Goal: Information Seeking & Learning: Learn about a topic

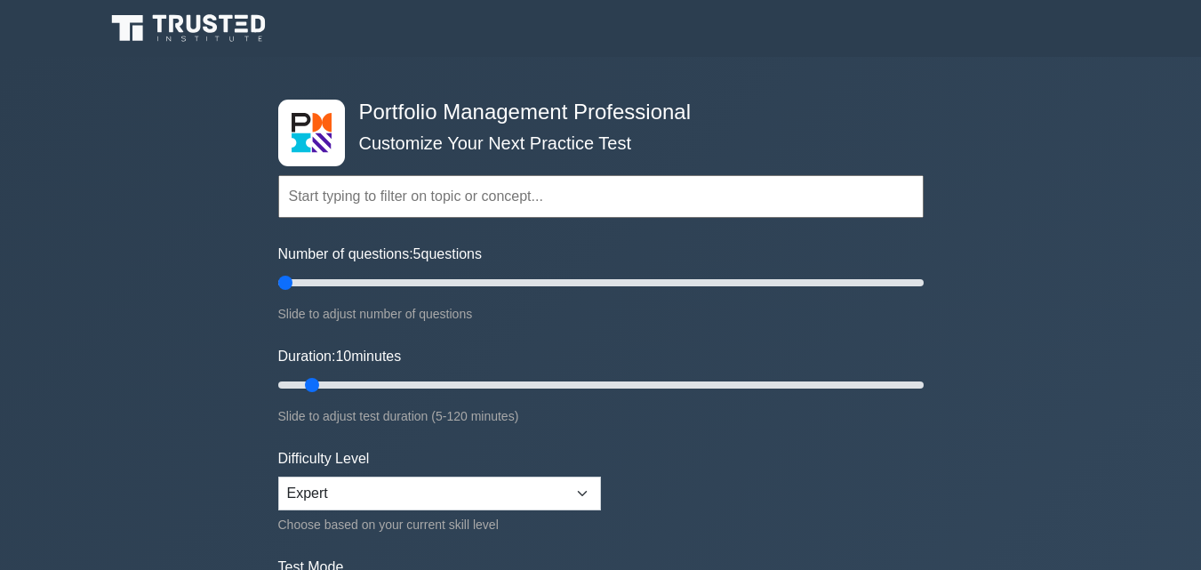
type input "5"
click at [290, 277] on input "Number of questions: 5 questions" at bounding box center [600, 282] width 645 height 21
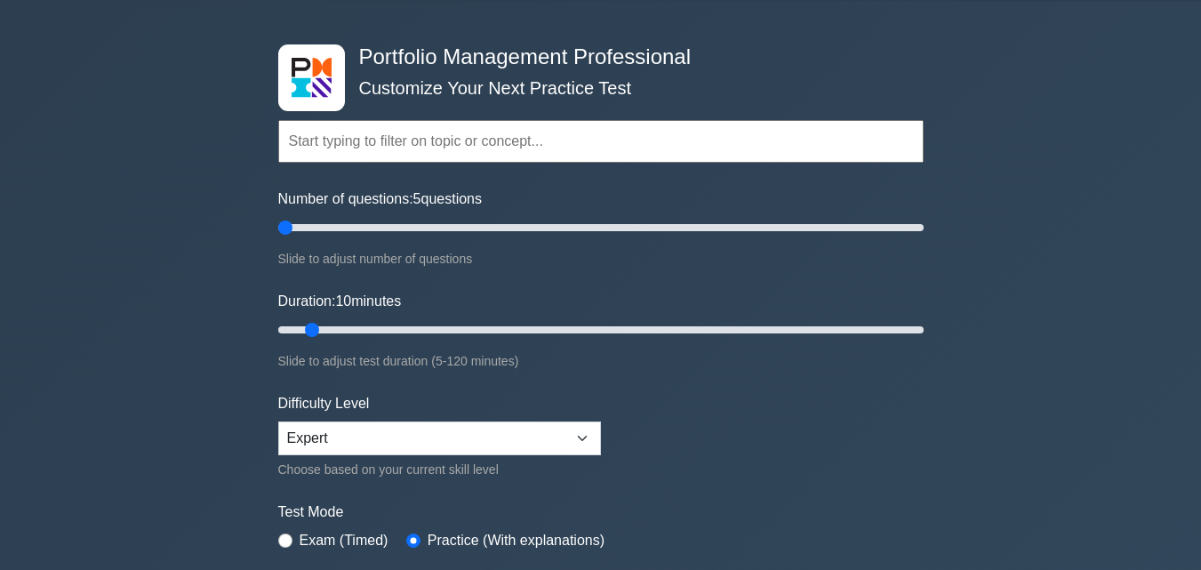
scroll to position [178, 0]
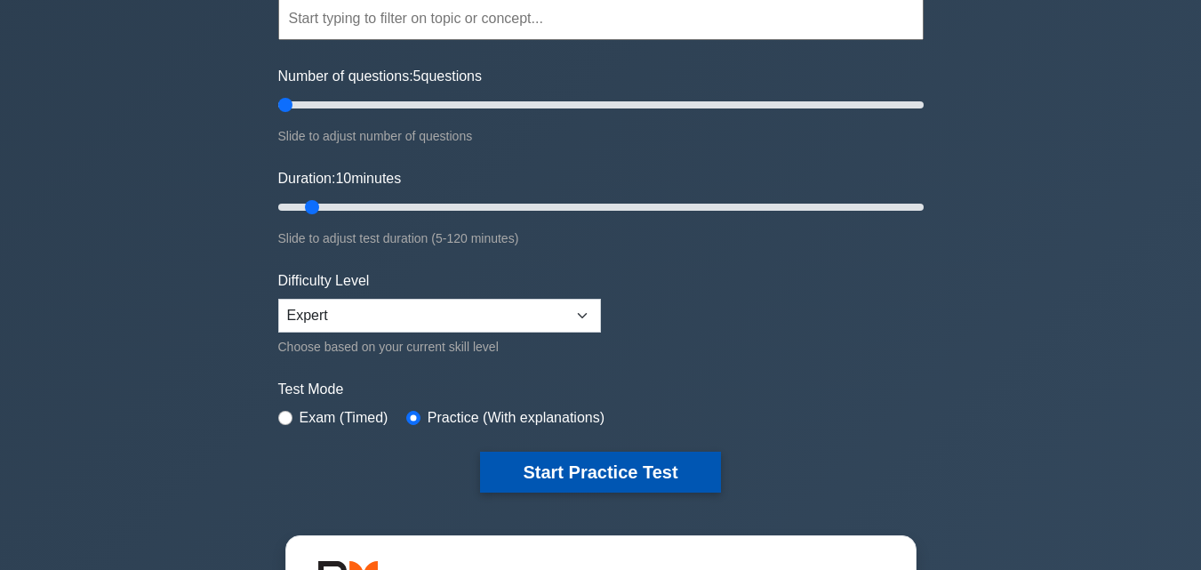
click at [607, 468] on button "Start Practice Test" at bounding box center [600, 472] width 240 height 41
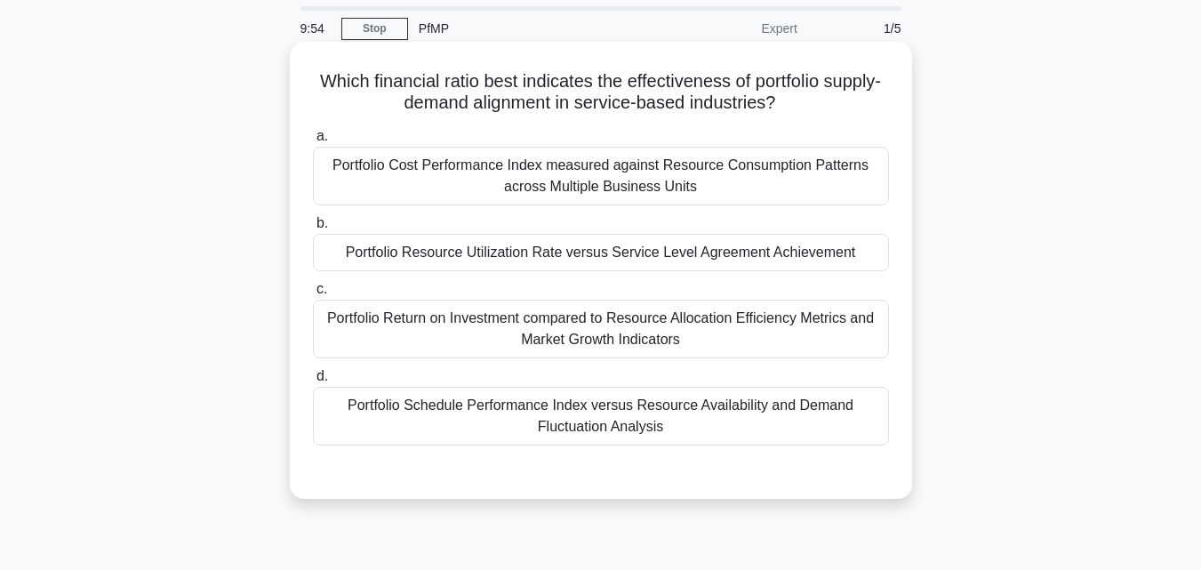
scroll to position [89, 0]
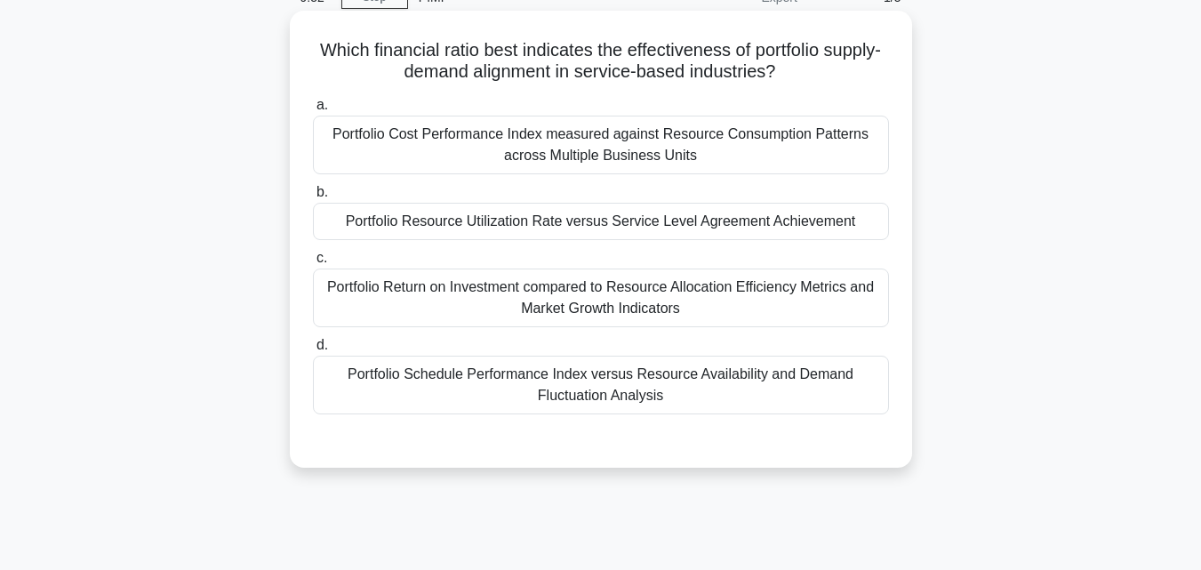
drag, startPoint x: 716, startPoint y: 396, endPoint x: 293, endPoint y: 49, distance: 547.5
click at [293, 49] on div "Which financial ratio best indicates the effectiveness of portfolio supply-dema…" at bounding box center [601, 239] width 622 height 457
copy div "Which financial ratio best indicates the effectiveness of portfolio supply-dema…"
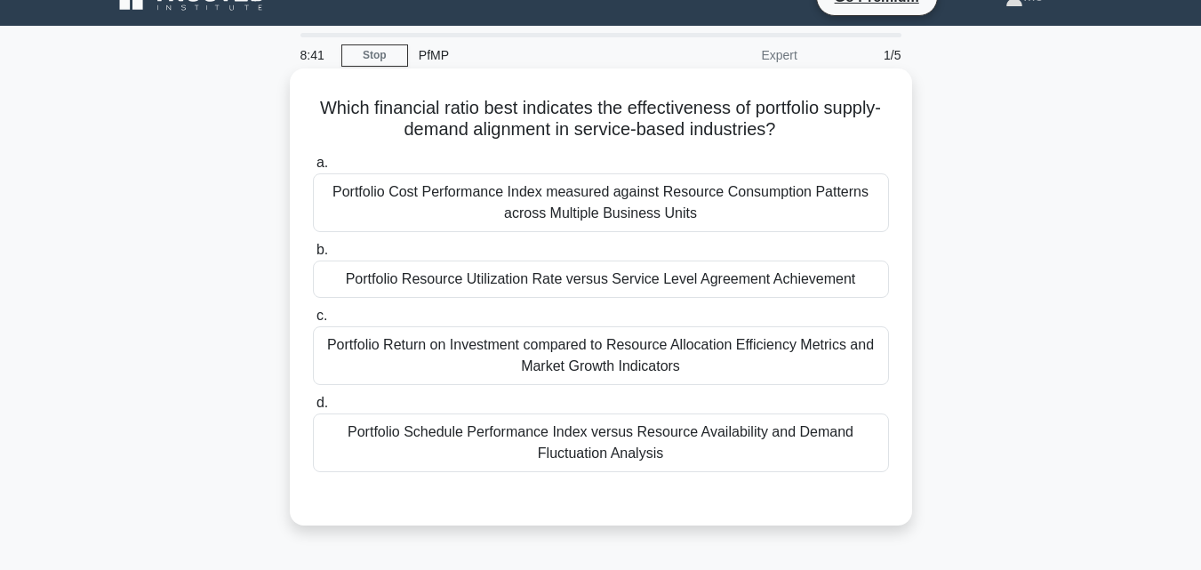
scroll to position [0, 0]
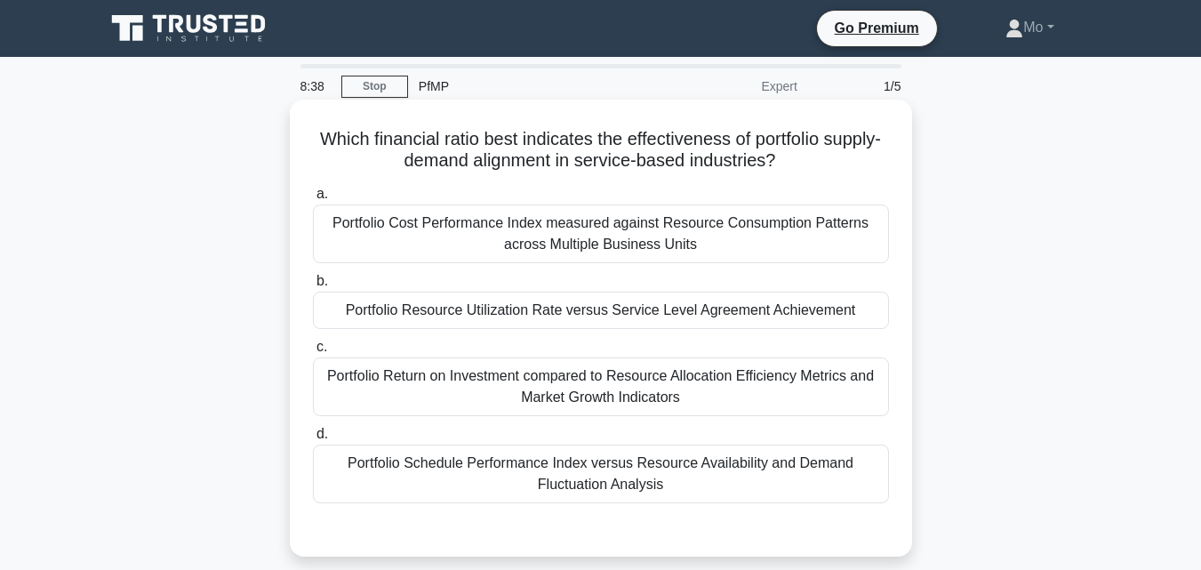
click at [519, 391] on div "Portfolio Return on Investment compared to Resource Allocation Efficiency Metri…" at bounding box center [601, 386] width 576 height 59
click at [313, 353] on input "c. Portfolio Return on Investment compared to Resource Allocation Efficiency Me…" at bounding box center [313, 347] width 0 height 12
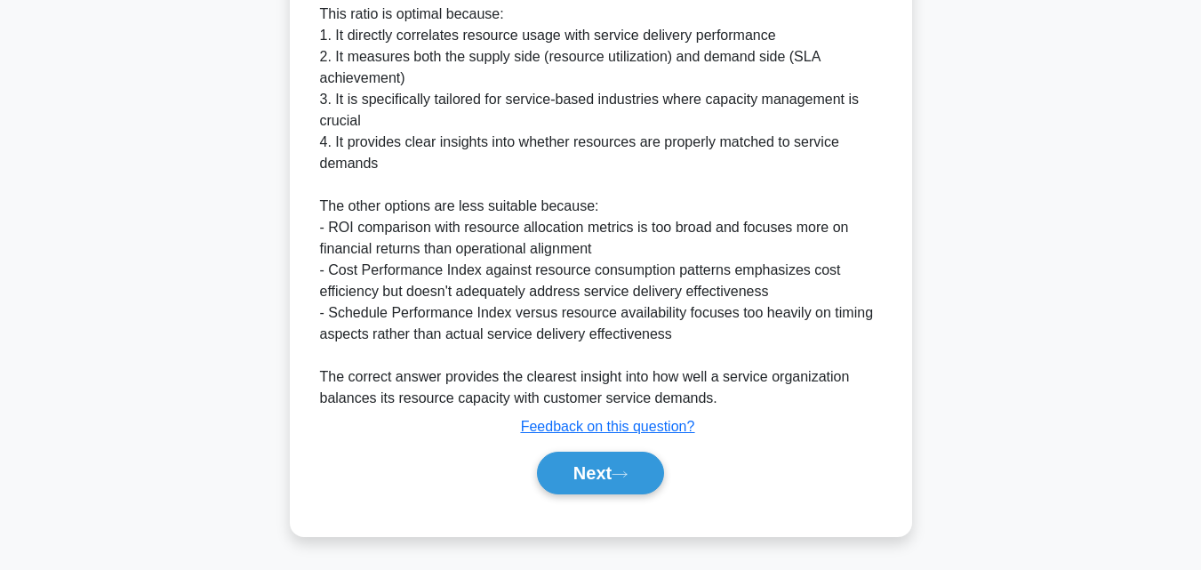
scroll to position [657, 0]
click at [612, 472] on button "Next" at bounding box center [600, 473] width 127 height 43
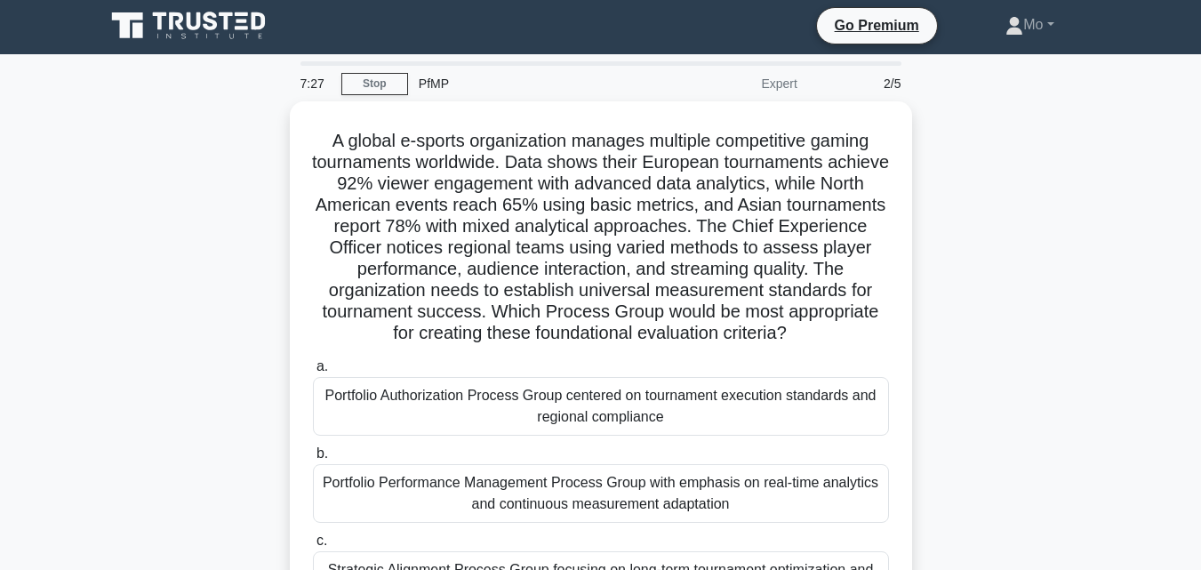
scroll to position [0, 0]
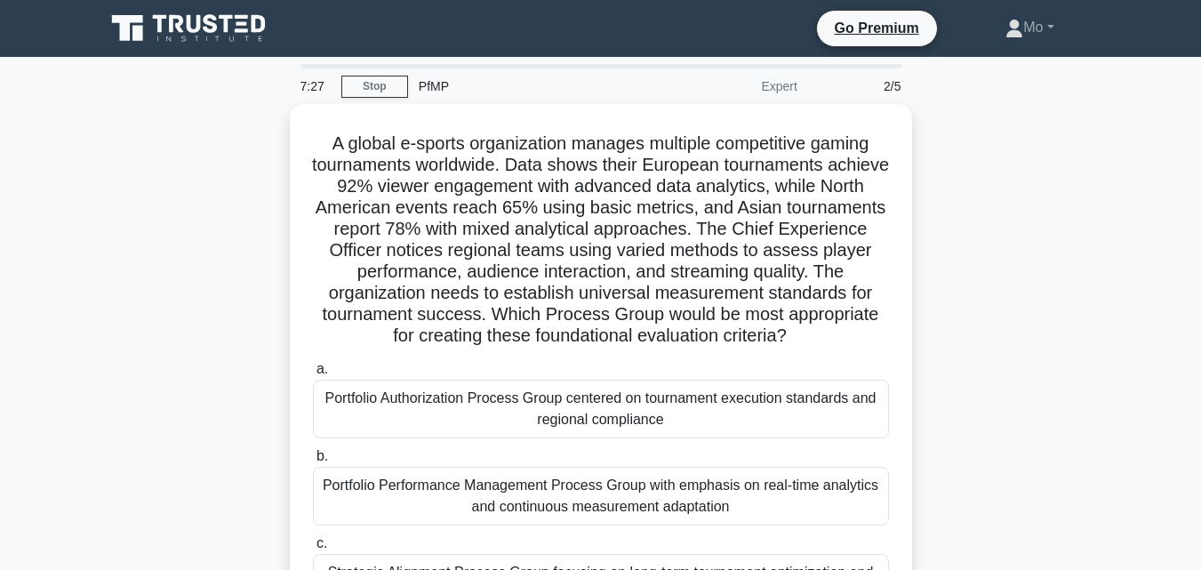
drag, startPoint x: 708, startPoint y: 348, endPoint x: 268, endPoint y: 132, distance: 489.7
click at [268, 132] on div "A global e-sports organization manages multiple competitive gaming tournaments …" at bounding box center [600, 428] width 1013 height 649
copy div "A global e-sports organization manages multiple competitive gaming tournaments …"
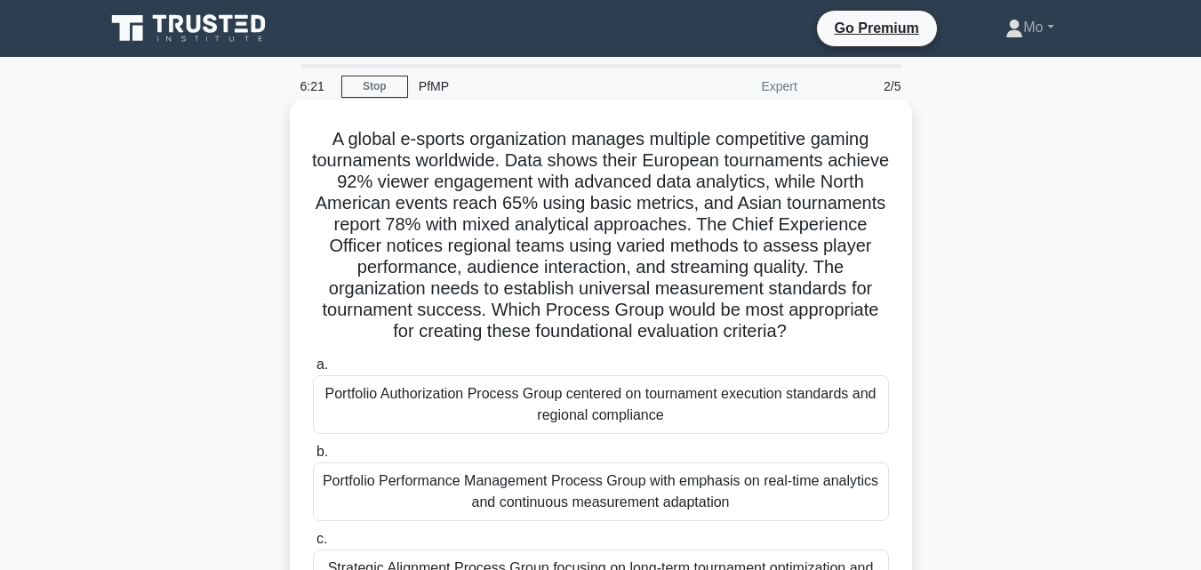
scroll to position [178, 0]
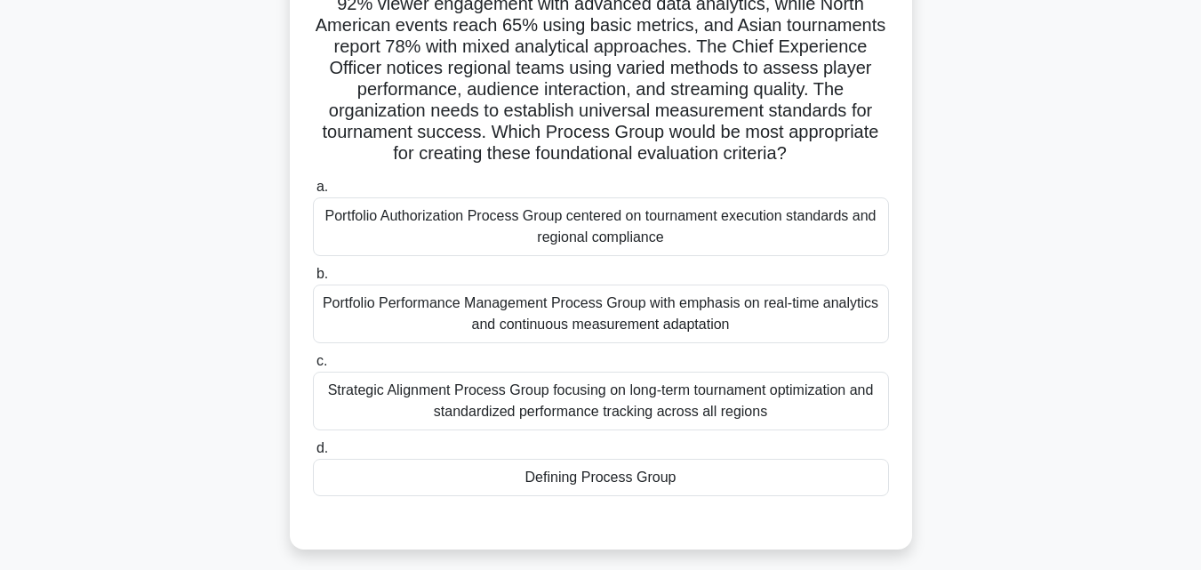
click at [438, 383] on div "Strategic Alignment Process Group focusing on long-term tournament optimization…" at bounding box center [601, 401] width 576 height 59
click at [313, 367] on input "c. Strategic Alignment Process Group focusing on long-term tournament optimizat…" at bounding box center [313, 362] width 0 height 12
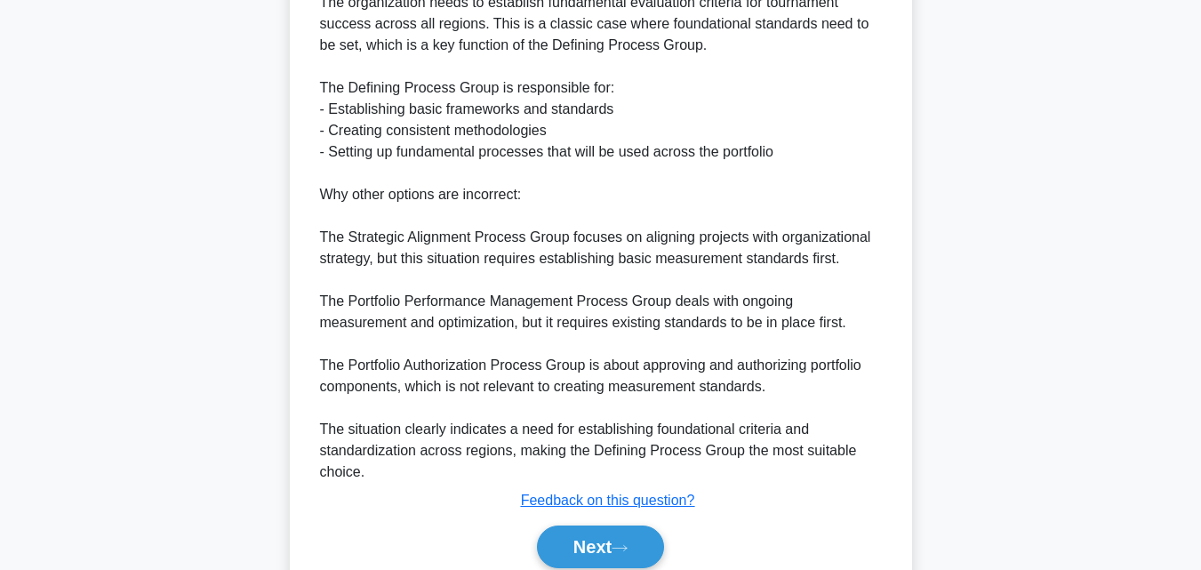
scroll to position [870, 0]
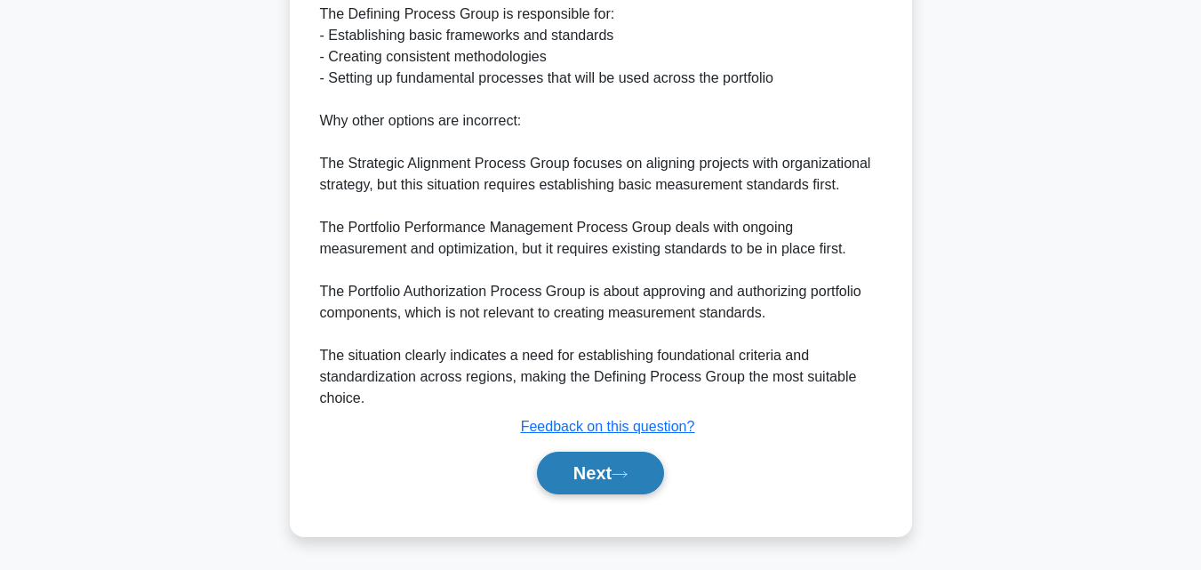
click at [606, 482] on button "Next" at bounding box center [600, 473] width 127 height 43
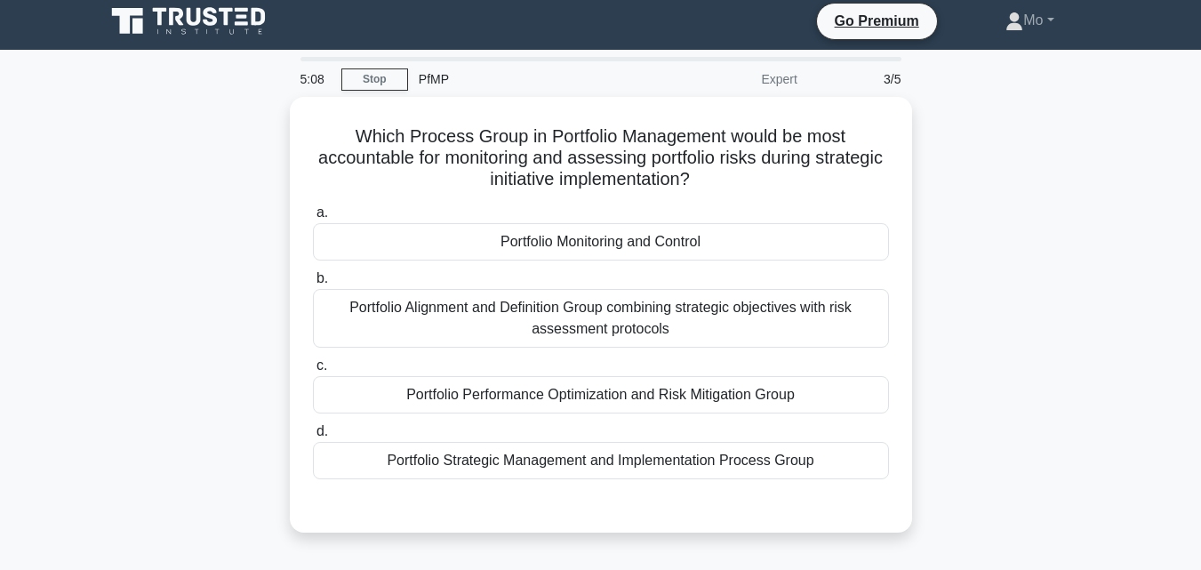
scroll to position [0, 0]
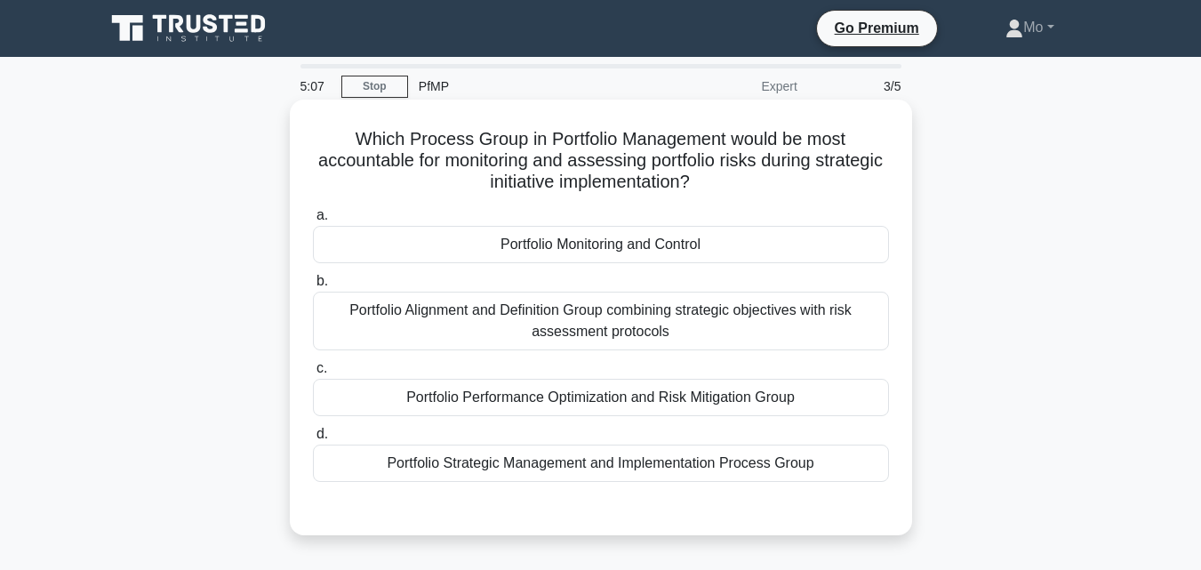
drag, startPoint x: 842, startPoint y: 347, endPoint x: 297, endPoint y: 117, distance: 591.1
click at [297, 117] on div "Which Process Group in Portfolio Management would be most accountable for monit…" at bounding box center [601, 317] width 608 height 421
copy div "Which Process Group in Portfolio Management would be most accountable for monit…"
click at [481, 302] on div "Portfolio Alignment and Definition Group combining strategic objectives with ri…" at bounding box center [601, 321] width 576 height 59
click at [313, 287] on input "b. Portfolio Alignment and Definition Group combining strategic objectives with…" at bounding box center [313, 282] width 0 height 12
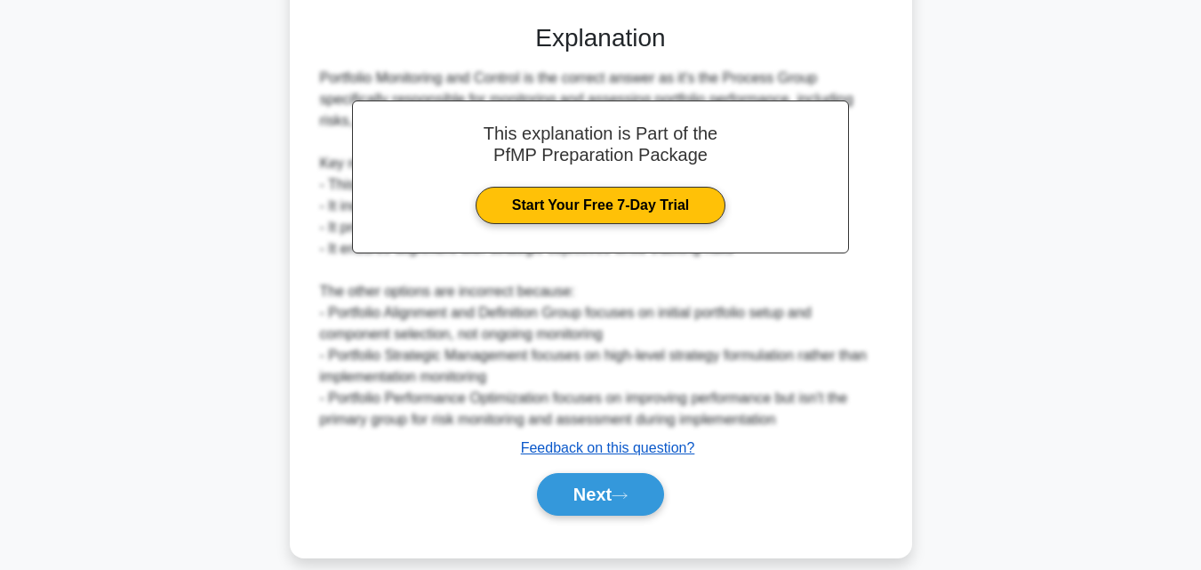
scroll to position [508, 0]
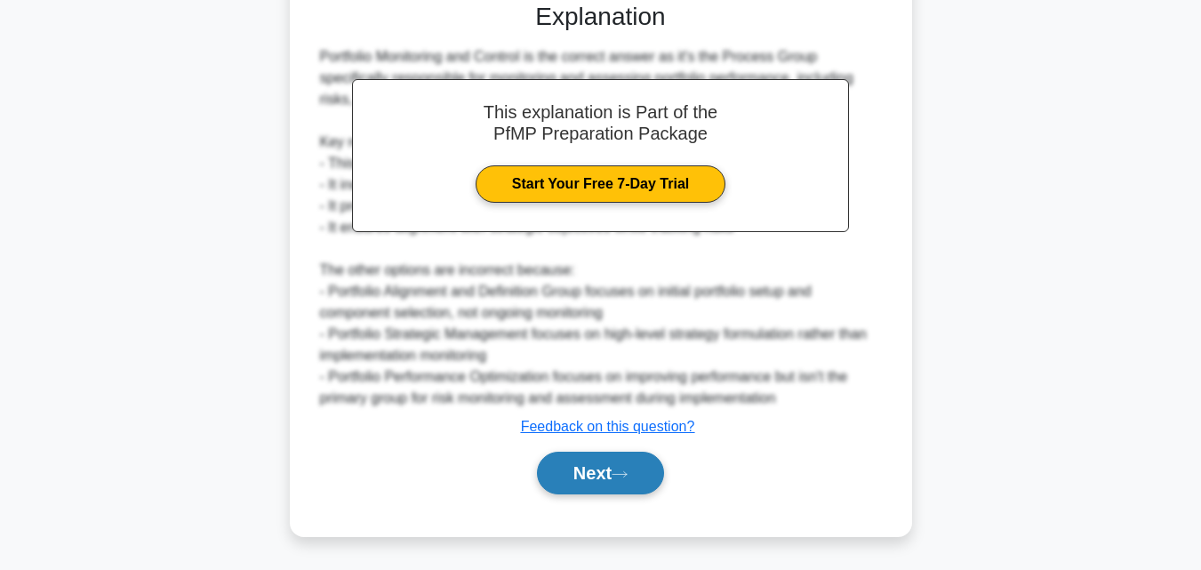
click at [637, 468] on button "Next" at bounding box center [600, 473] width 127 height 43
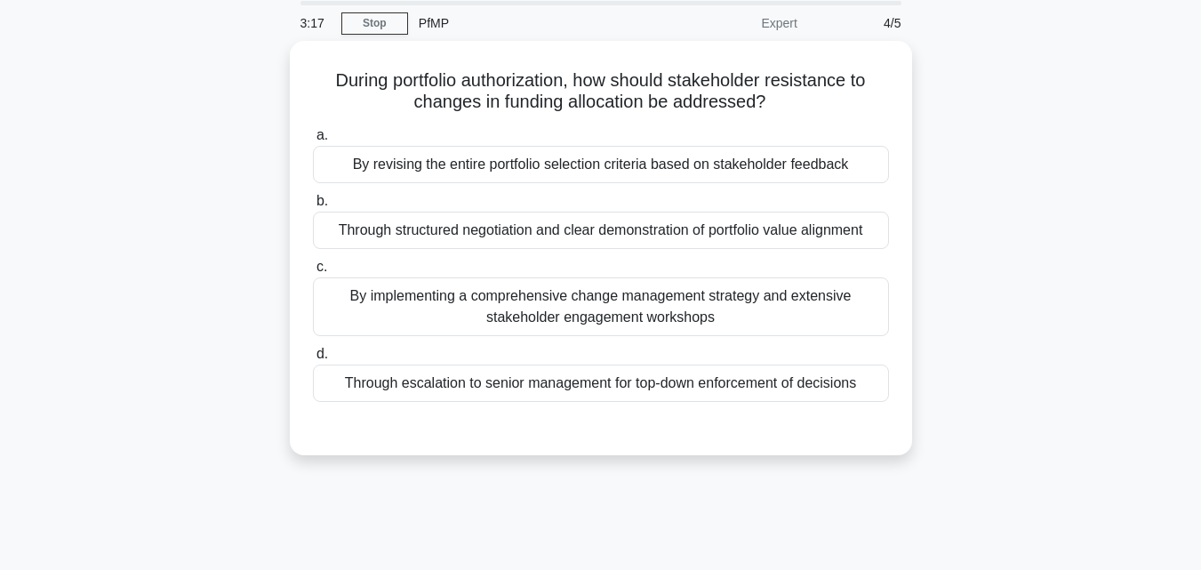
scroll to position [0, 0]
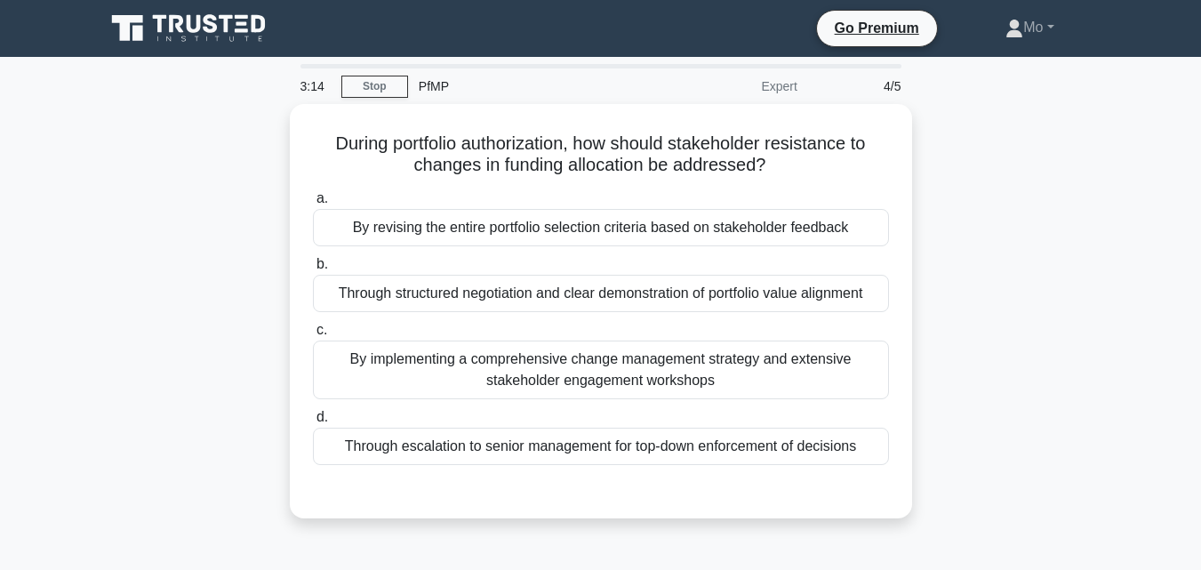
drag, startPoint x: 883, startPoint y: 434, endPoint x: 244, endPoint y: 127, distance: 708.0
click at [244, 127] on div "During portfolio authorization, how should stakeholder resistance to changes in…" at bounding box center [600, 322] width 1013 height 436
copy div "During portfolio authorization, how should stakeholder resistance to changes in…"
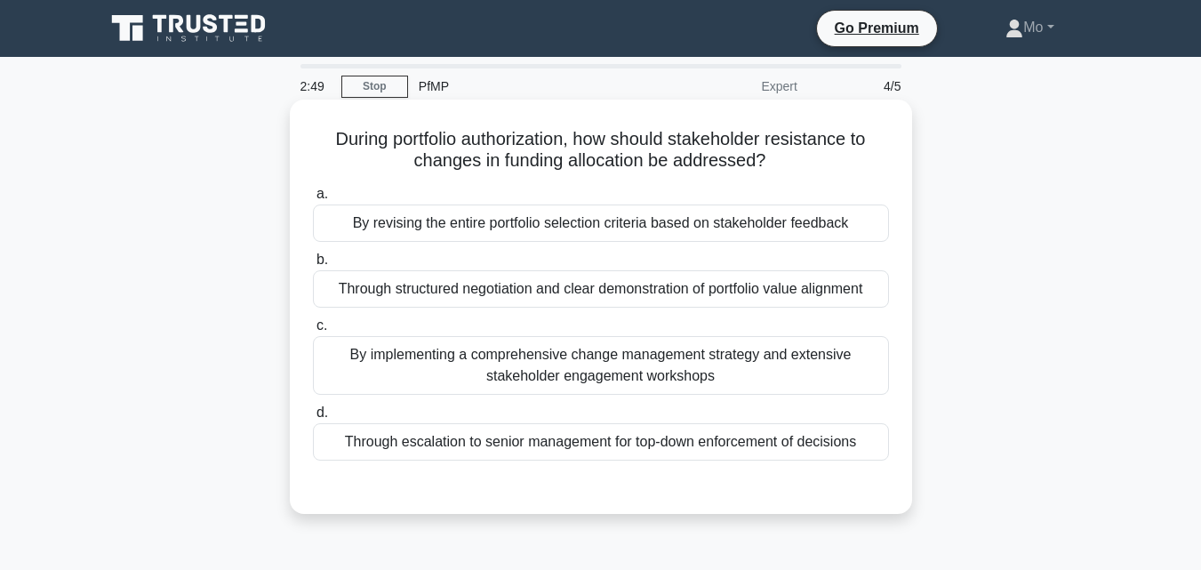
click at [492, 284] on div "Through structured negotiation and clear demonstration of portfolio value align…" at bounding box center [601, 288] width 576 height 37
click at [313, 266] on input "b. Through structured negotiation and clear demonstration of portfolio value al…" at bounding box center [313, 260] width 0 height 12
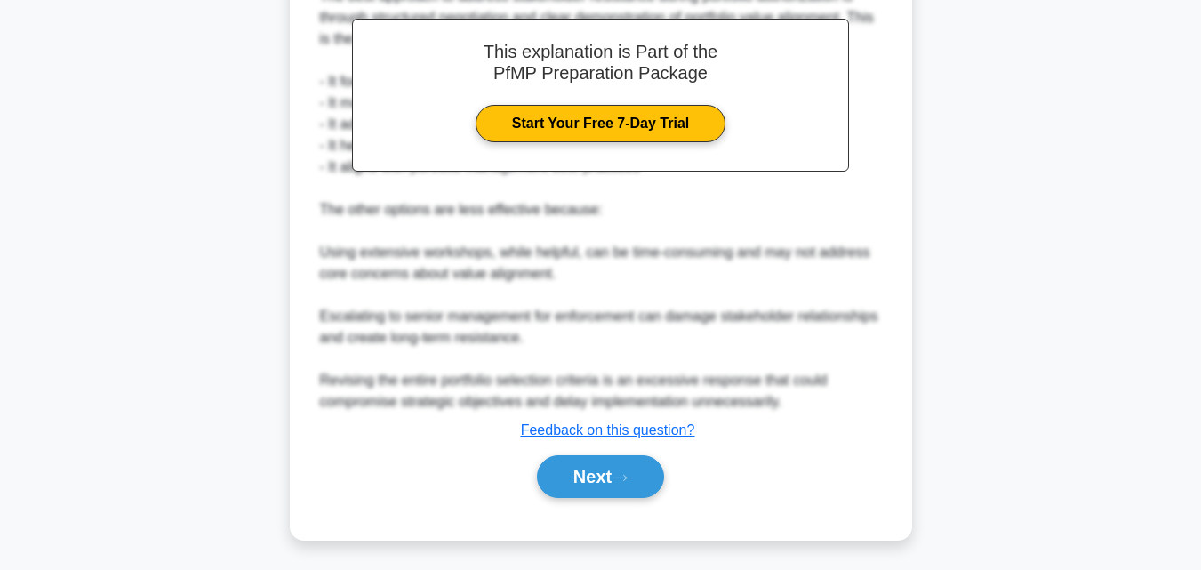
scroll to position [548, 0]
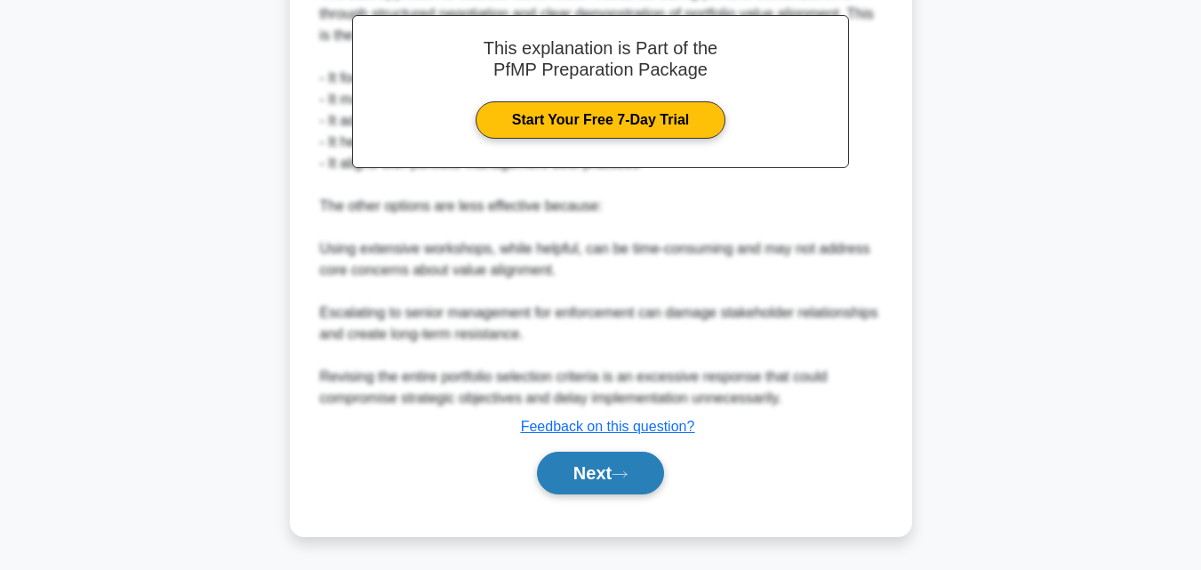
click at [609, 468] on button "Next" at bounding box center [600, 473] width 127 height 43
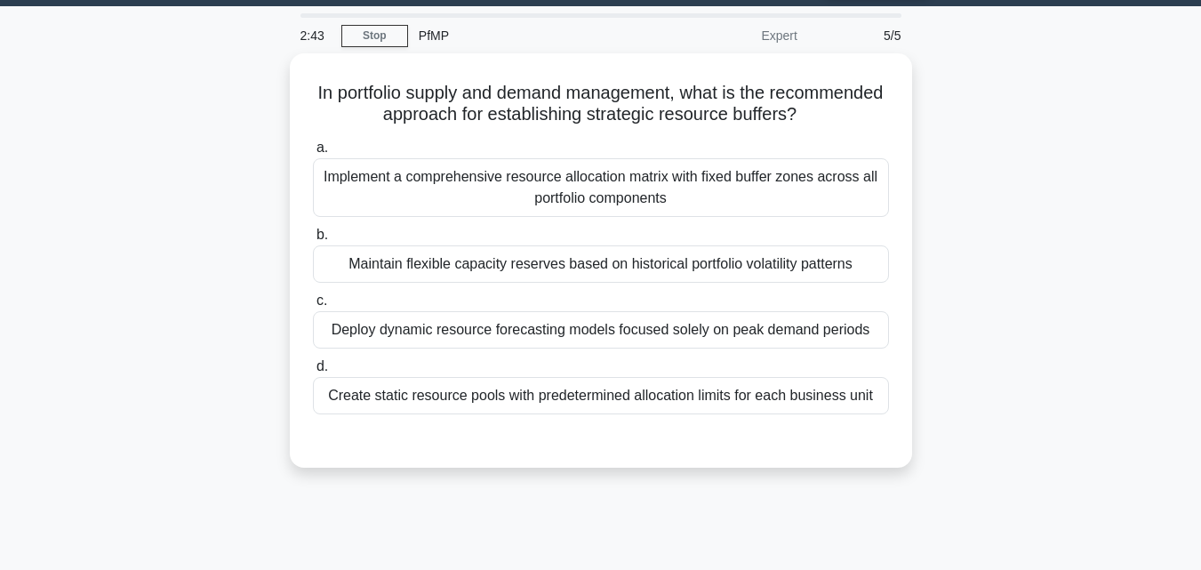
scroll to position [0, 0]
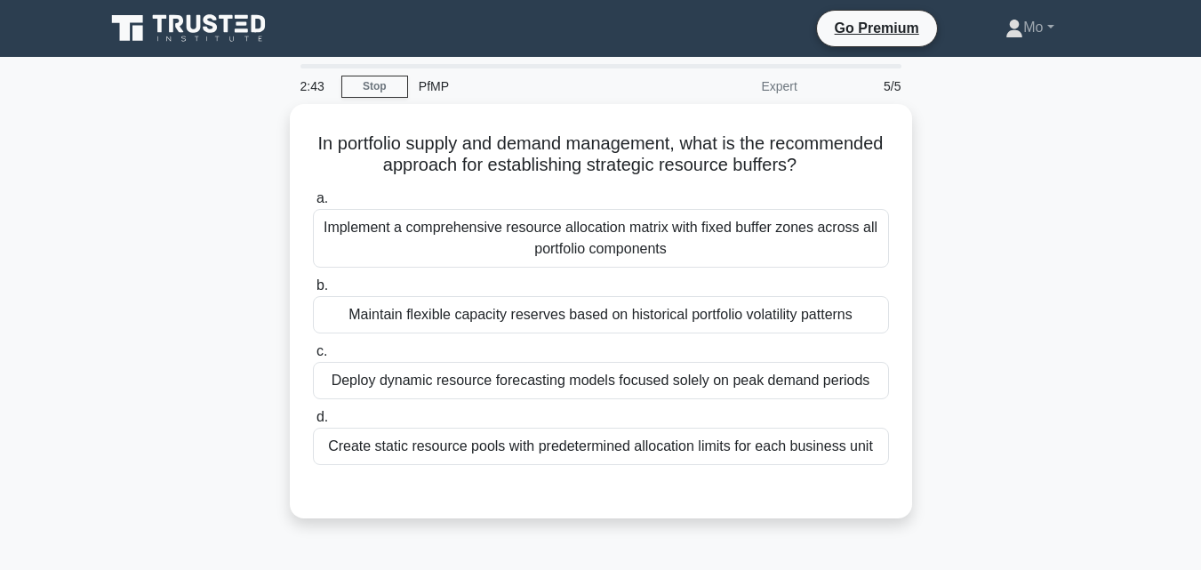
drag, startPoint x: 920, startPoint y: 341, endPoint x: 264, endPoint y: 143, distance: 685.2
click at [264, 143] on div "In portfolio supply and demand management, what is the recommended approach for…" at bounding box center [600, 322] width 1013 height 436
copy div "In portfolio supply and demand management, what is the recommended approach for…"
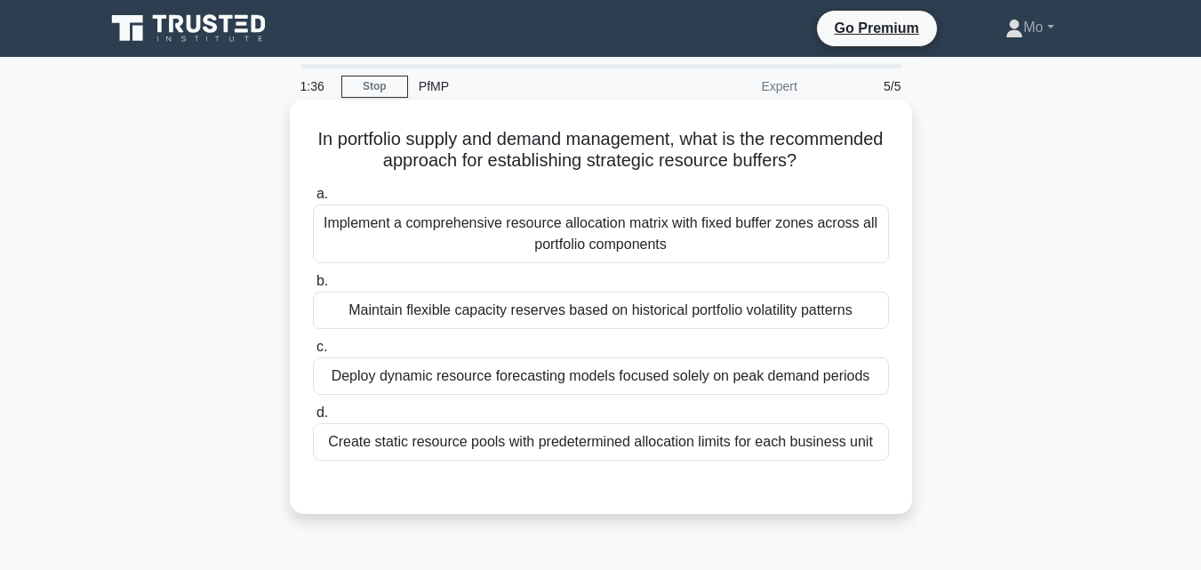
click at [516, 296] on div "Maintain flexible capacity reserves based on historical portfolio volatility pa…" at bounding box center [601, 310] width 576 height 37
click at [313, 287] on input "b. Maintain flexible capacity reserves based on historical portfolio volatility…" at bounding box center [313, 282] width 0 height 12
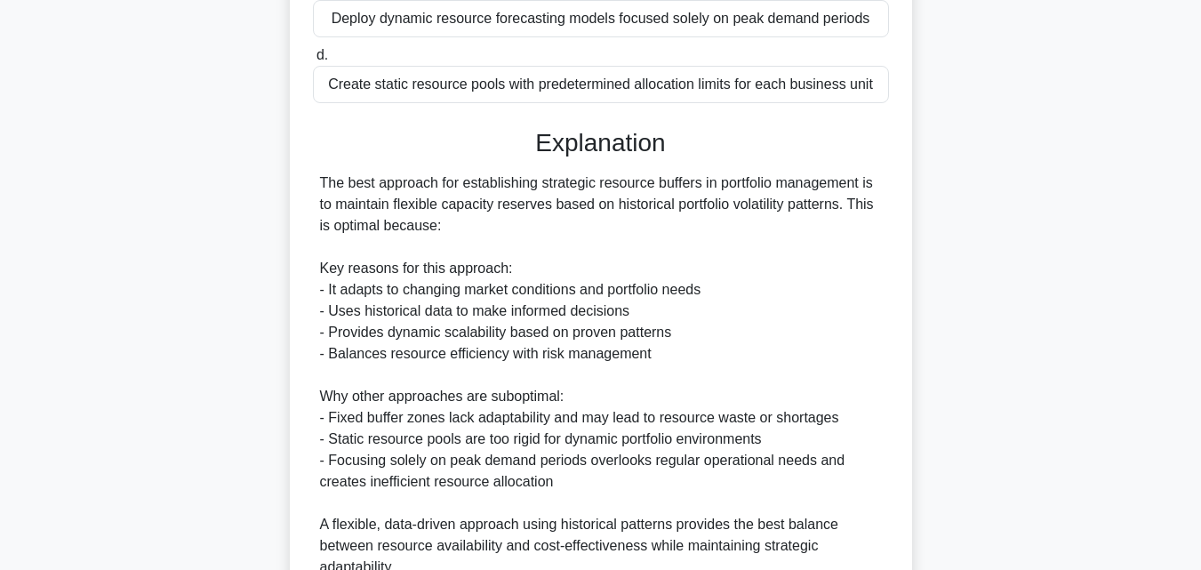
scroll to position [527, 0]
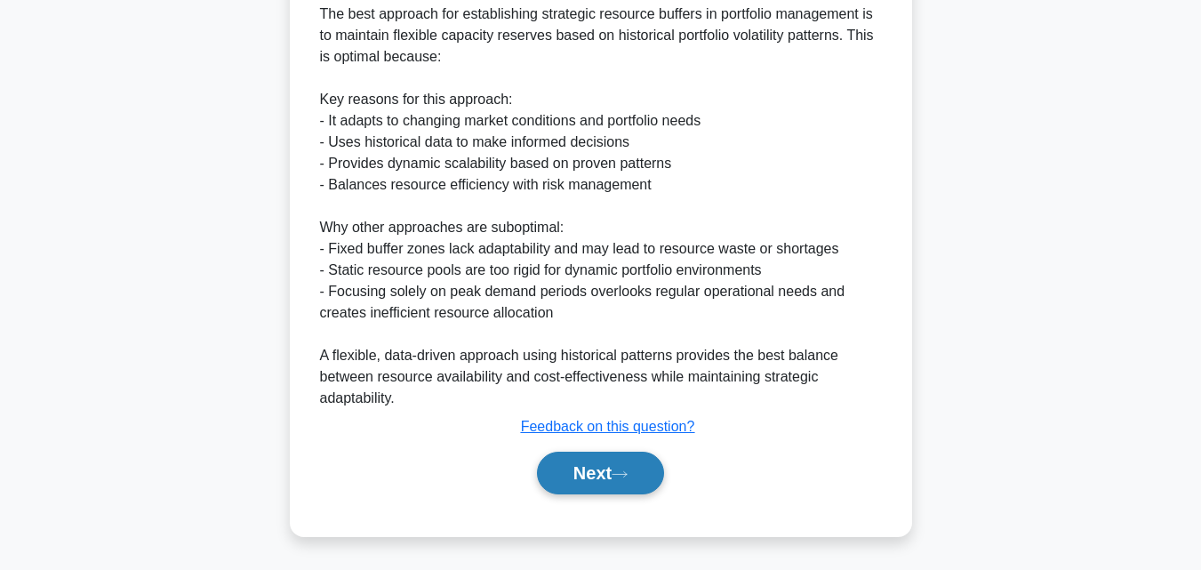
click at [589, 483] on button "Next" at bounding box center [600, 473] width 127 height 43
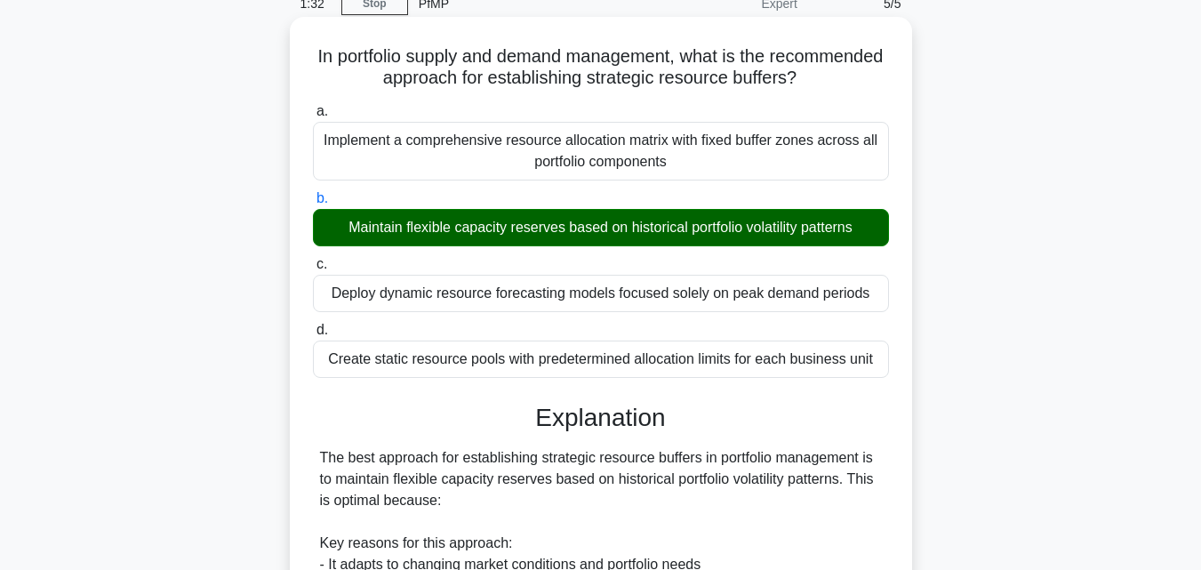
scroll to position [27, 0]
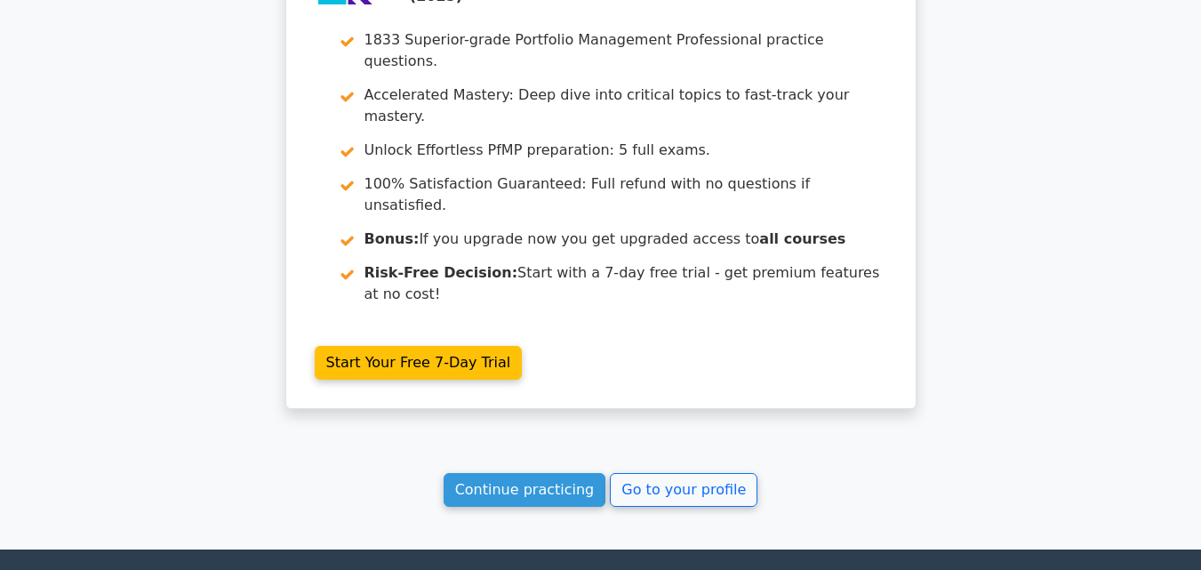
scroll to position [2884, 0]
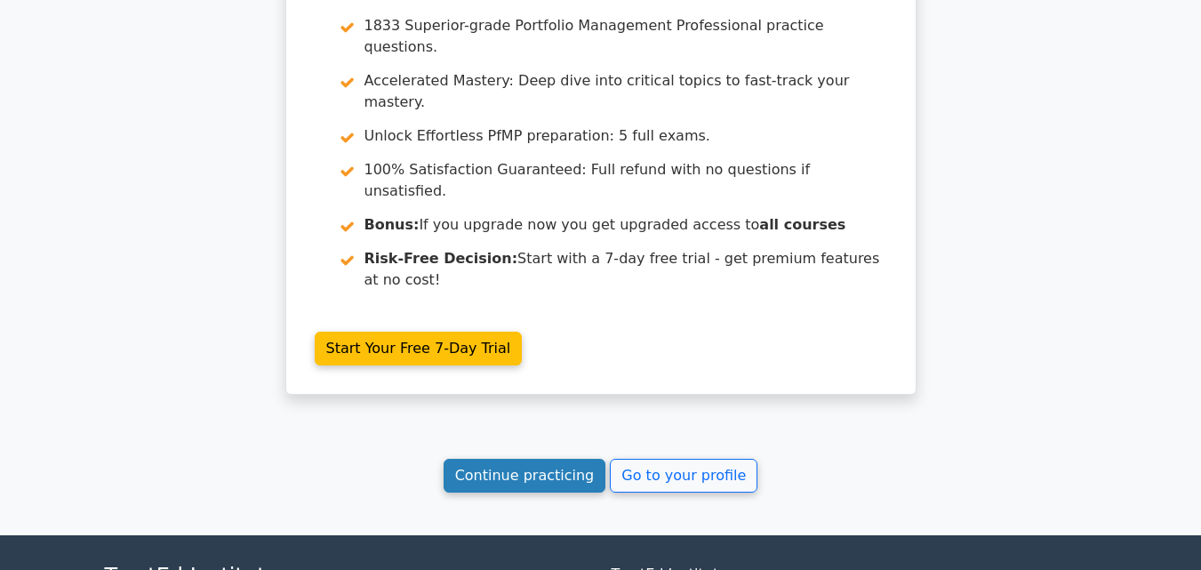
click at [548, 459] on link "Continue practicing" at bounding box center [525, 476] width 163 height 34
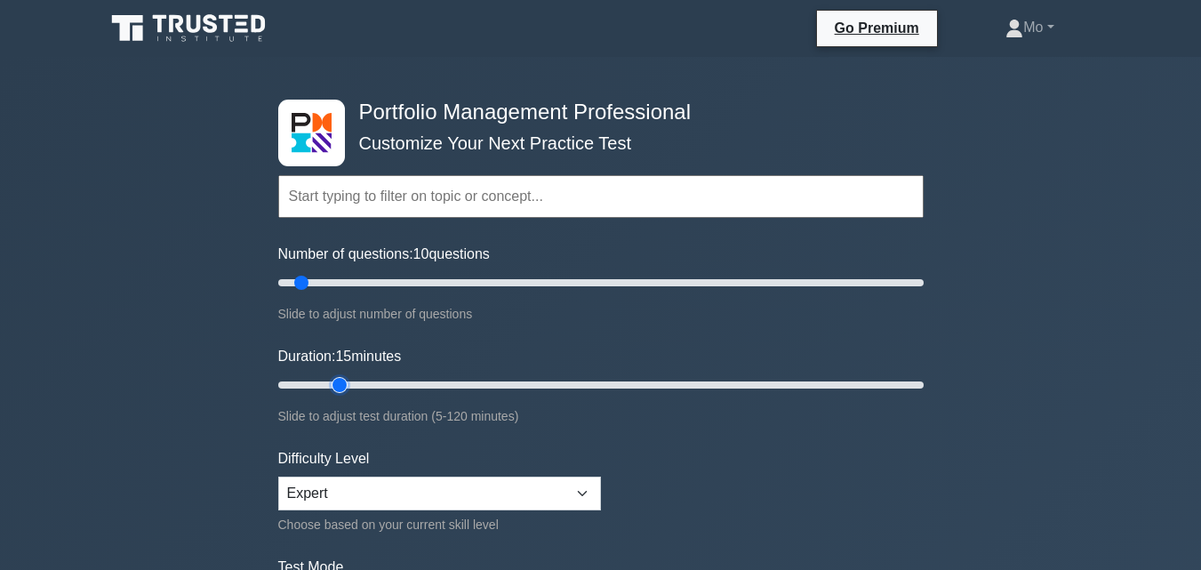
drag, startPoint x: 314, startPoint y: 381, endPoint x: 343, endPoint y: 374, distance: 30.2
click at [339, 376] on input "Duration: 15 minutes" at bounding box center [600, 384] width 645 height 21
drag, startPoint x: 338, startPoint y: 380, endPoint x: 362, endPoint y: 376, distance: 24.4
type input "20"
click at [362, 376] on input "Duration: 20 minutes" at bounding box center [600, 384] width 645 height 21
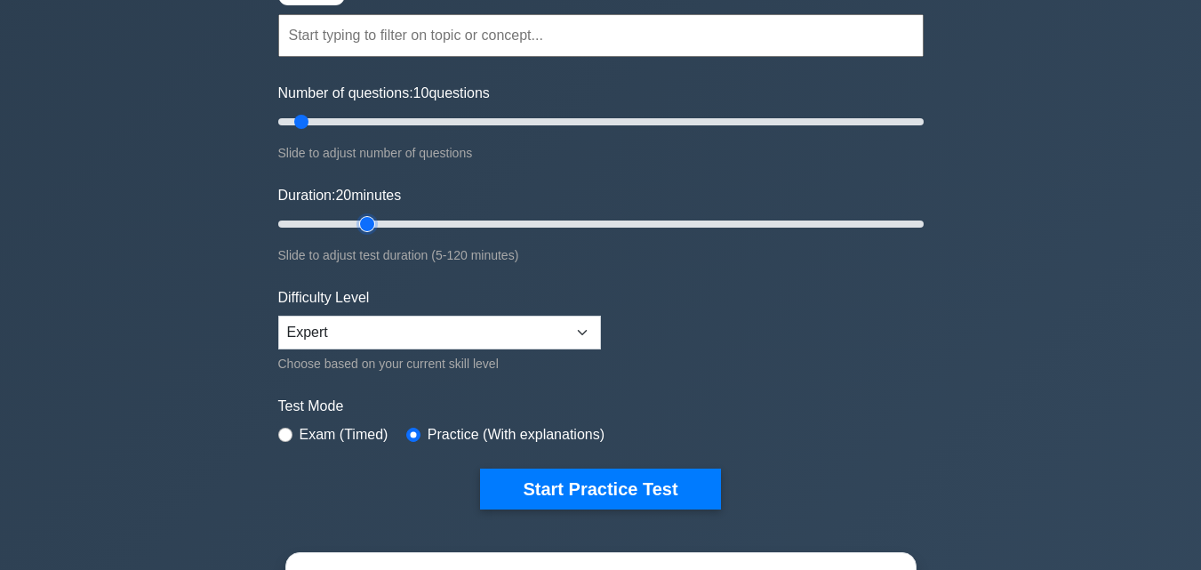
scroll to position [178, 0]
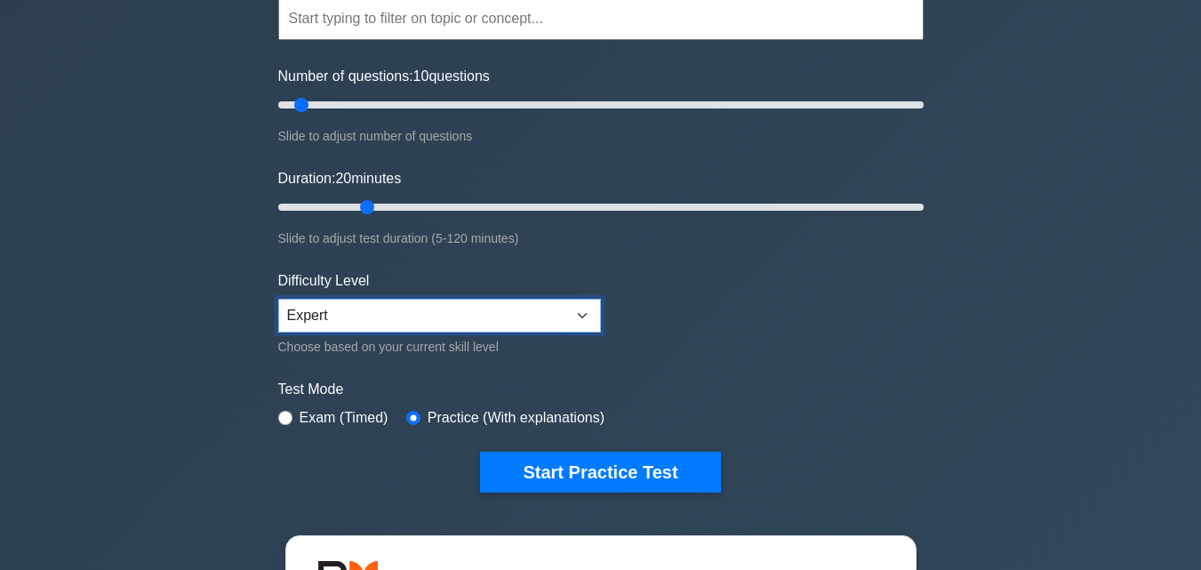
click at [572, 306] on select "Beginner Intermediate Expert" at bounding box center [439, 316] width 323 height 34
click at [290, 419] on input "radio" at bounding box center [285, 418] width 14 height 14
radio input "true"
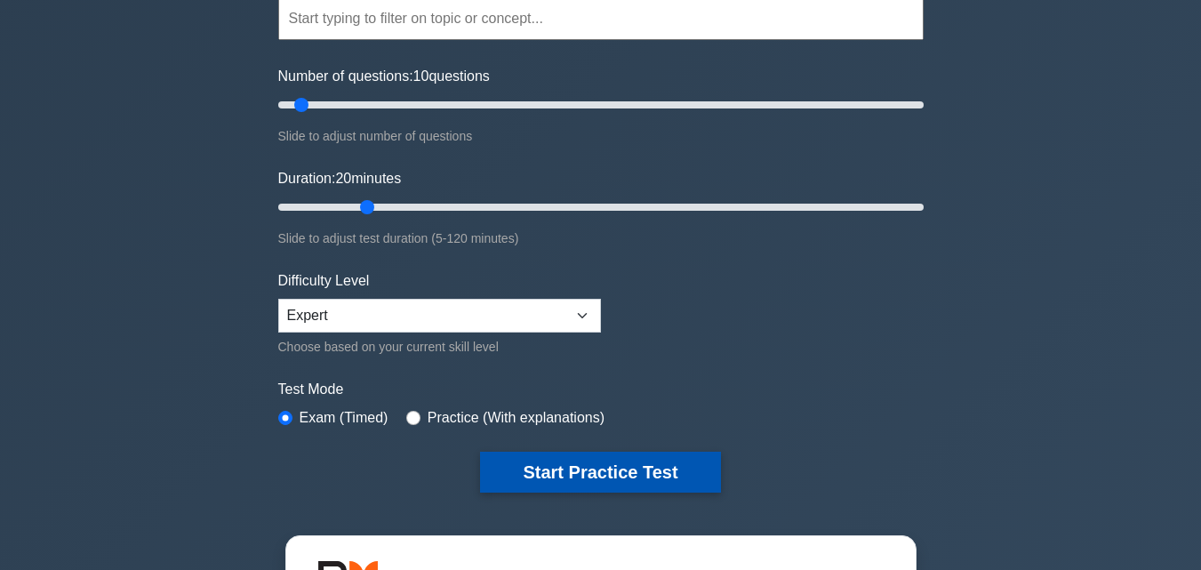
click at [572, 456] on button "Start Practice Test" at bounding box center [600, 472] width 240 height 41
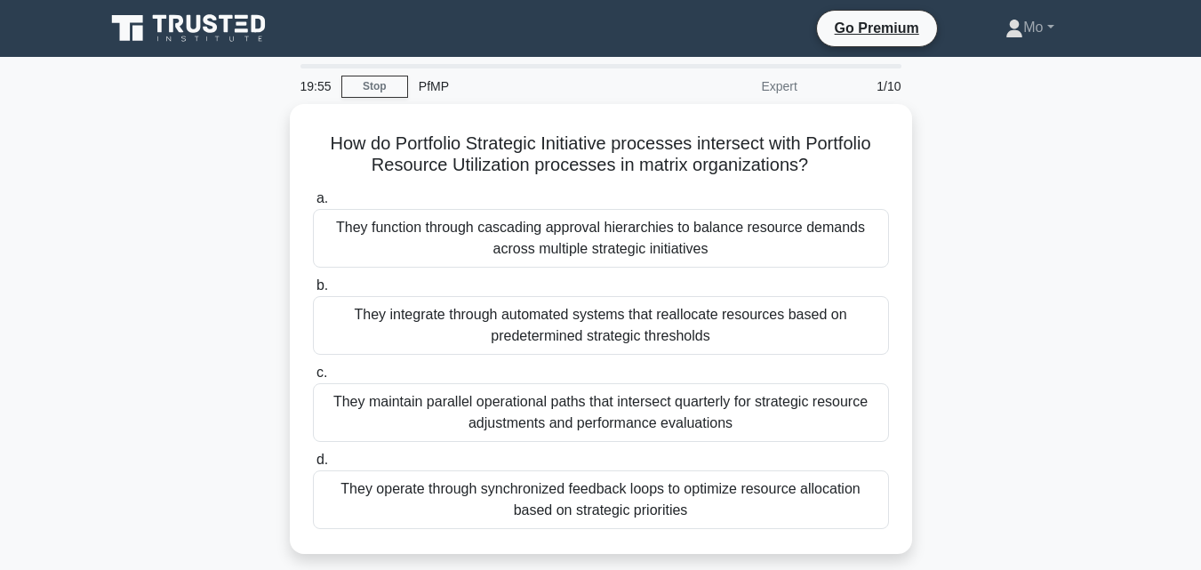
drag, startPoint x: 716, startPoint y: 334, endPoint x: 287, endPoint y: 121, distance: 479.4
click at [287, 121] on div "How do Portfolio Strategic Initiative processes intersect with Portfolio Resour…" at bounding box center [600, 339] width 1013 height 471
copy div "How do Portfolio Strategic Initiative processes intersect with Portfolio Resour…"
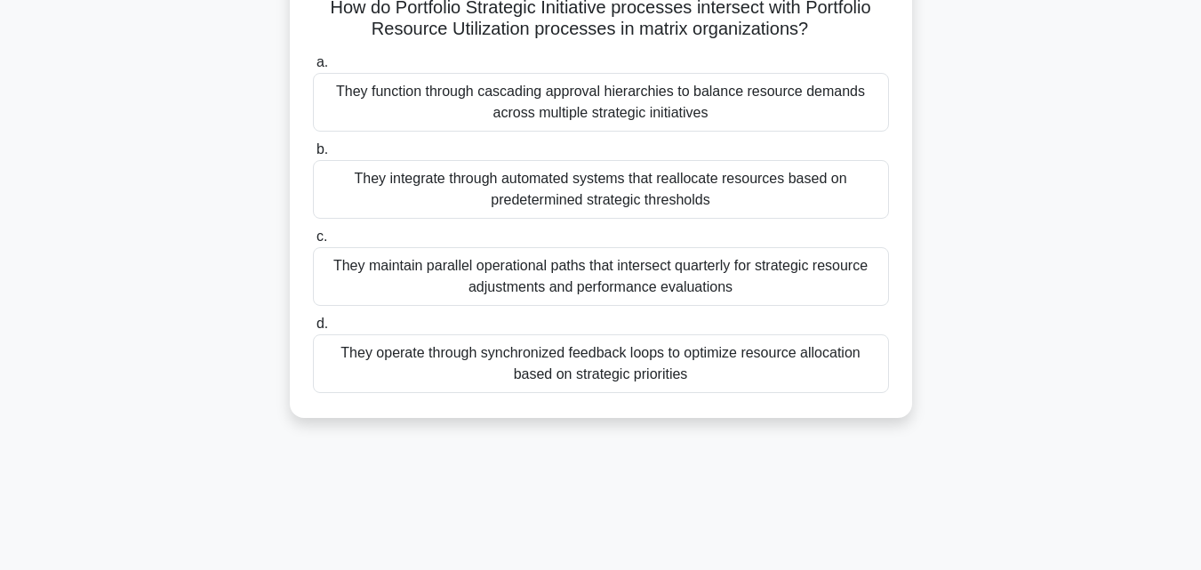
scroll to position [267, 0]
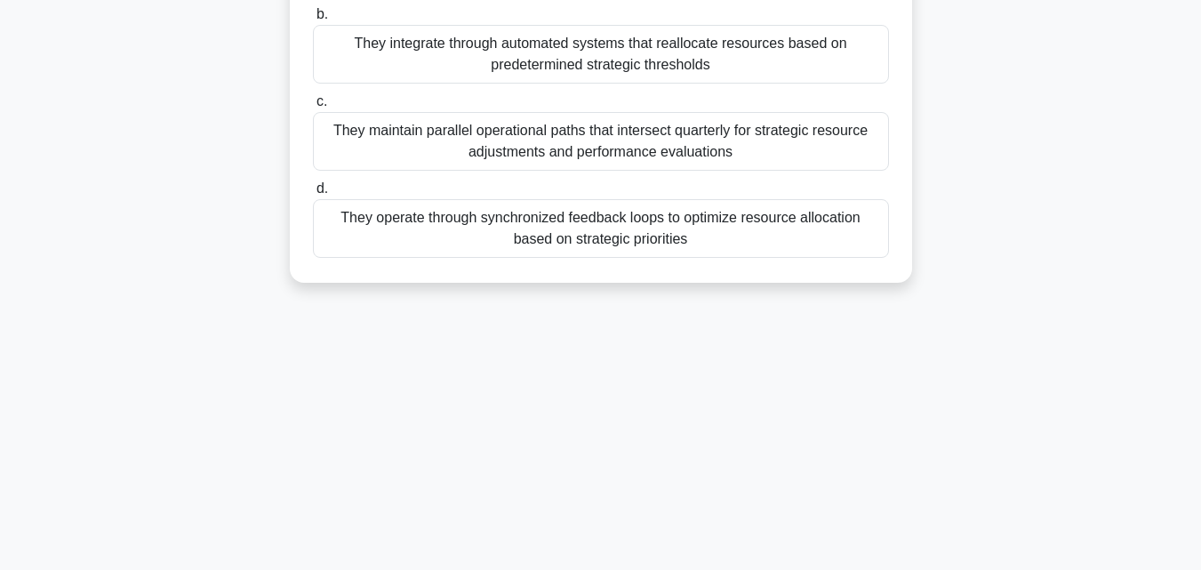
click at [548, 221] on div "They operate through synchronized feedback loops to optimize resource allocatio…" at bounding box center [601, 228] width 576 height 59
click at [313, 195] on input "d. They operate through synchronized feedback loops to optimize resource alloca…" at bounding box center [313, 189] width 0 height 12
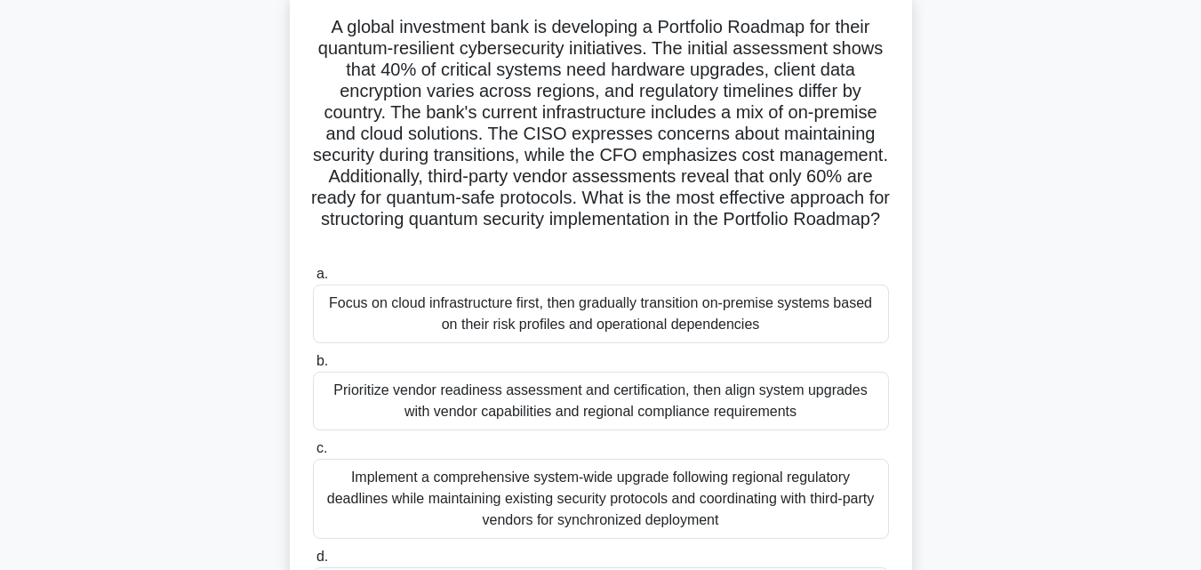
scroll to position [67, 0]
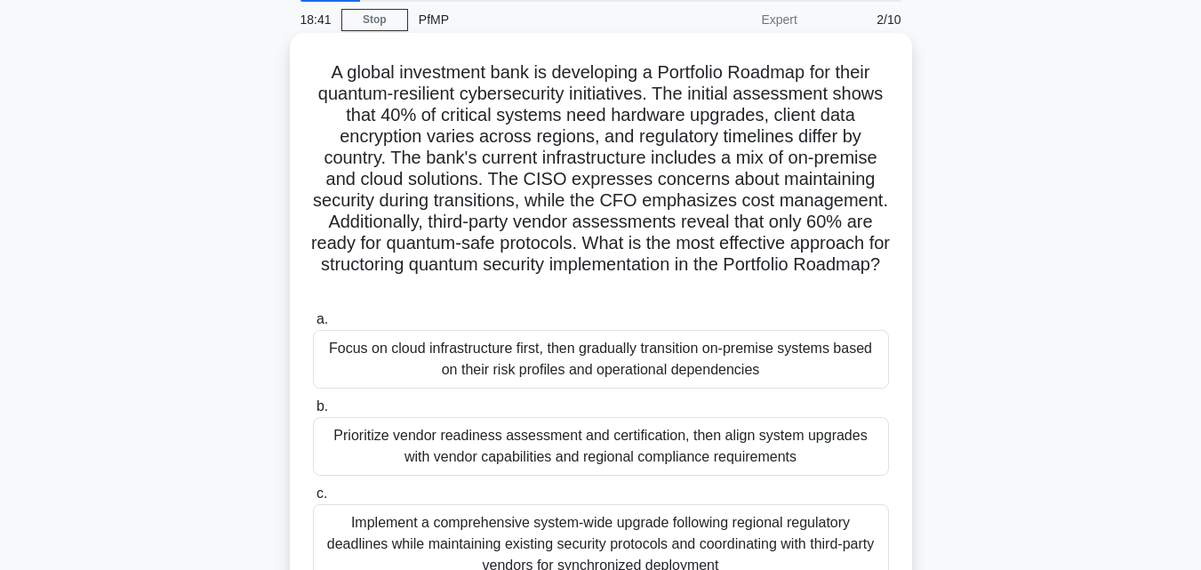
drag, startPoint x: 887, startPoint y: 454, endPoint x: 310, endPoint y: 77, distance: 689.0
click at [310, 77] on div "A global investment bank is developing a Portfolio Roadmap for their quantum-re…" at bounding box center [601, 364] width 608 height 649
copy div "A global investment bank is developing a Portfolio Roadmap for their quantum-re…"
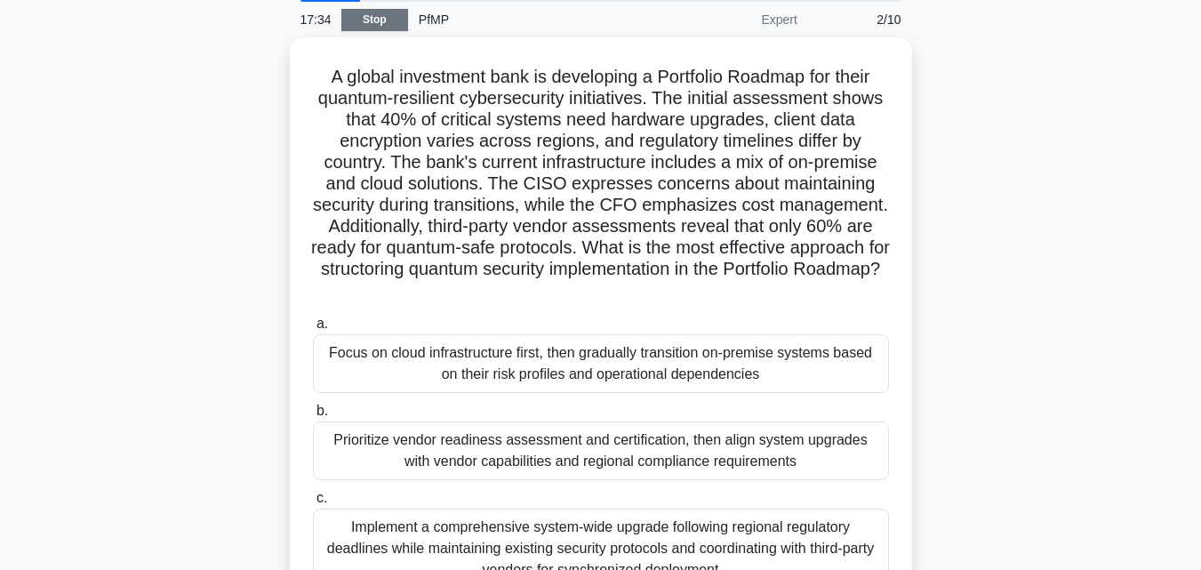
click at [384, 15] on link "Stop" at bounding box center [374, 20] width 67 height 22
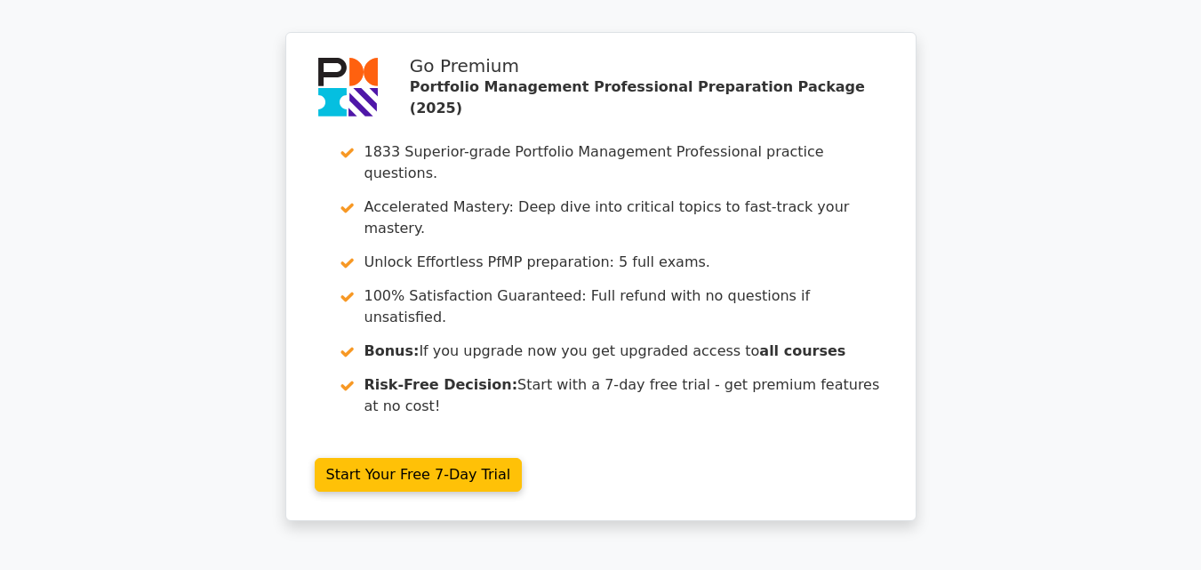
scroll to position [2625, 0]
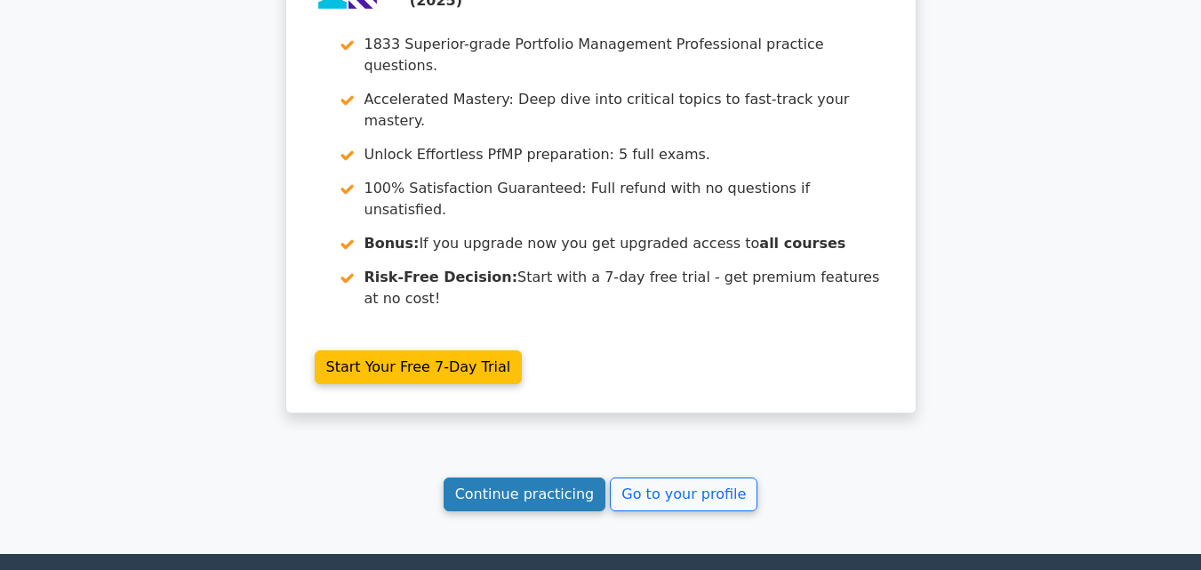
click at [573, 477] on link "Continue practicing" at bounding box center [525, 494] width 163 height 34
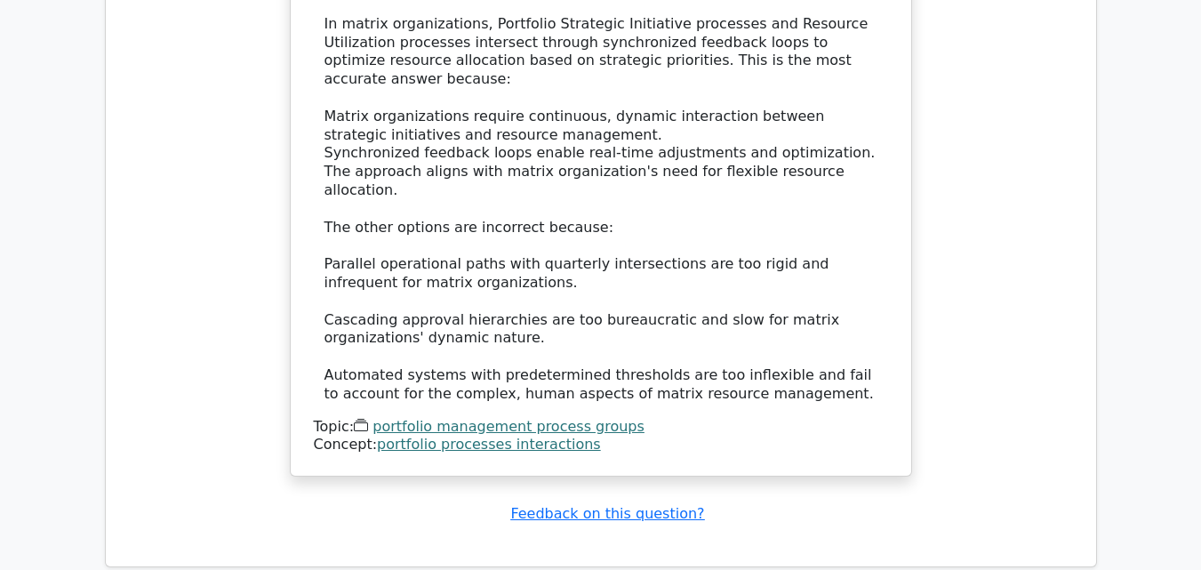
scroll to position [1647, 0]
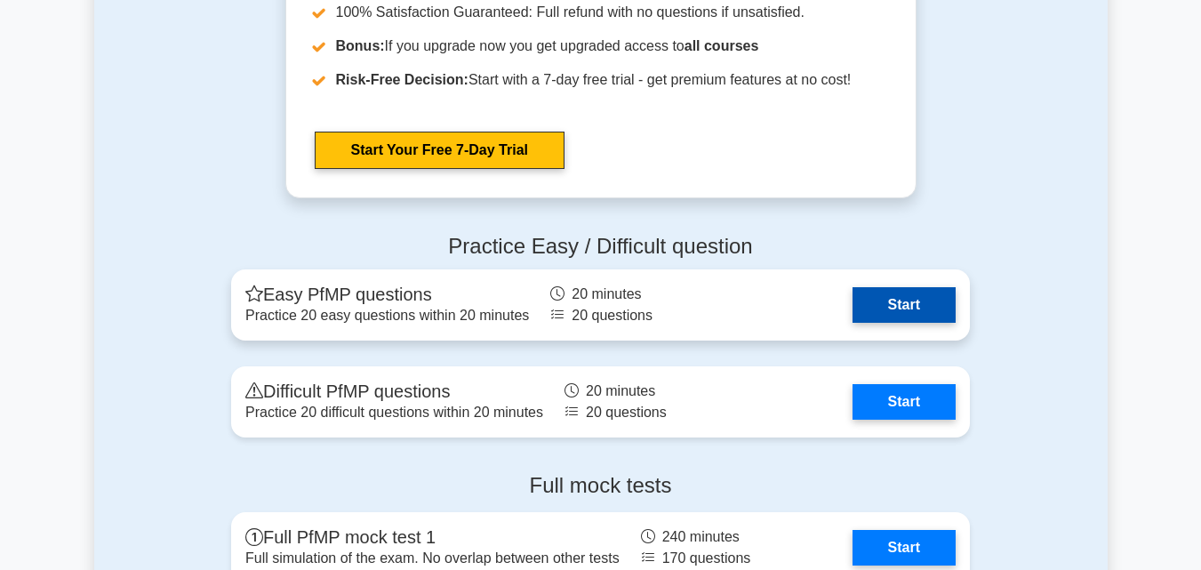
scroll to position [2400, 0]
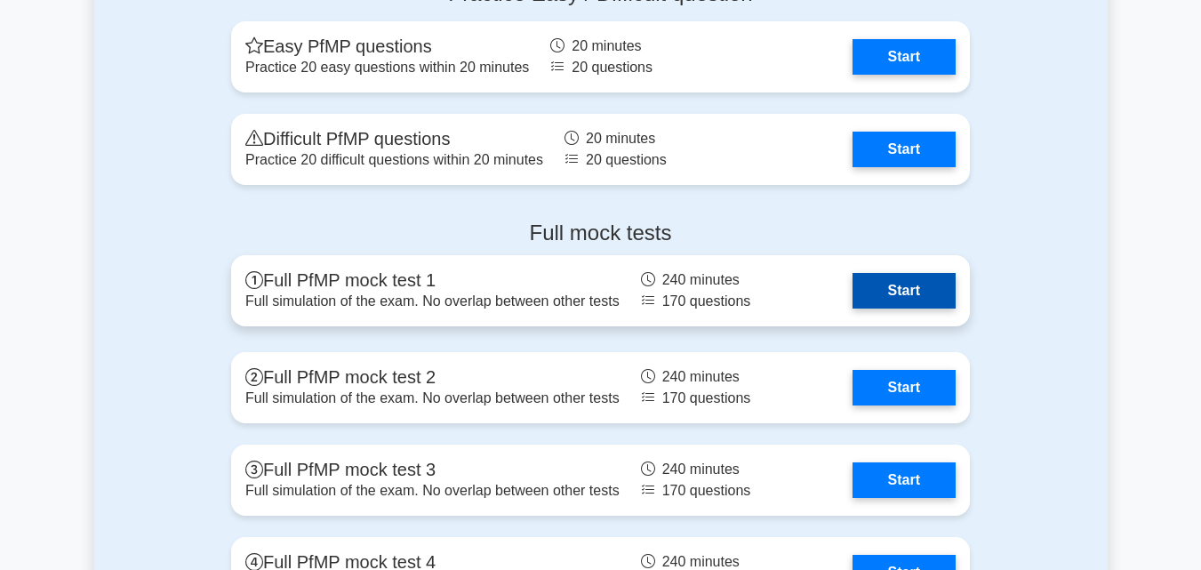
click at [852, 299] on link "Start" at bounding box center [903, 291] width 103 height 36
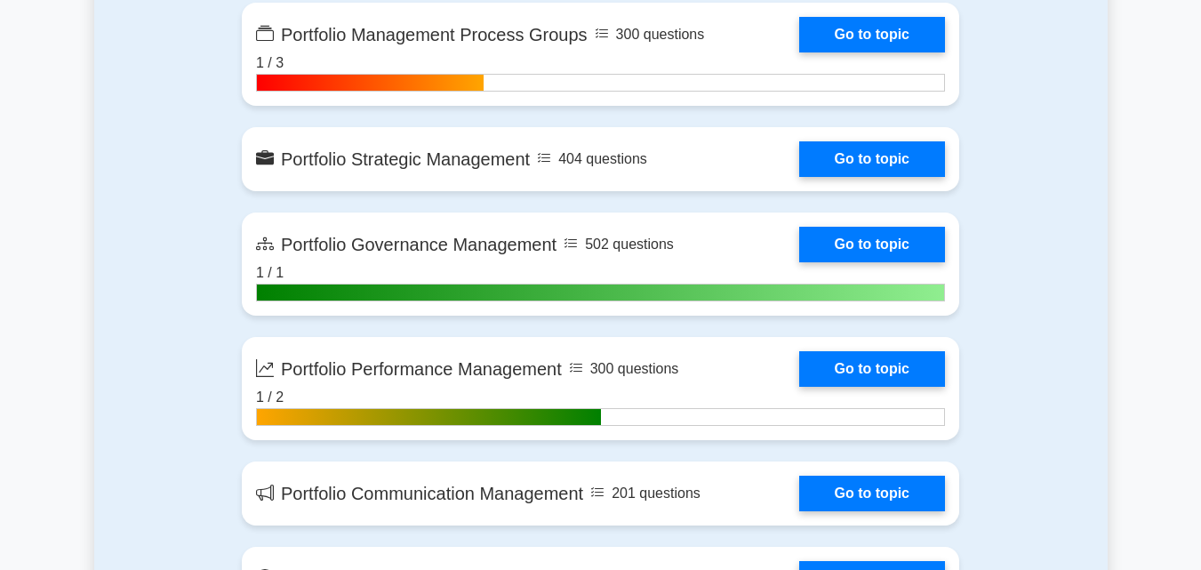
scroll to position [1067, 0]
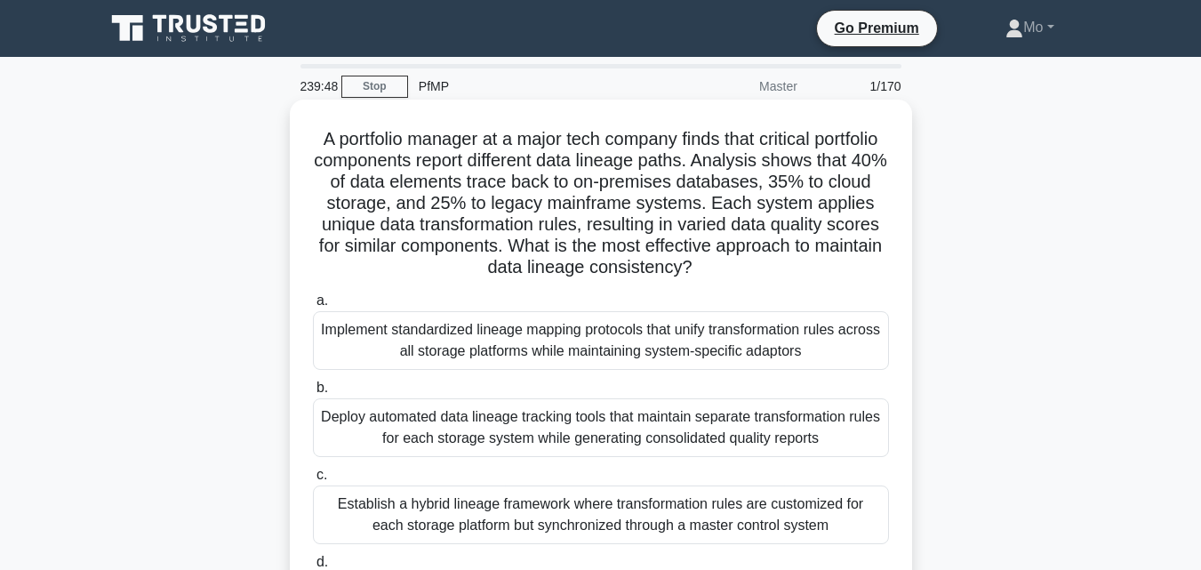
drag, startPoint x: 875, startPoint y: 427, endPoint x: 309, endPoint y: 127, distance: 639.7
click at [309, 127] on div "A portfolio manager at a major tech company finds that critical portfolio compo…" at bounding box center [601, 378] width 608 height 542
copy div "A portfolio manager at a major tech company finds that critical portfolio compo…"
click at [614, 347] on div "Implement standardized lineage mapping protocols that unify transformation rule…" at bounding box center [601, 340] width 576 height 59
click at [313, 307] on input "a. Implement standardized lineage mapping protocols that unify transformation r…" at bounding box center [313, 301] width 0 height 12
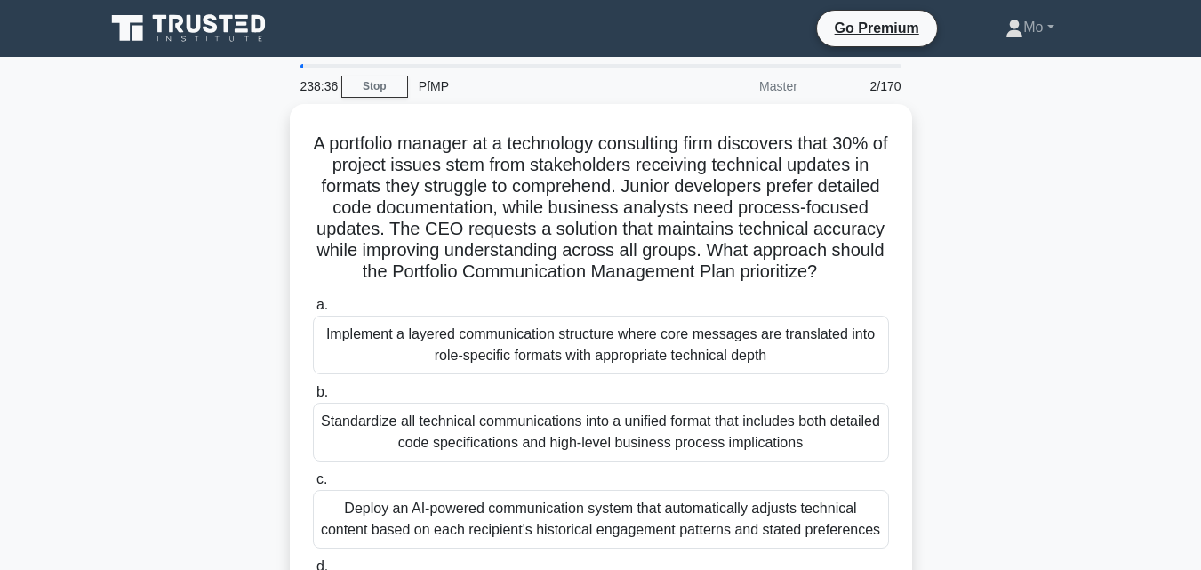
drag, startPoint x: 881, startPoint y: 428, endPoint x: 220, endPoint y: 149, distance: 716.9
click at [220, 149] on div "A portfolio manager at a technology consulting firm discovers that 30% of proje…" at bounding box center [600, 393] width 1013 height 578
copy div "A portfolio manager at a technology consulting firm discovers that 30% of proje…"
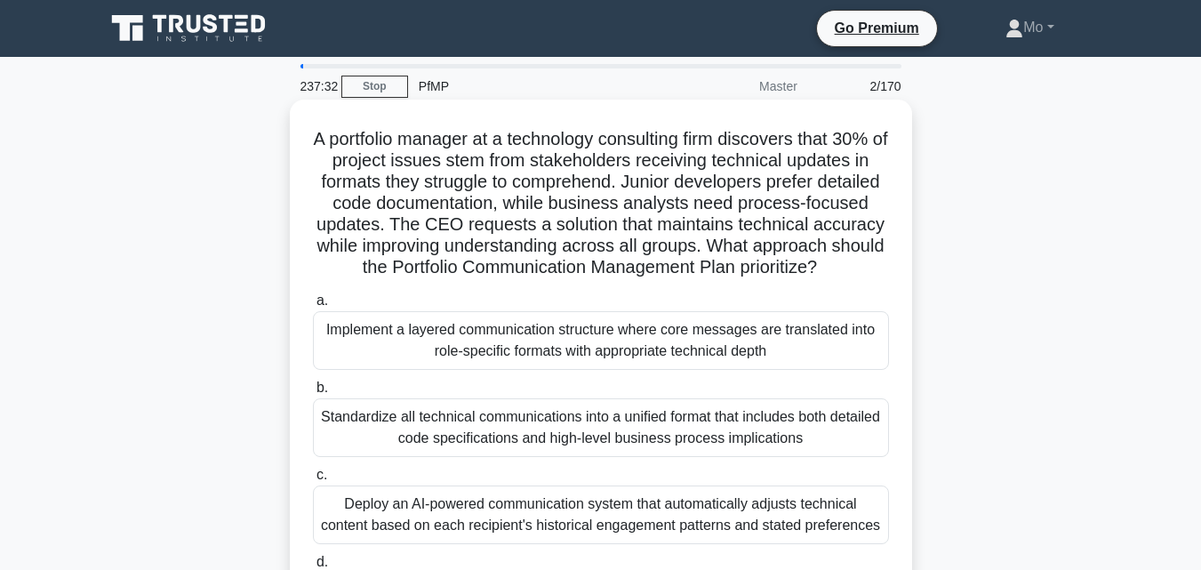
click at [461, 339] on div "Implement a layered communication structure where core messages are translated …" at bounding box center [601, 340] width 576 height 59
click at [313, 307] on input "a. Implement a layered communication structure where core messages are translat…" at bounding box center [313, 301] width 0 height 12
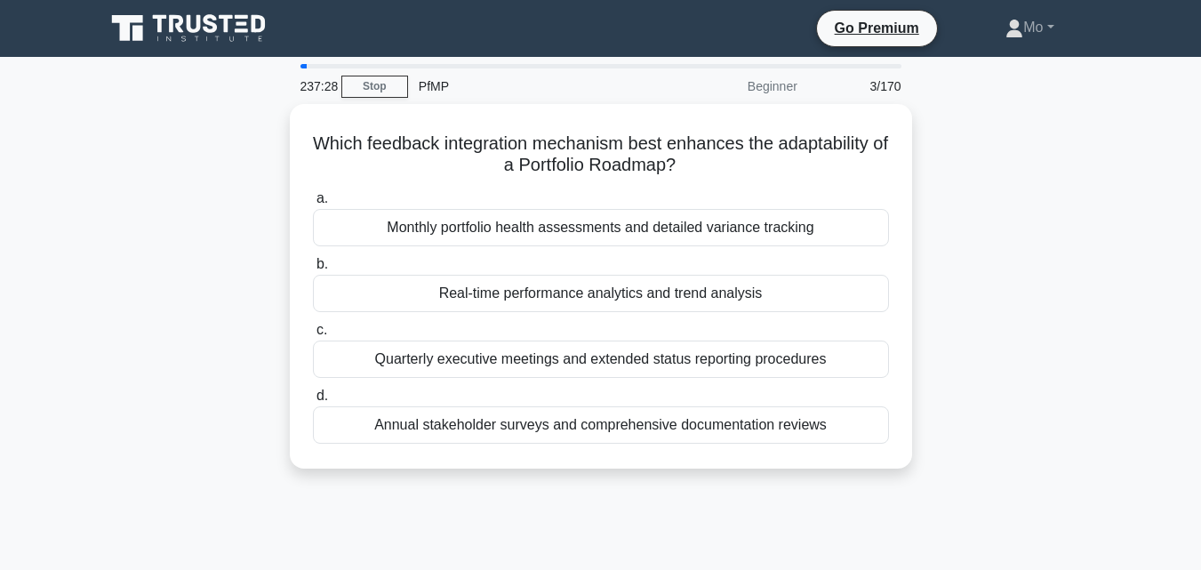
drag, startPoint x: 848, startPoint y: 416, endPoint x: 183, endPoint y: 141, distance: 719.3
click at [183, 141] on div "Which feedback integration mechanism best enhances the adaptability of a Portfo…" at bounding box center [600, 297] width 1013 height 386
copy div "Which feedback integration mechanism best enhances the adaptability of a Portfo…"
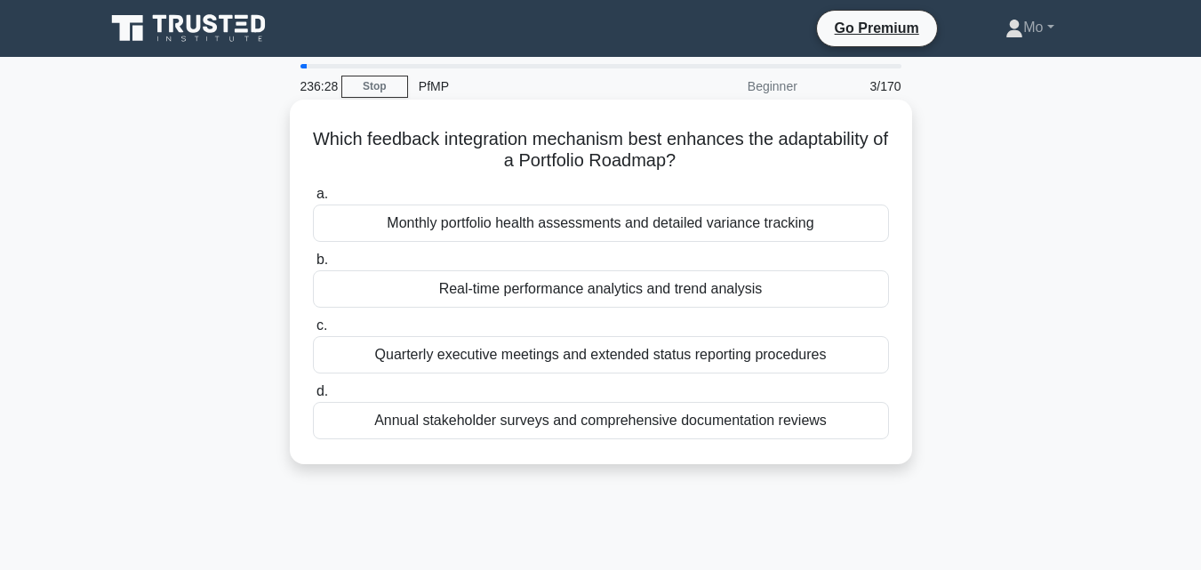
click at [438, 291] on div "Real-time performance analytics and trend analysis" at bounding box center [601, 288] width 576 height 37
click at [313, 266] on input "b. Real-time performance analytics and trend analysis" at bounding box center [313, 260] width 0 height 12
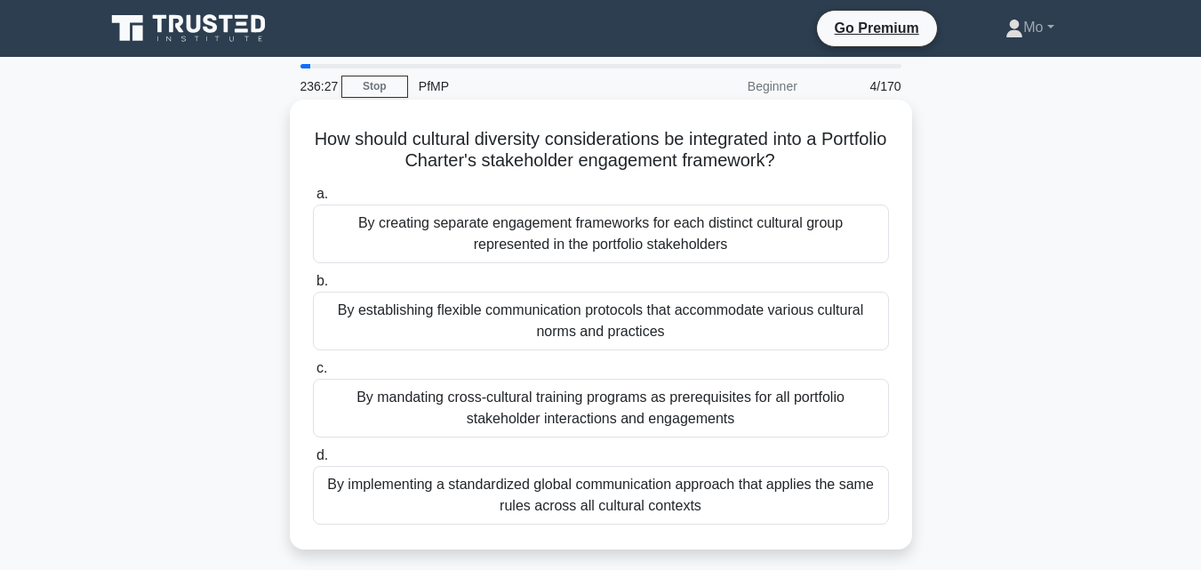
scroll to position [89, 0]
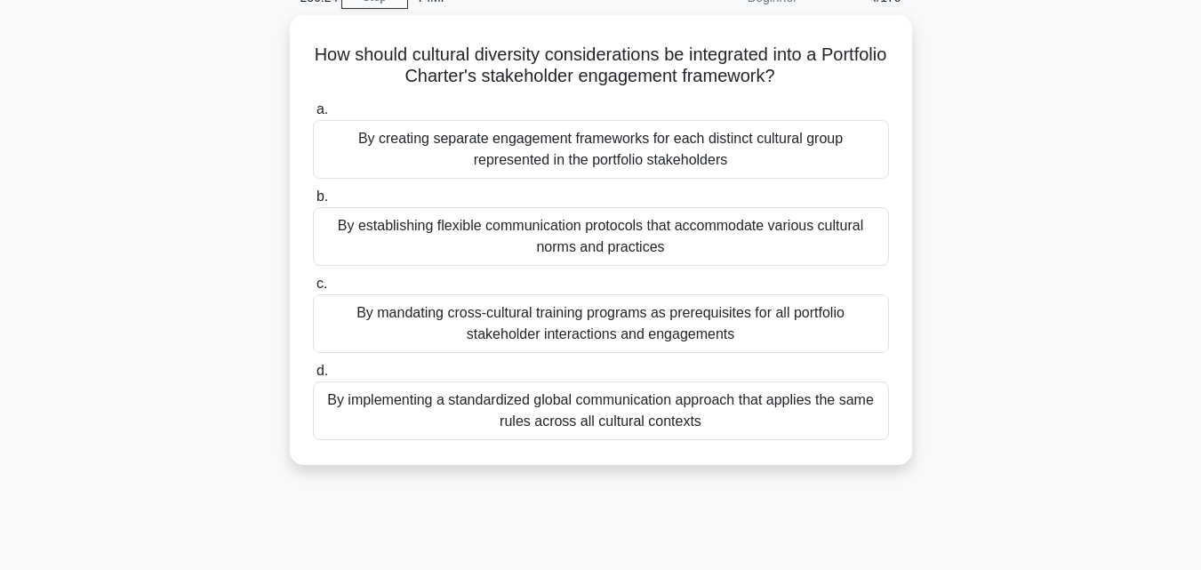
drag, startPoint x: 762, startPoint y: 414, endPoint x: 281, endPoint y: 59, distance: 598.0
click at [281, 59] on div "How should cultural diversity considerations be integrated into a Portfolio Cha…" at bounding box center [600, 250] width 1013 height 471
copy div "How should cultural diversity considerations be integrated into a Portfolio Cha…"
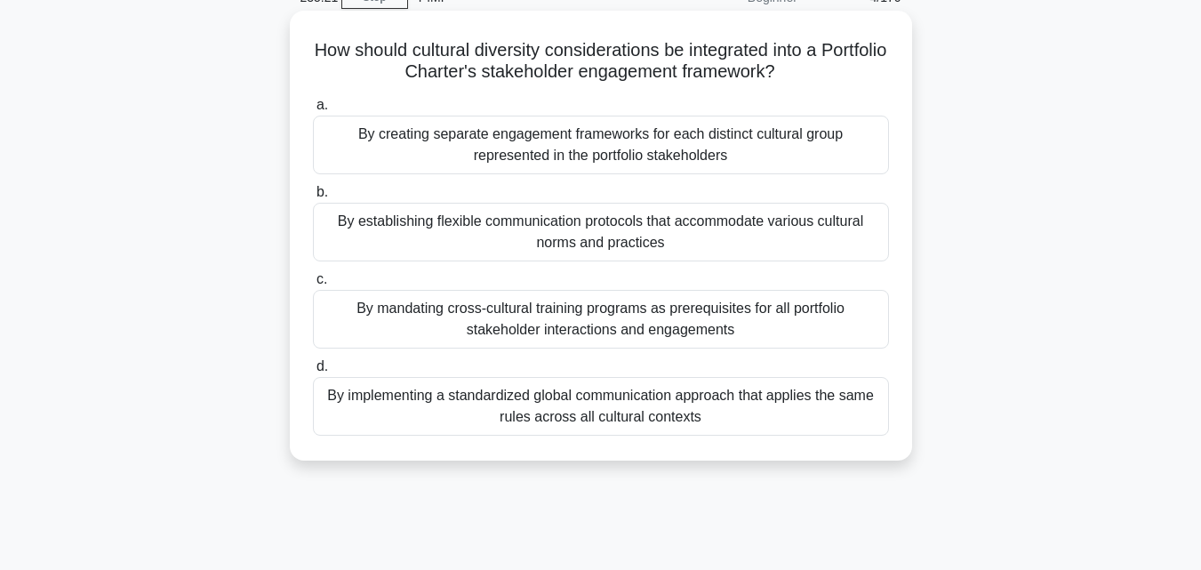
click at [377, 220] on div "By establishing flexible communication protocols that accommodate various cultu…" at bounding box center [601, 232] width 576 height 59
click at [313, 198] on input "b. By establishing flexible communication protocols that accommodate various cu…" at bounding box center [313, 193] width 0 height 12
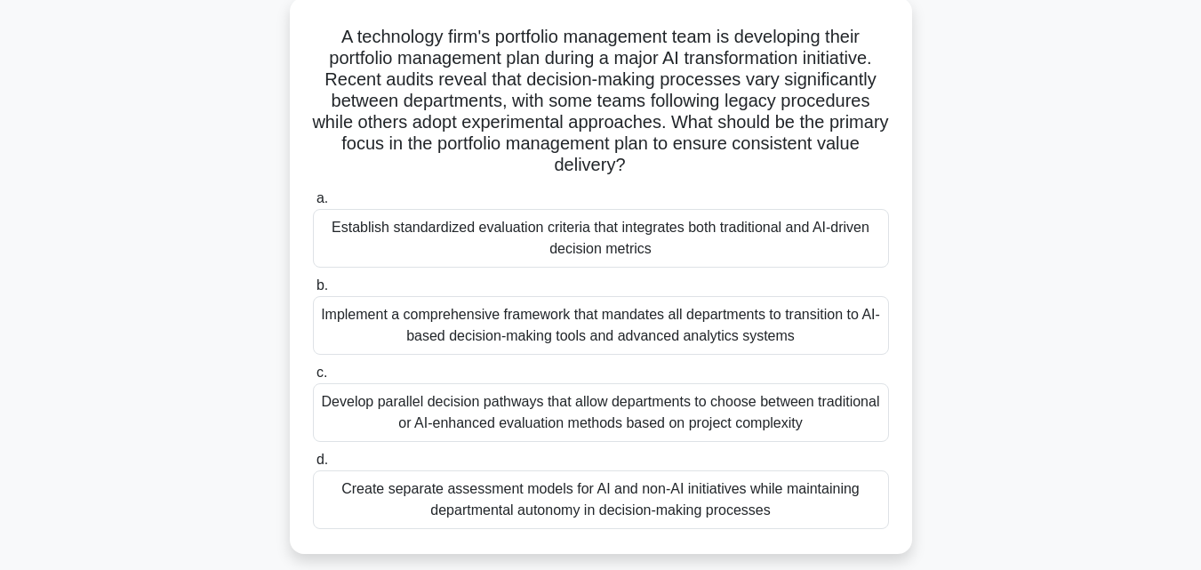
scroll to position [0, 0]
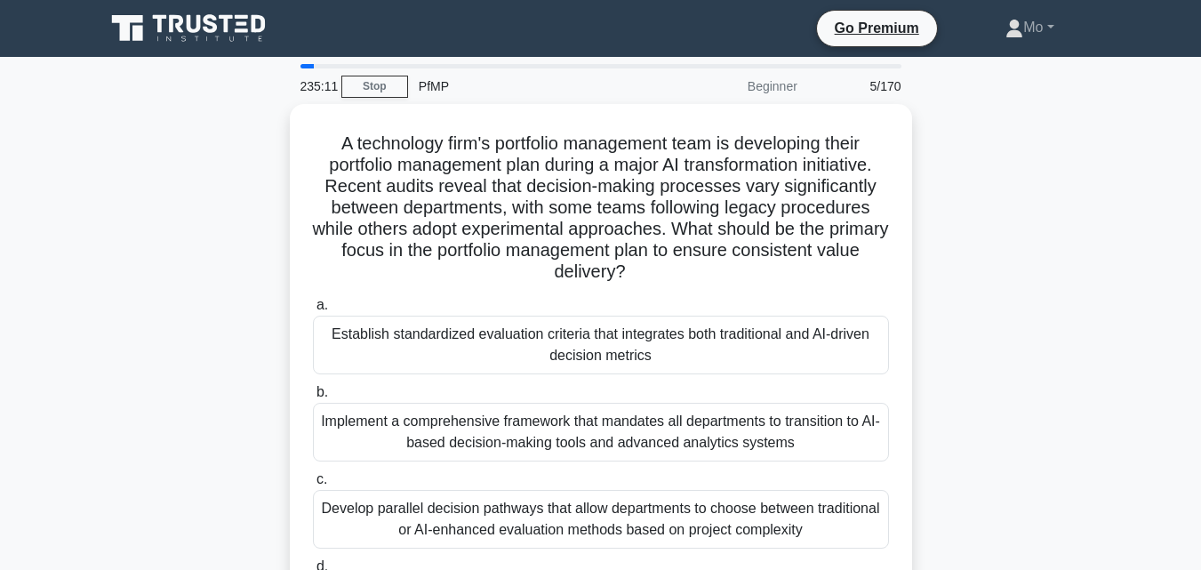
drag, startPoint x: 808, startPoint y: 432, endPoint x: 158, endPoint y: 139, distance: 712.9
click at [158, 139] on div "A technology firm's portfolio management team is developing their portfolio man…" at bounding box center [600, 393] width 1013 height 578
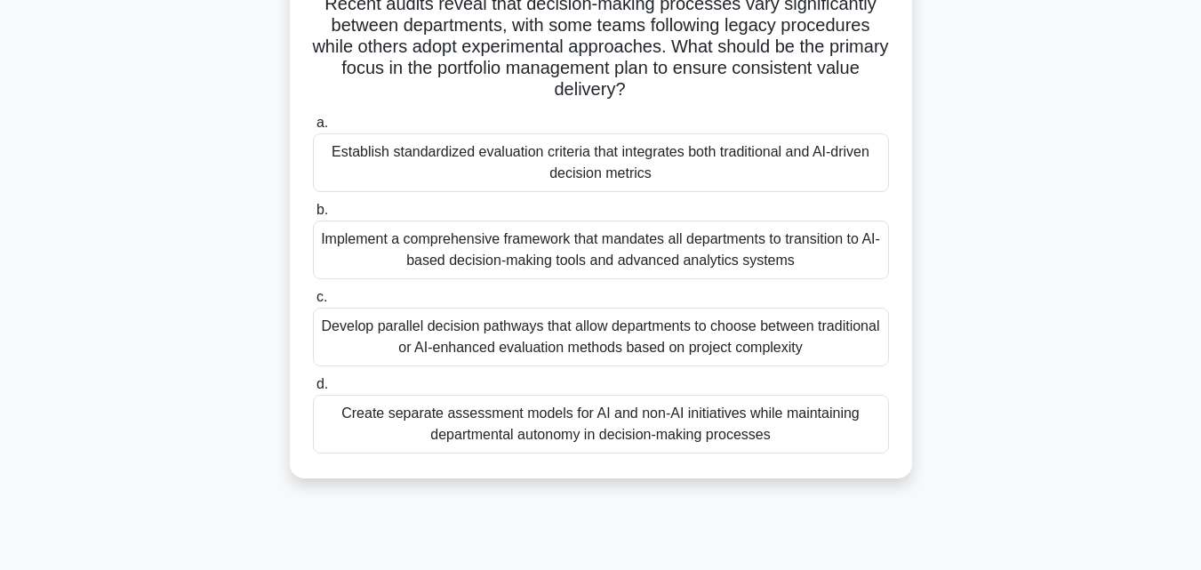
scroll to position [89, 0]
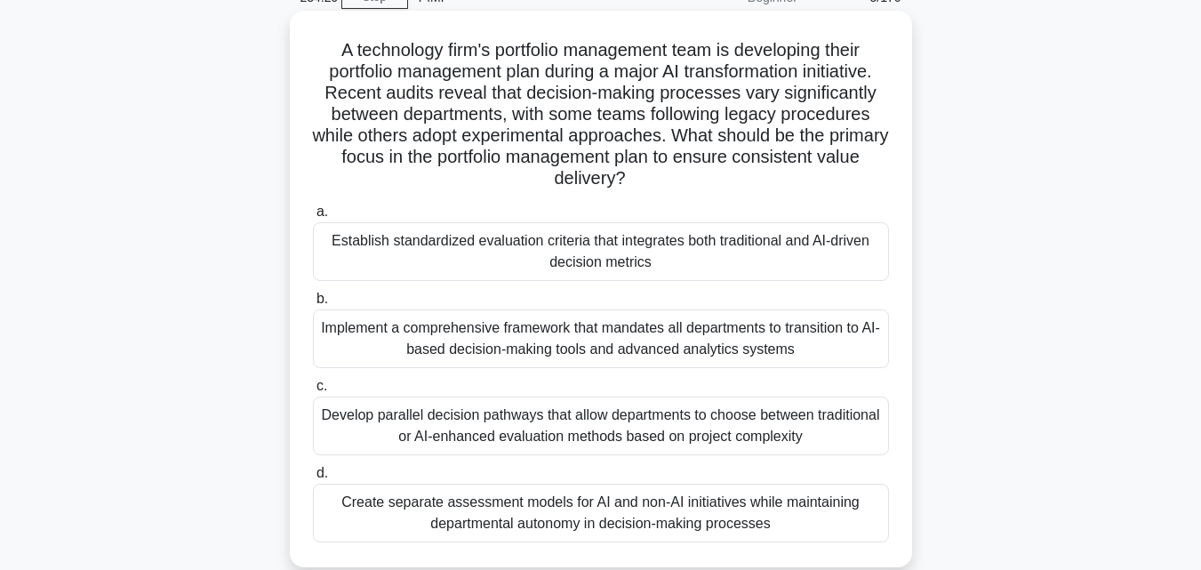
copy div "A technology firm's portfolio management team is developing their portfolio man…"
click at [517, 242] on div "Establish standardized evaluation criteria that integrates both traditional and…" at bounding box center [601, 251] width 576 height 59
click at [313, 218] on input "a. Establish standardized evaluation criteria that integrates both traditional …" at bounding box center [313, 212] width 0 height 12
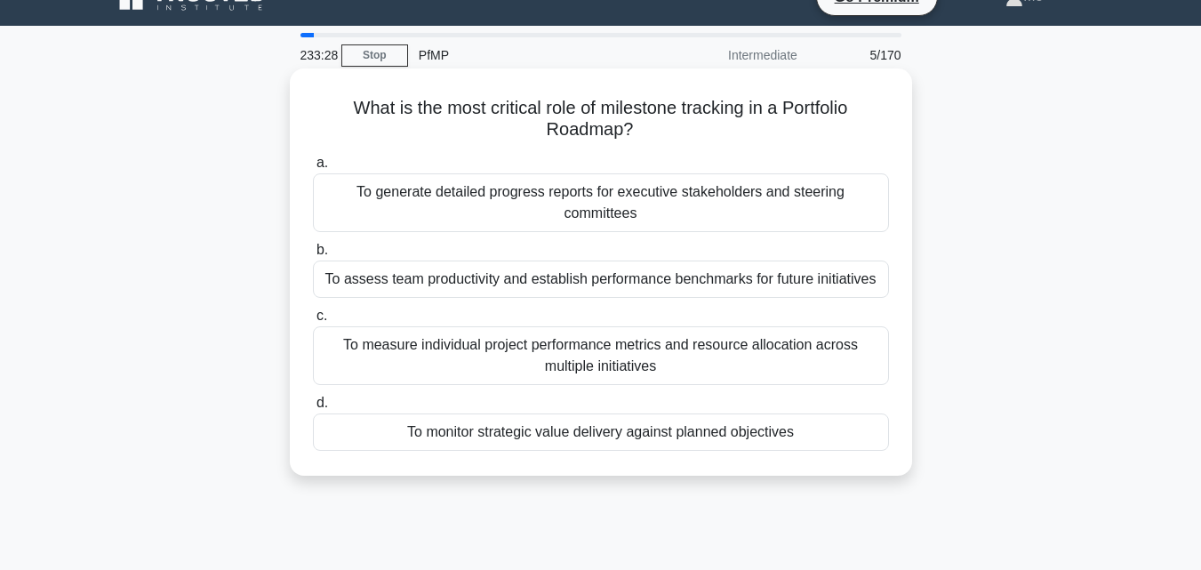
scroll to position [0, 0]
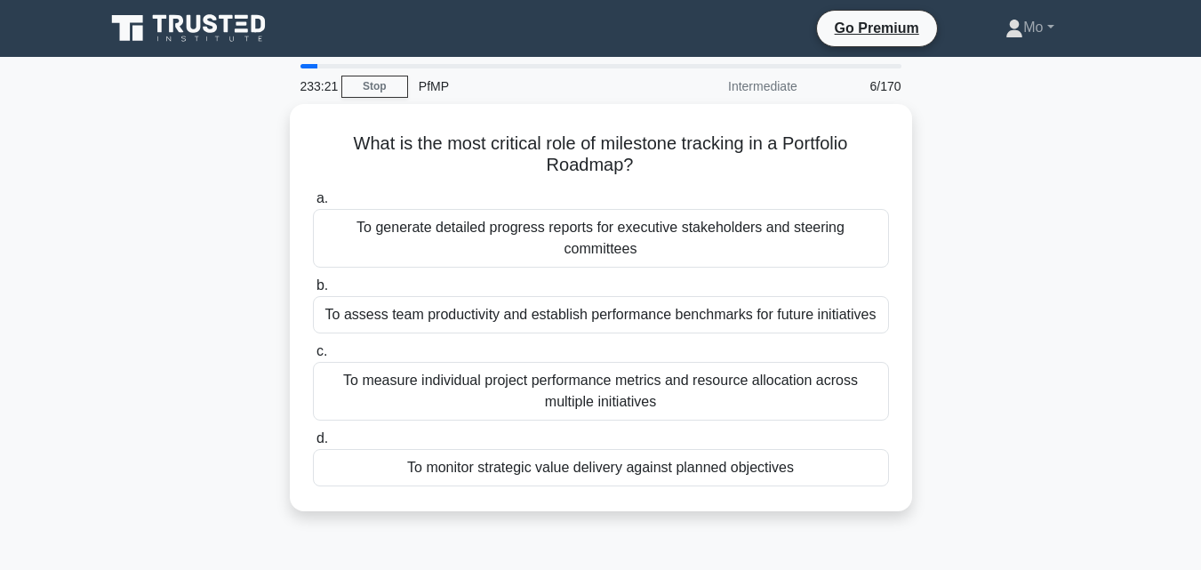
drag, startPoint x: 809, startPoint y: 459, endPoint x: 267, endPoint y: 145, distance: 626.4
click at [267, 145] on div "What is the most critical role of milestone tracking in a Portfolio Roadmap? .s…" at bounding box center [600, 318] width 1013 height 428
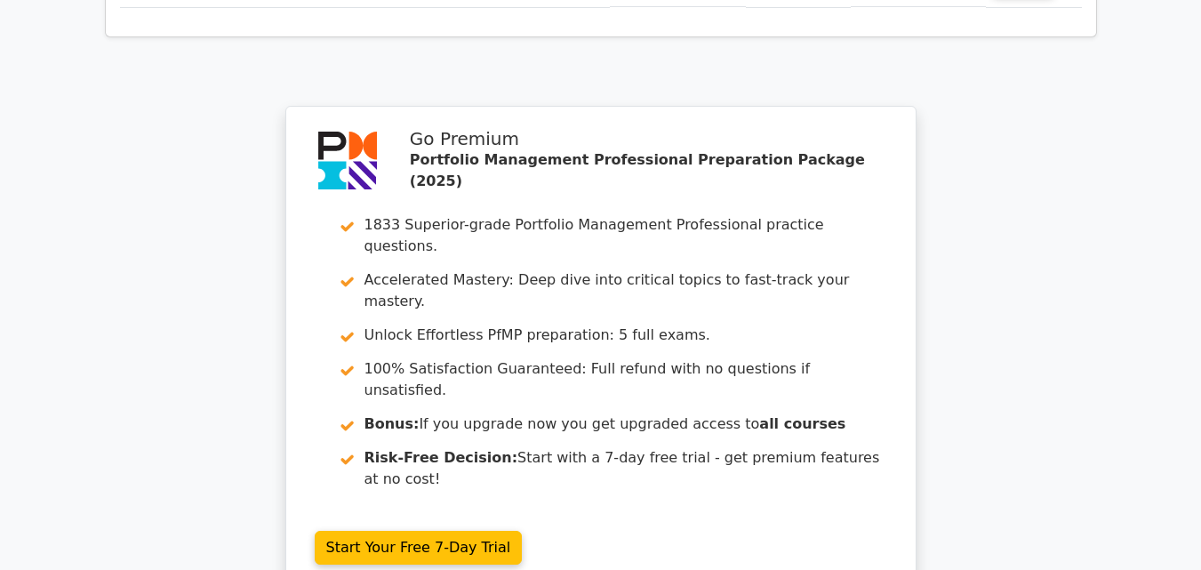
scroll to position [2844, 0]
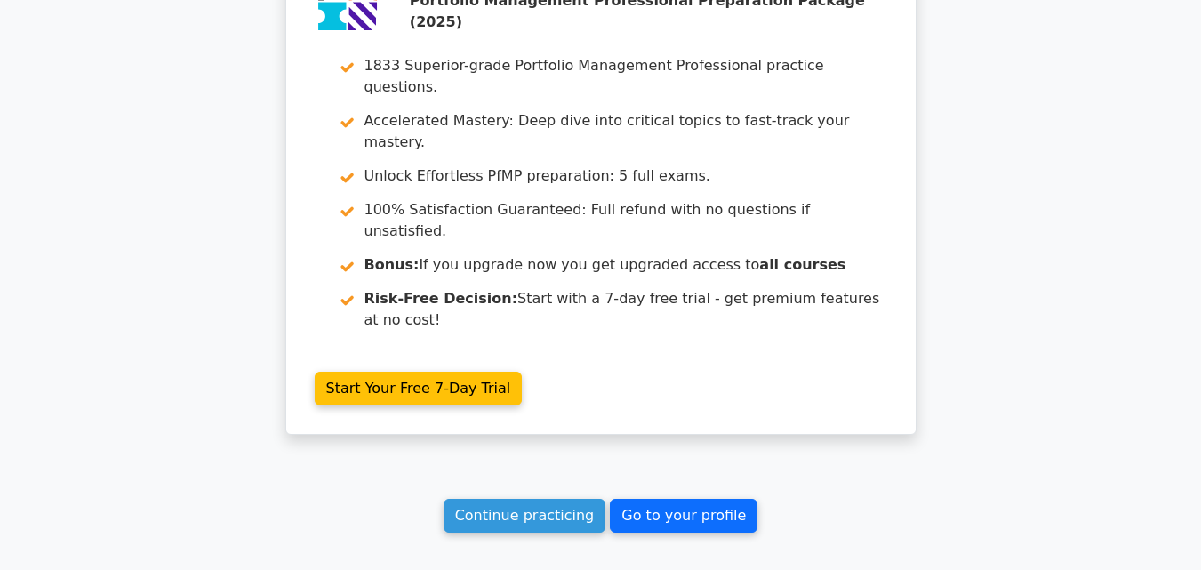
click at [677, 499] on link "Go to your profile" at bounding box center [684, 516] width 148 height 34
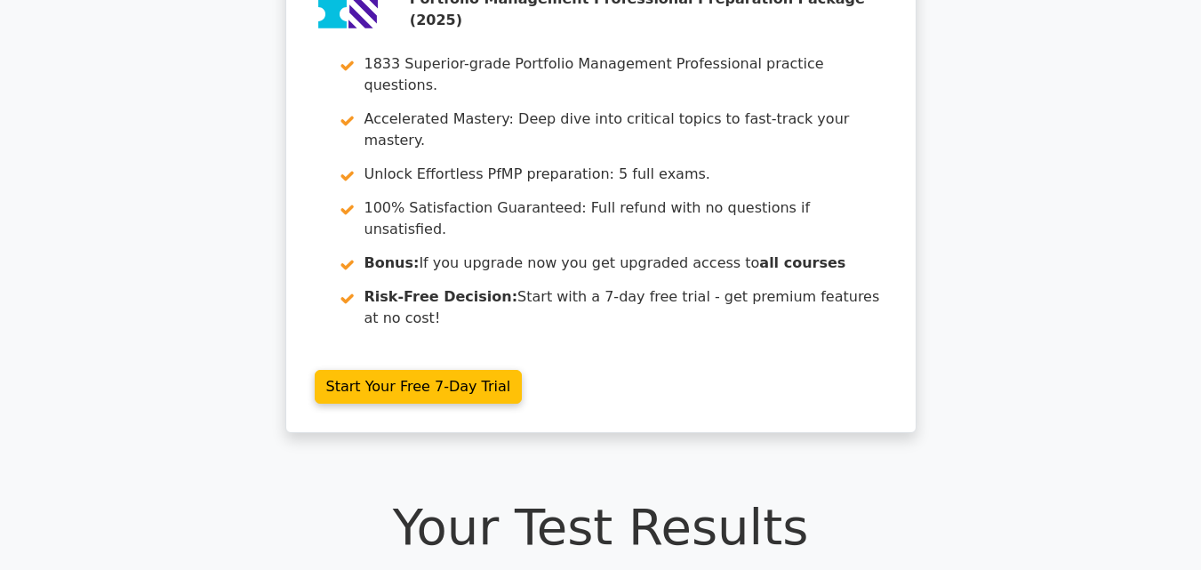
scroll to position [0, 0]
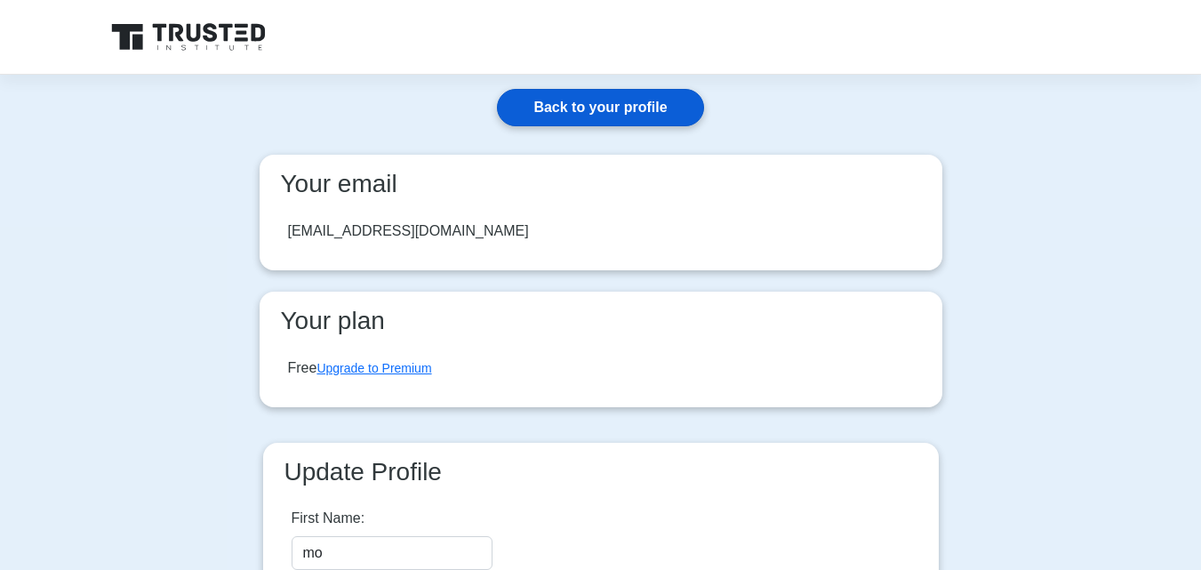
click at [612, 111] on link "Back to your profile" at bounding box center [600, 107] width 206 height 37
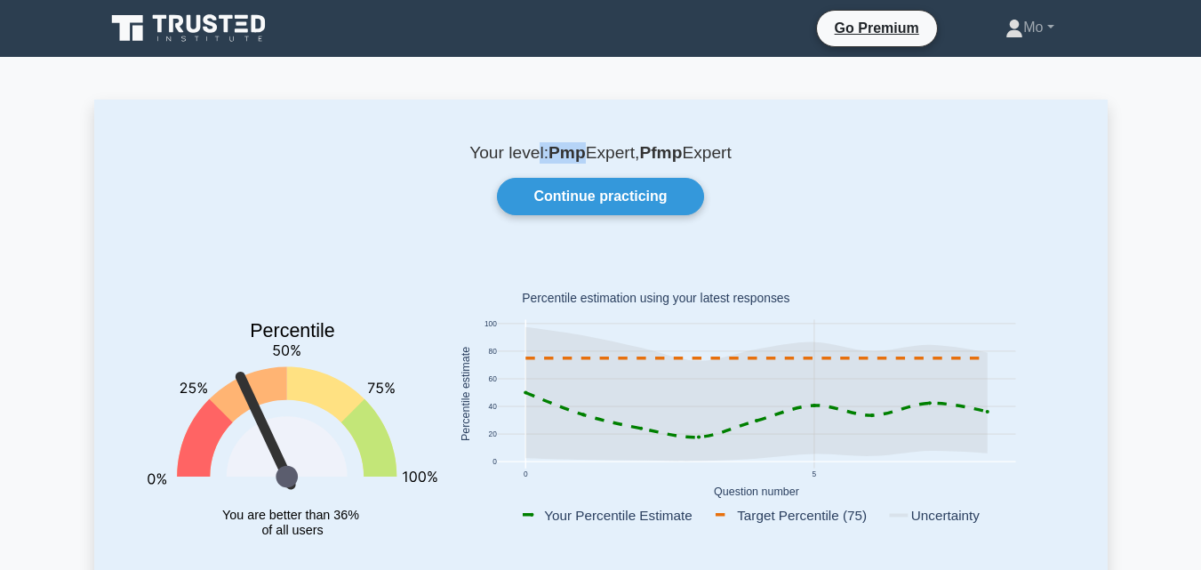
drag, startPoint x: 580, startPoint y: 154, endPoint x: 534, endPoint y: 150, distance: 45.5
click at [534, 150] on p "Your level: Pmp Expert, Pfmp Expert" at bounding box center [601, 152] width 928 height 21
click at [590, 249] on div "Your level: Pmp Expert, Pfmp Expert Continue practicing Percentile You are bett…" at bounding box center [600, 367] width 1013 height 535
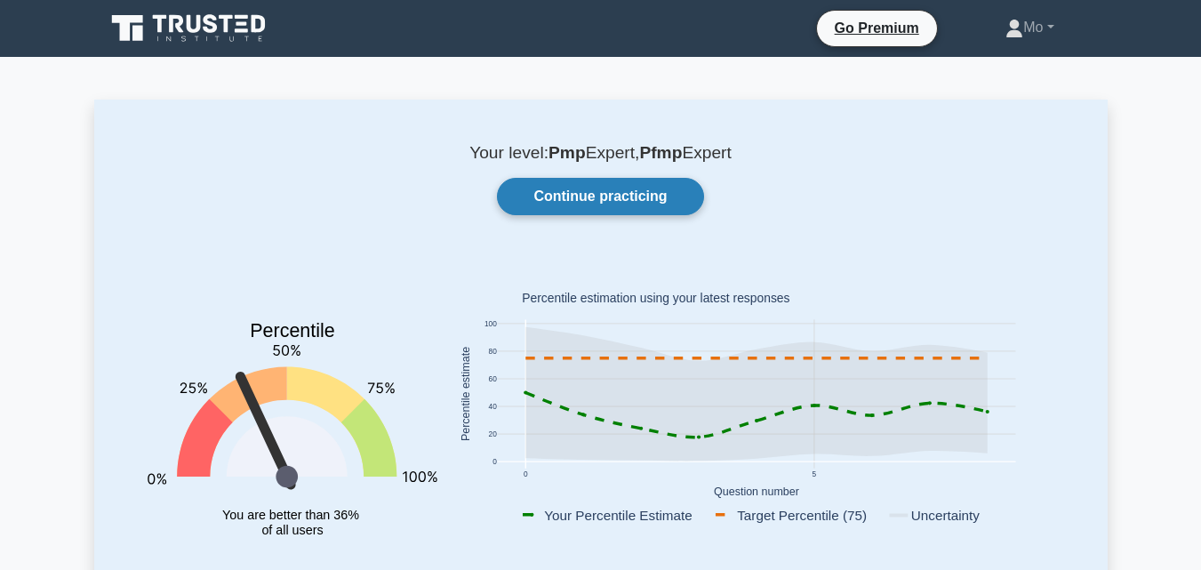
click at [632, 197] on link "Continue practicing" at bounding box center [600, 196] width 206 height 37
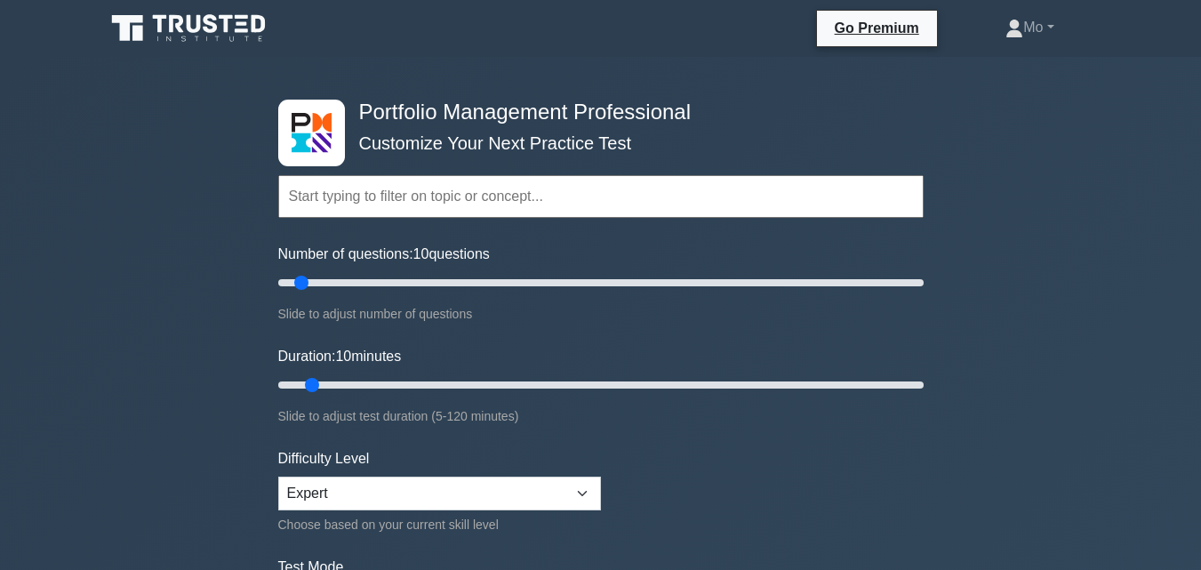
click at [581, 188] on input "text" at bounding box center [600, 196] width 645 height 43
type input "ح"
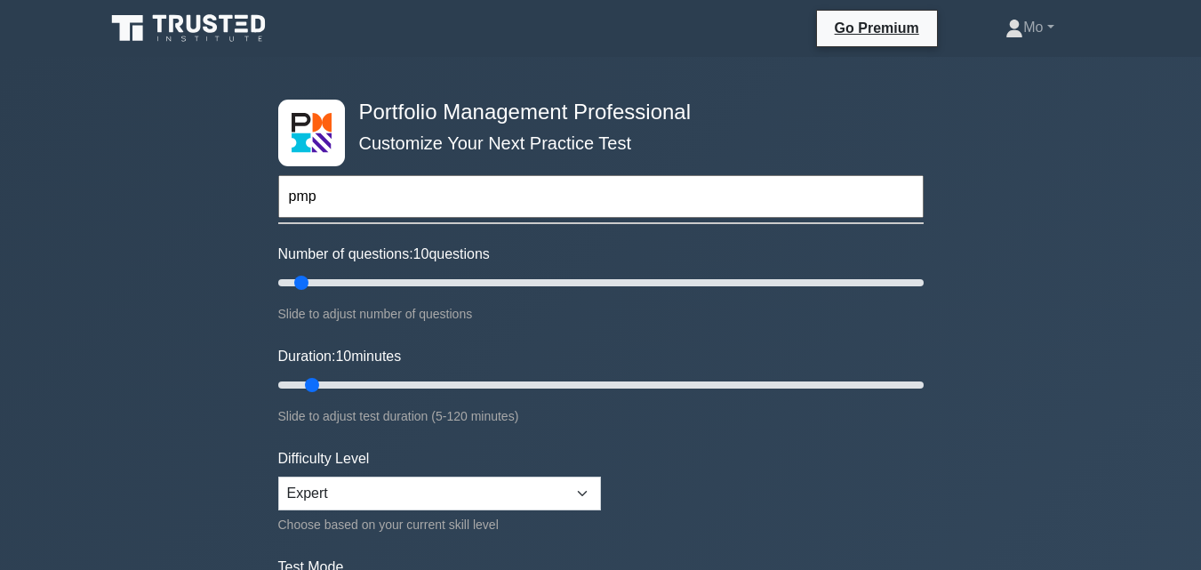
type input "pmp"
click at [119, 35] on icon at bounding box center [190, 29] width 171 height 34
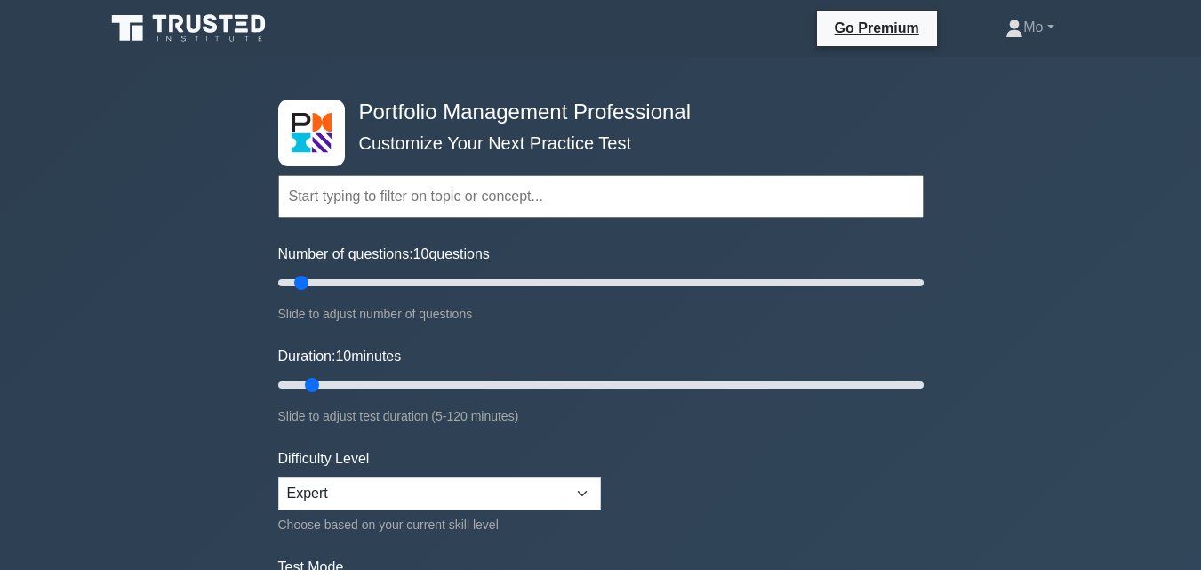
click at [119, 35] on icon at bounding box center [190, 29] width 171 height 34
click at [119, 36] on icon at bounding box center [190, 29] width 171 height 34
click at [133, 27] on icon at bounding box center [137, 33] width 11 height 15
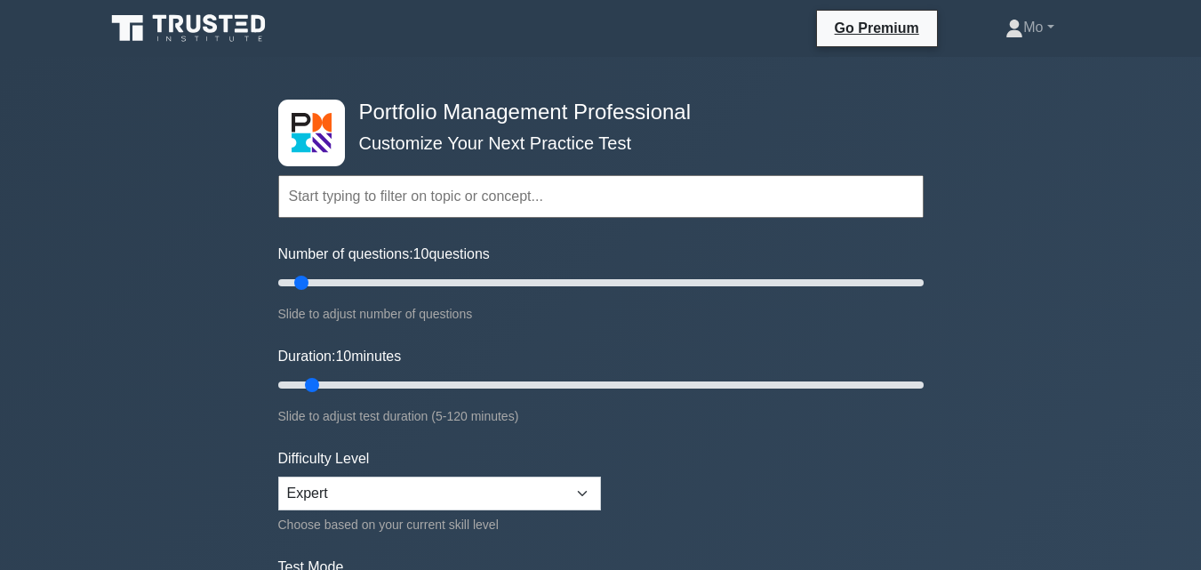
click at [133, 27] on icon at bounding box center [137, 33] width 11 height 15
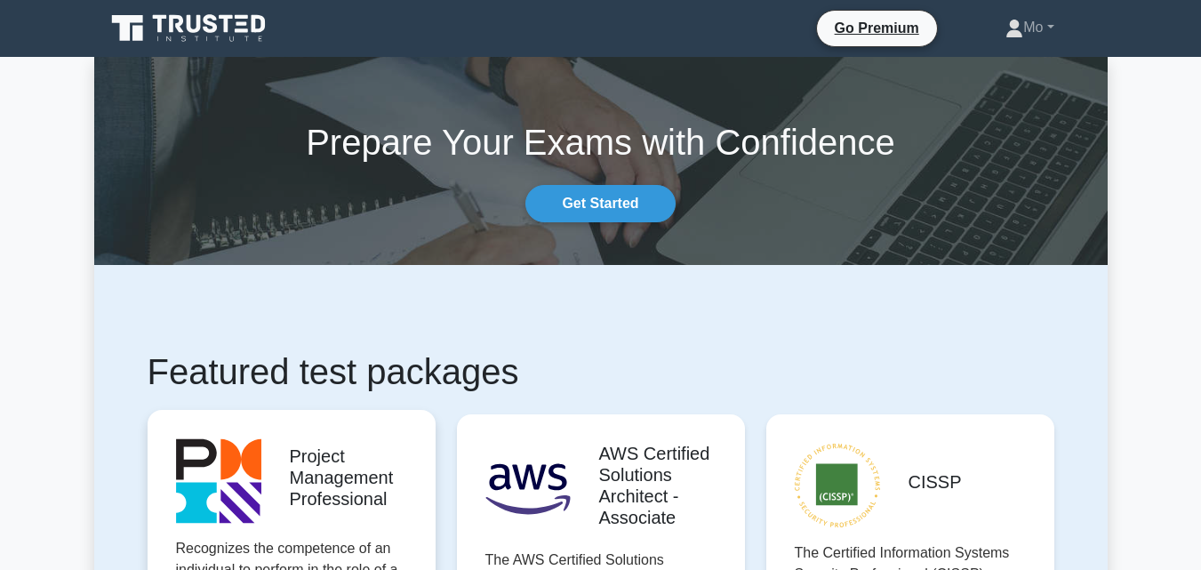
scroll to position [178, 0]
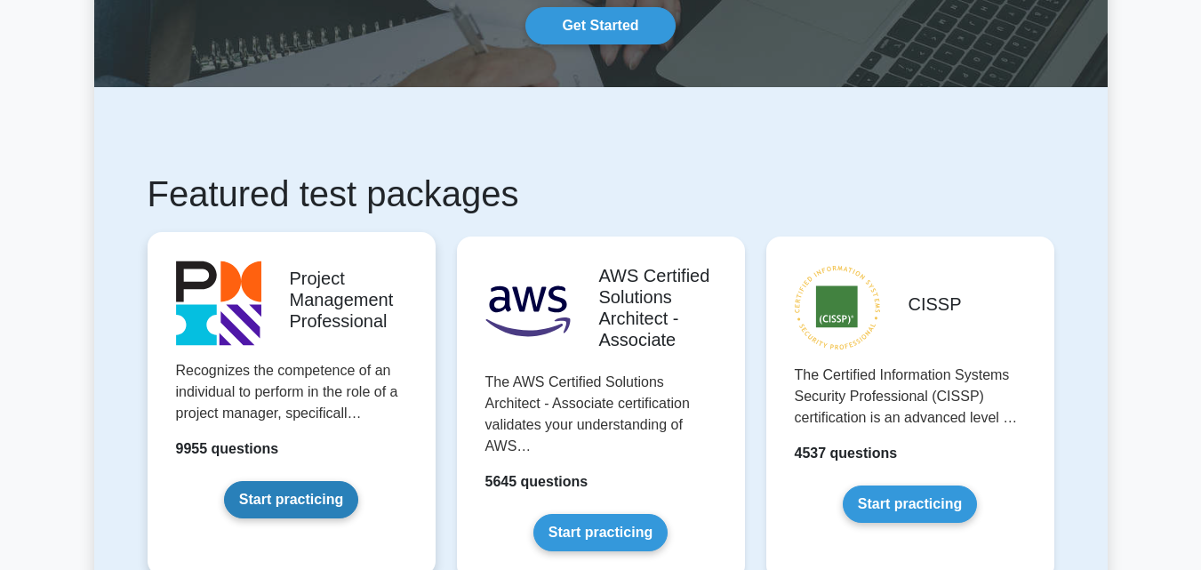
click at [351, 481] on link "Start practicing" at bounding box center [291, 499] width 134 height 37
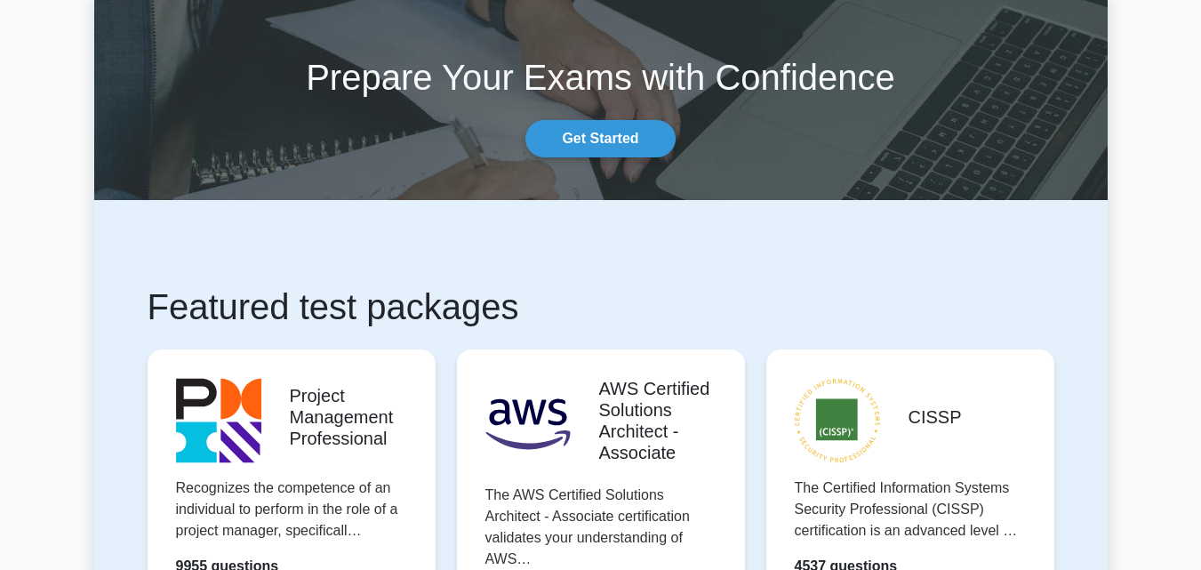
scroll to position [0, 0]
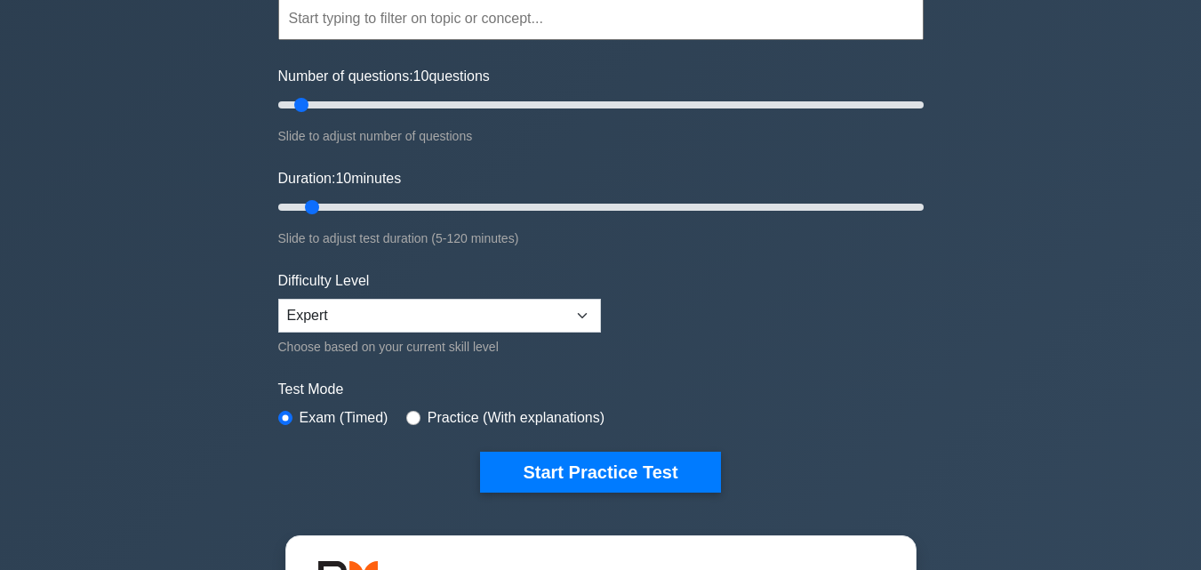
scroll to position [89, 0]
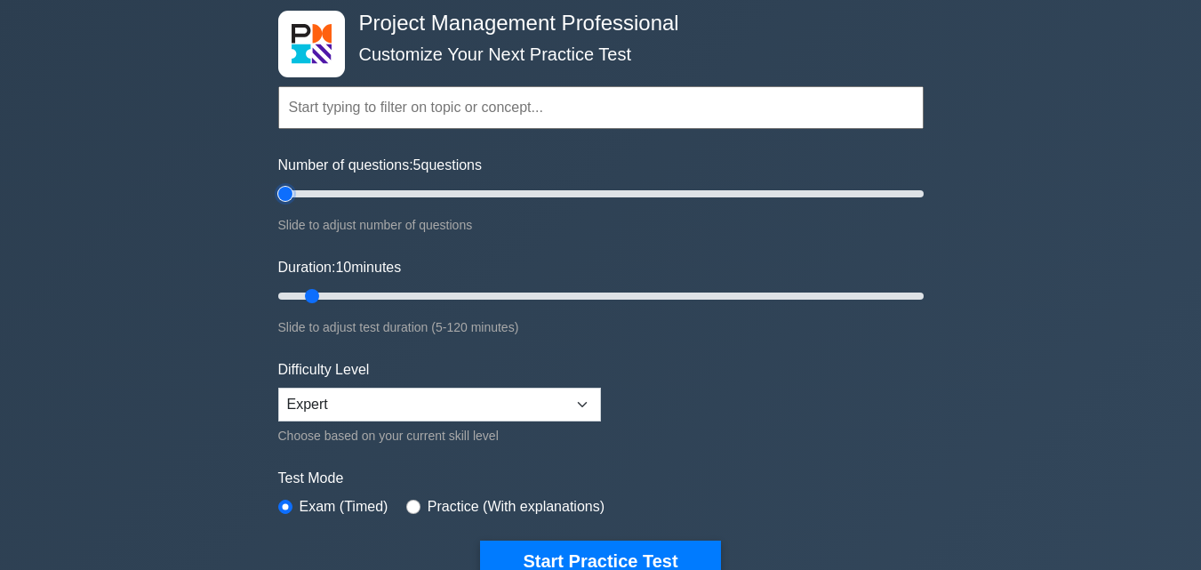
type input "5"
click at [291, 193] on input "Number of questions: 5 questions" at bounding box center [600, 193] width 645 height 21
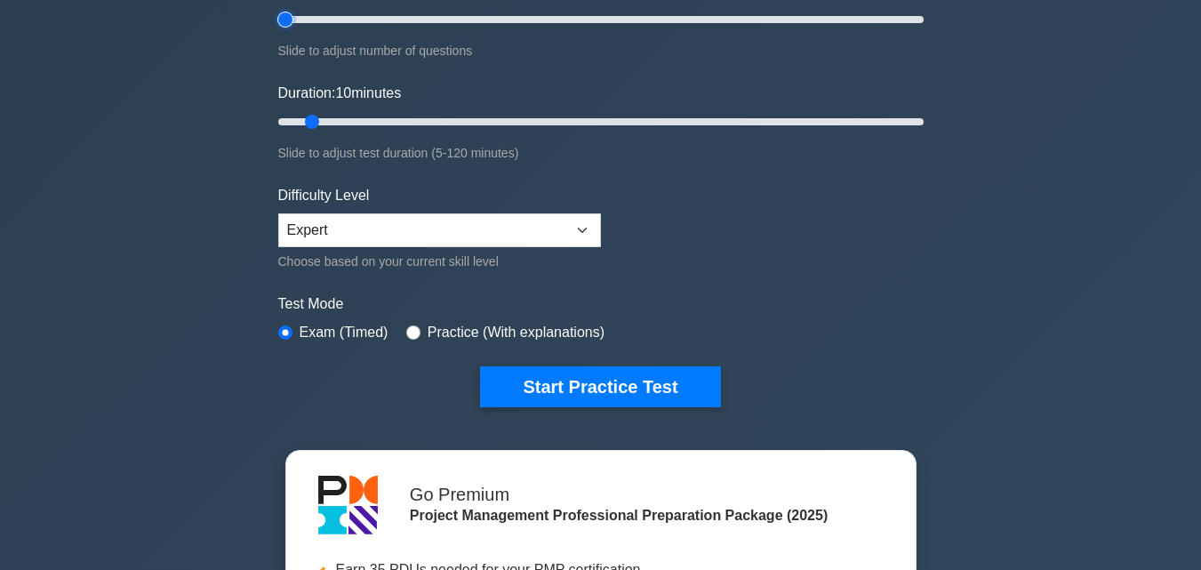
scroll to position [267, 0]
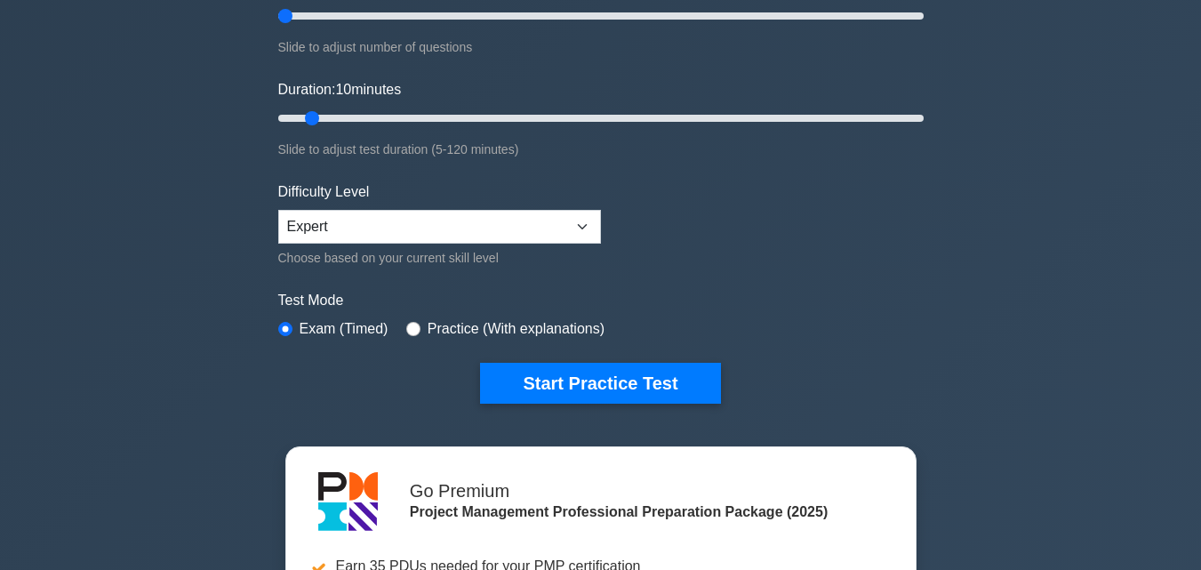
click at [471, 318] on label "Practice (With explanations)" at bounding box center [516, 328] width 177 height 21
click at [420, 314] on div "Test Mode Exam (Timed) Practice (With explanations)" at bounding box center [600, 316] width 645 height 52
click at [411, 327] on input "radio" at bounding box center [413, 329] width 14 height 14
radio input "true"
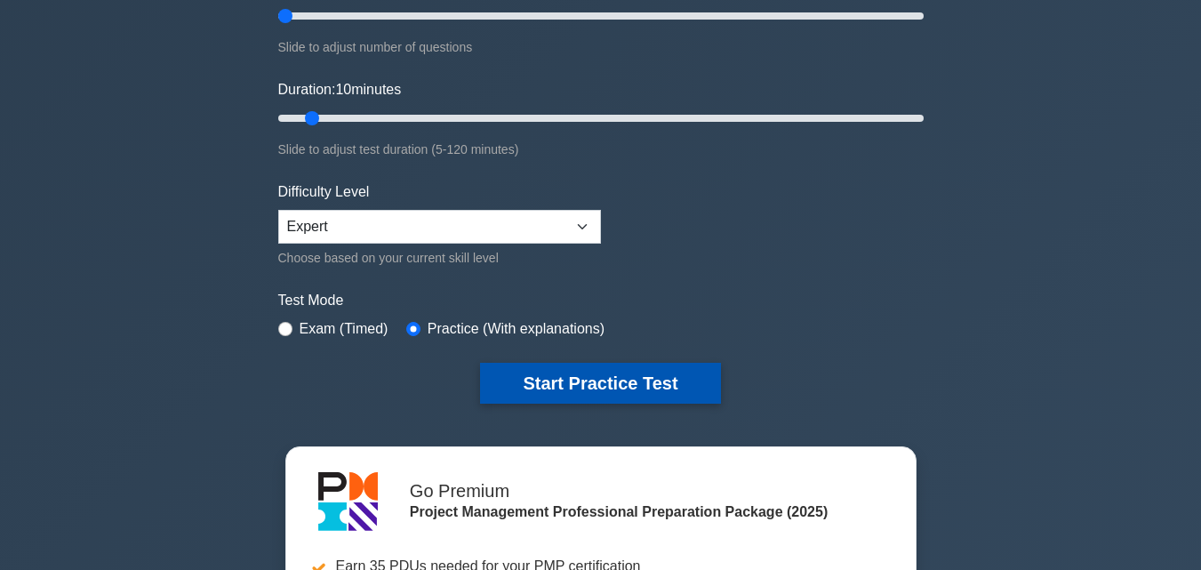
click at [526, 384] on button "Start Practice Test" at bounding box center [600, 383] width 240 height 41
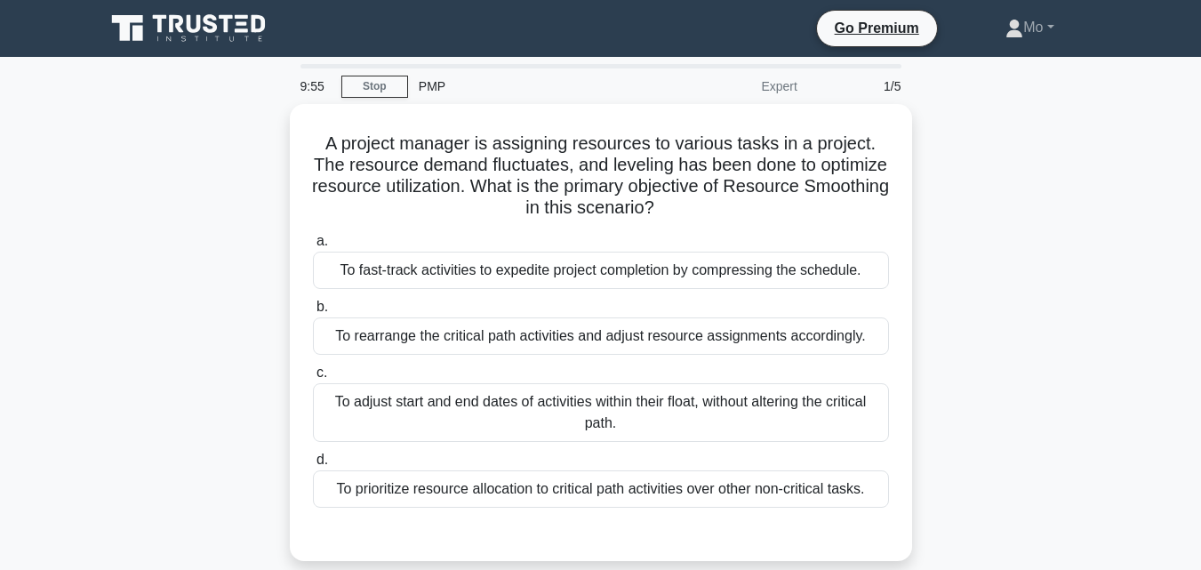
drag, startPoint x: 874, startPoint y: 311, endPoint x: 249, endPoint y: 127, distance: 651.4
click at [249, 127] on div "A project manager is assigning resources to various tasks in a project. The res…" at bounding box center [600, 343] width 1013 height 478
copy div "A project manager is assigning resources to various tasks in a project. The res…"
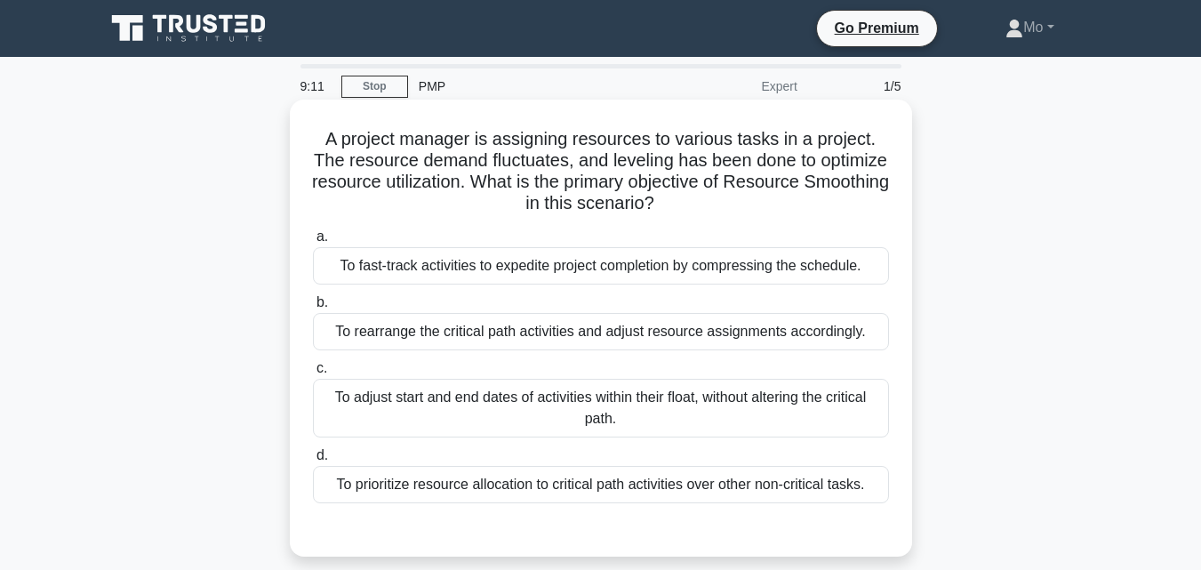
click at [510, 392] on div "To adjust start and end dates of activities within their float, without alterin…" at bounding box center [601, 408] width 576 height 59
click at [313, 374] on input "c. To adjust start and end dates of activities within their float, without alte…" at bounding box center [313, 369] width 0 height 12
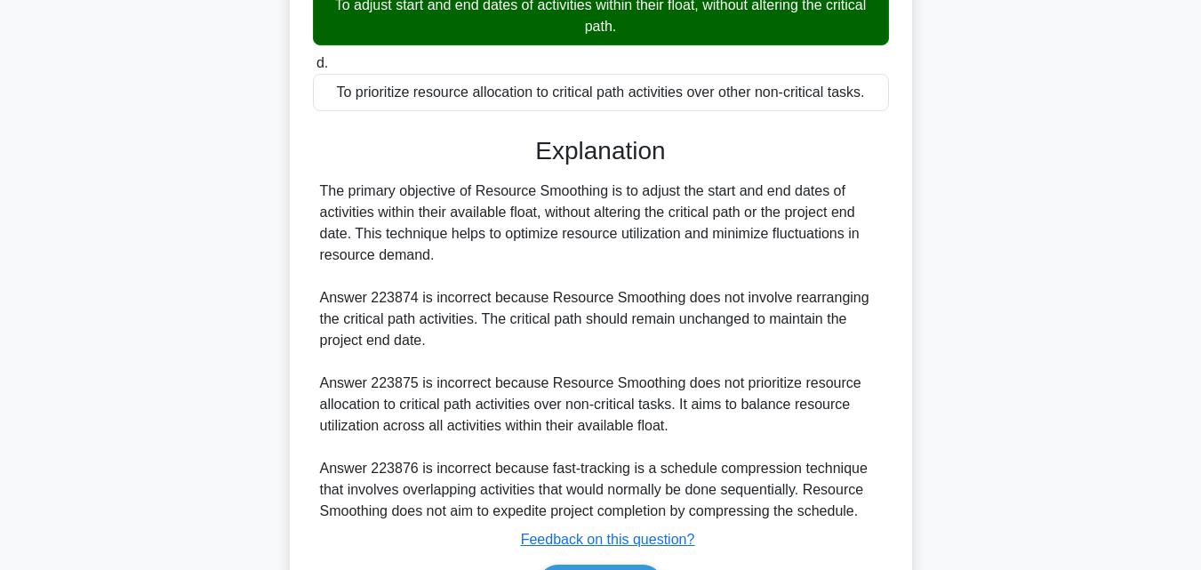
scroll to position [506, 0]
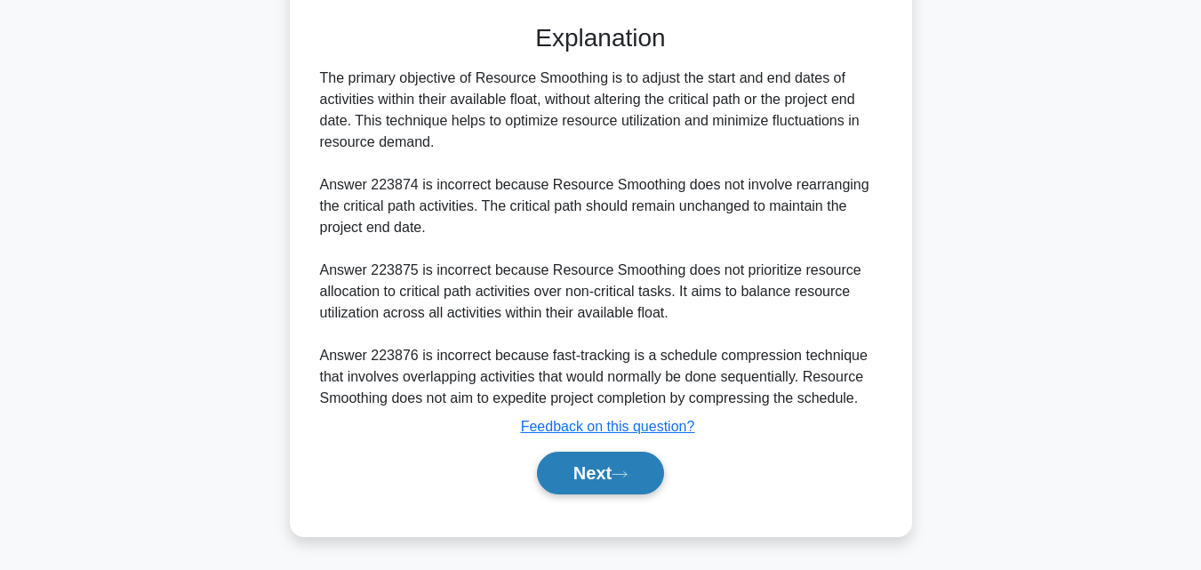
click at [622, 463] on button "Next" at bounding box center [600, 473] width 127 height 43
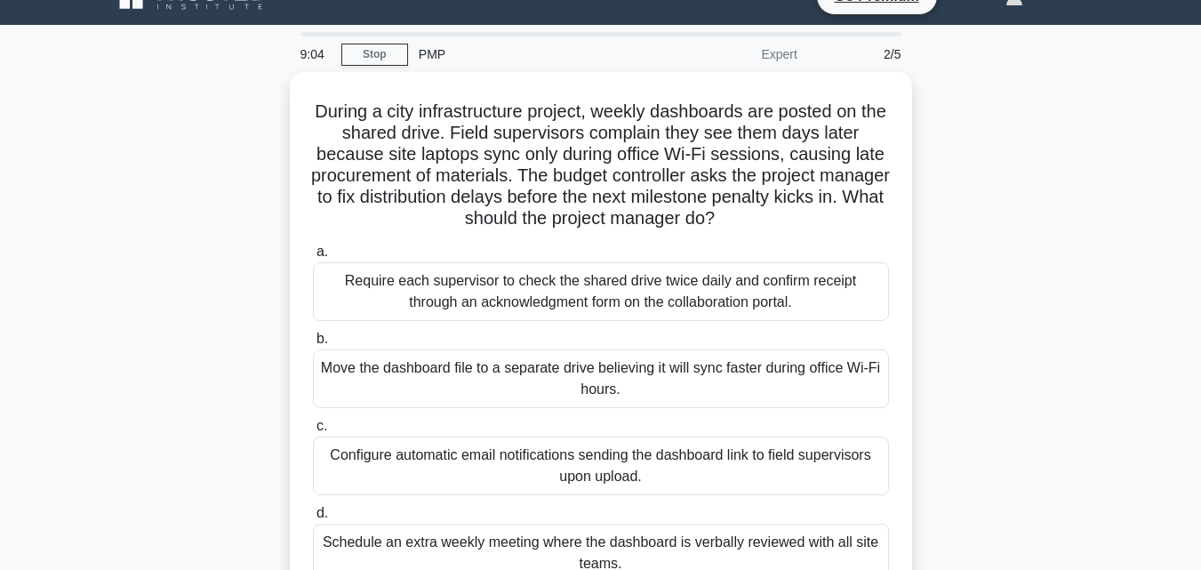
scroll to position [0, 0]
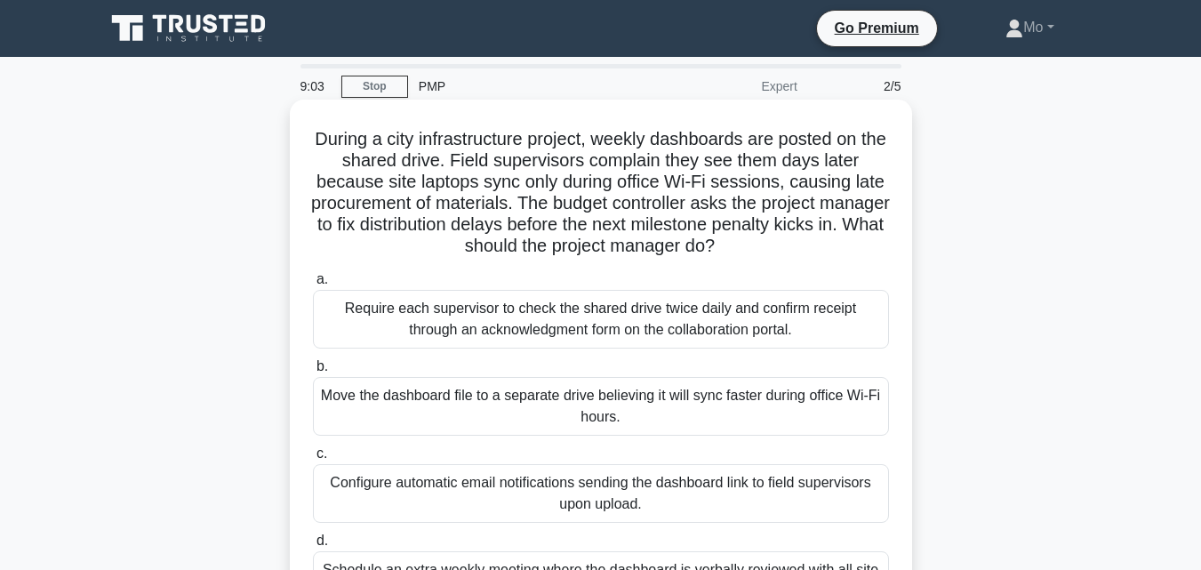
drag, startPoint x: 690, startPoint y: 380, endPoint x: 300, endPoint y: 140, distance: 457.6
click at [300, 140] on div "During a city infrastructure project, weekly dashboards are posted on the share…" at bounding box center [601, 381] width 608 height 549
copy div "During a city infrastructure project, weekly dashboards are posted on the share…"
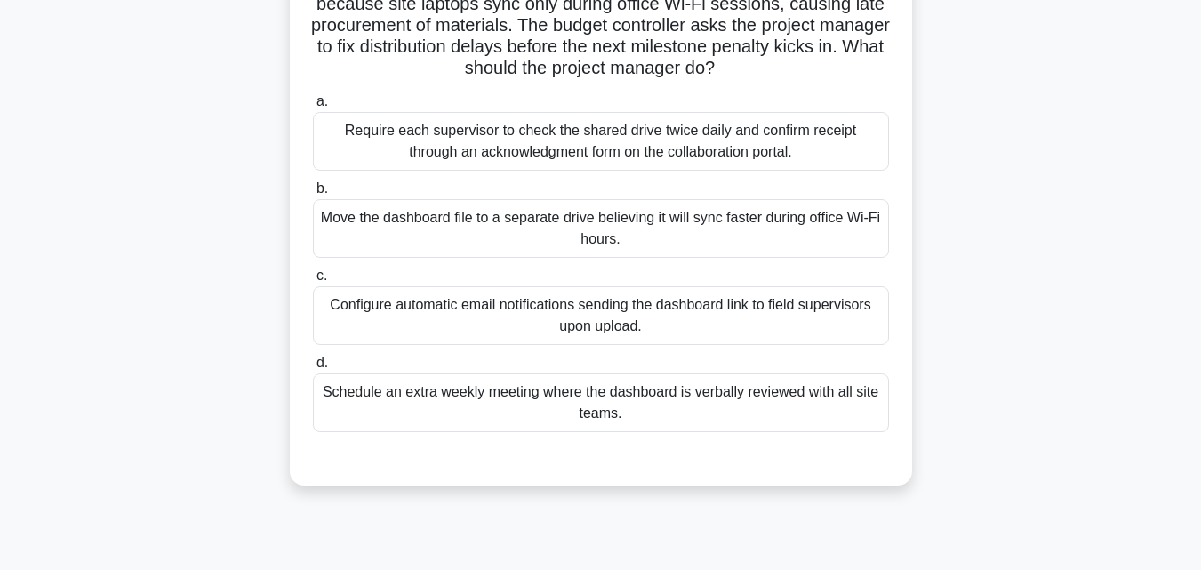
click at [477, 308] on div "Configure automatic email notifications sending the dashboard link to field sup…" at bounding box center [601, 315] width 576 height 59
click at [313, 282] on input "c. Configure automatic email notifications sending the dashboard link to field …" at bounding box center [313, 276] width 0 height 12
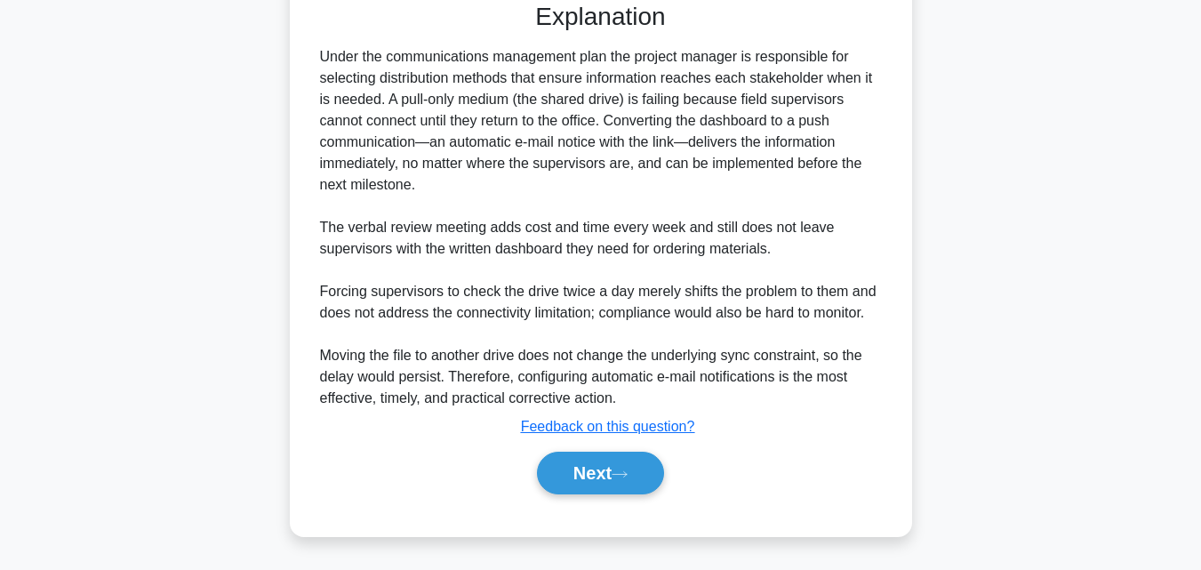
scroll to position [634, 0]
click at [624, 458] on button "Next" at bounding box center [600, 473] width 127 height 43
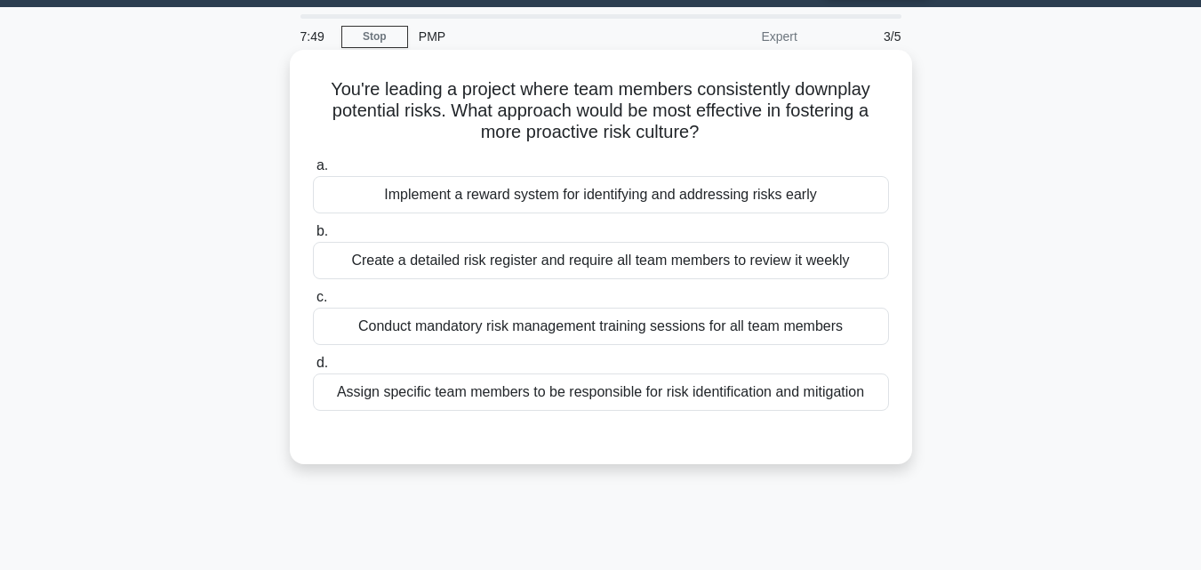
scroll to position [35, 0]
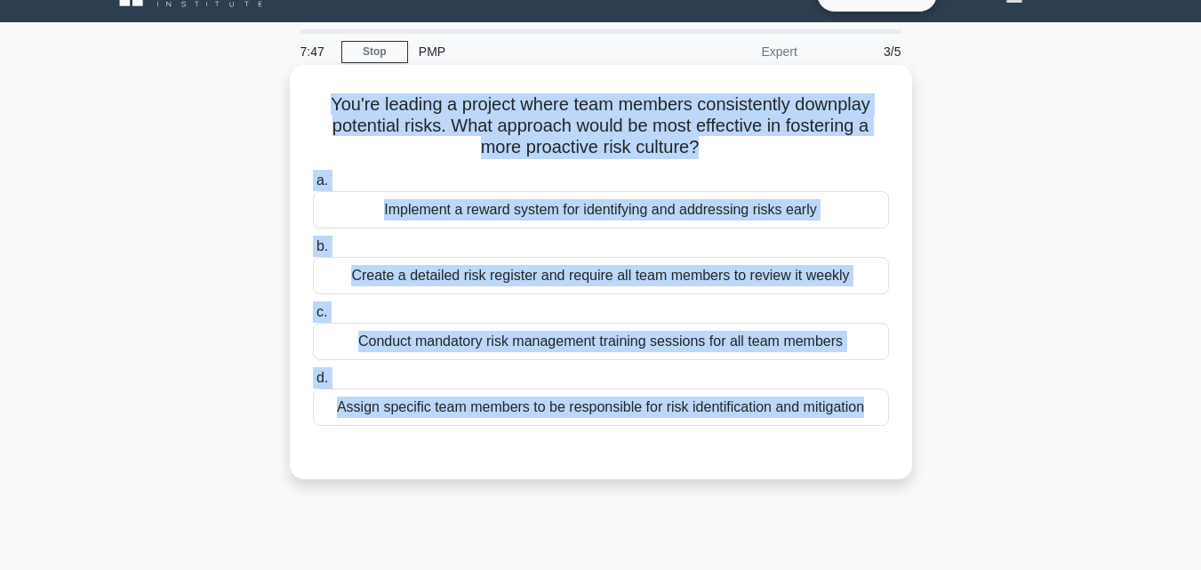
drag, startPoint x: 875, startPoint y: 433, endPoint x: 324, endPoint y: 83, distance: 652.9
click at [324, 83] on div "You're leading a project where team members consistently downplay potential ris…" at bounding box center [601, 272] width 608 height 400
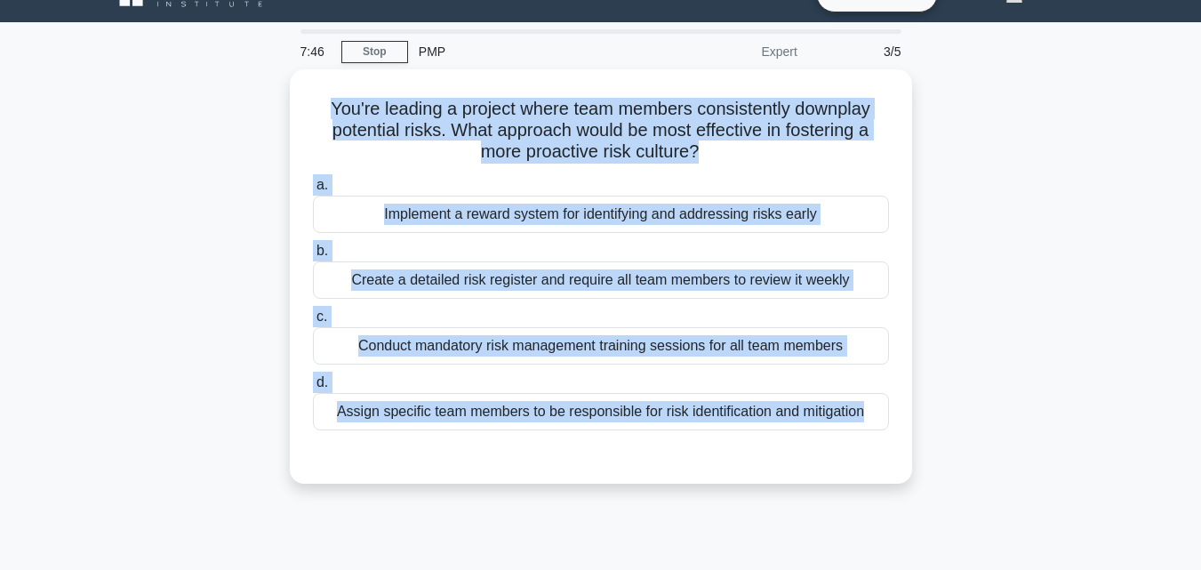
copy div "You're leading a project where team members consistently downplay potential ris…"
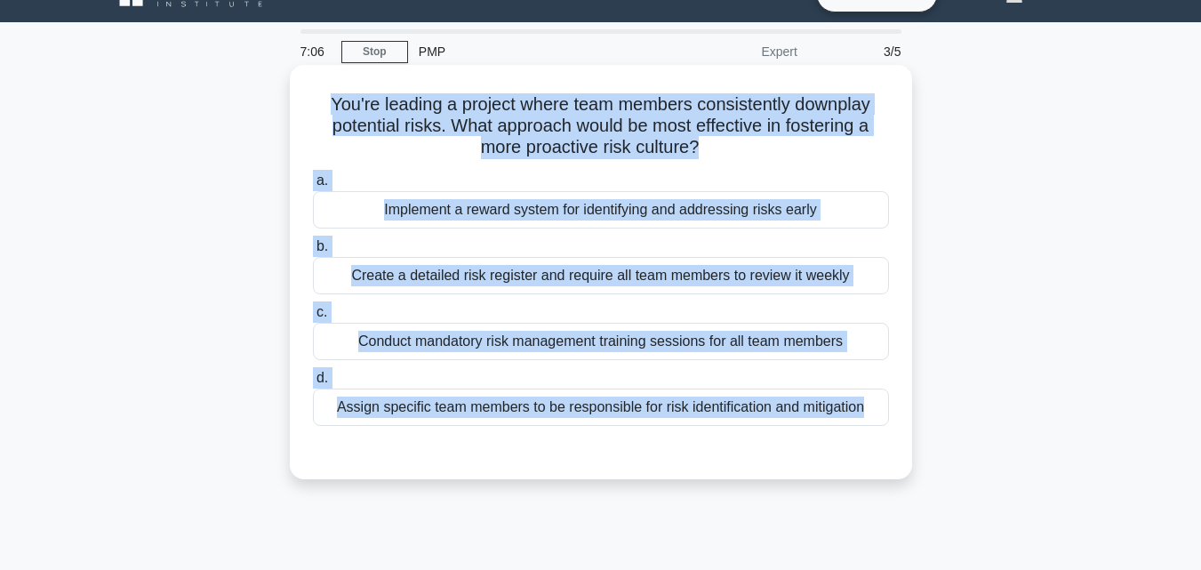
click at [414, 261] on div "Create a detailed risk register and require all team members to review it weekly" at bounding box center [601, 275] width 576 height 37
click at [313, 252] on input "b. Create a detailed risk register and require all team members to review it we…" at bounding box center [313, 247] width 0 height 12
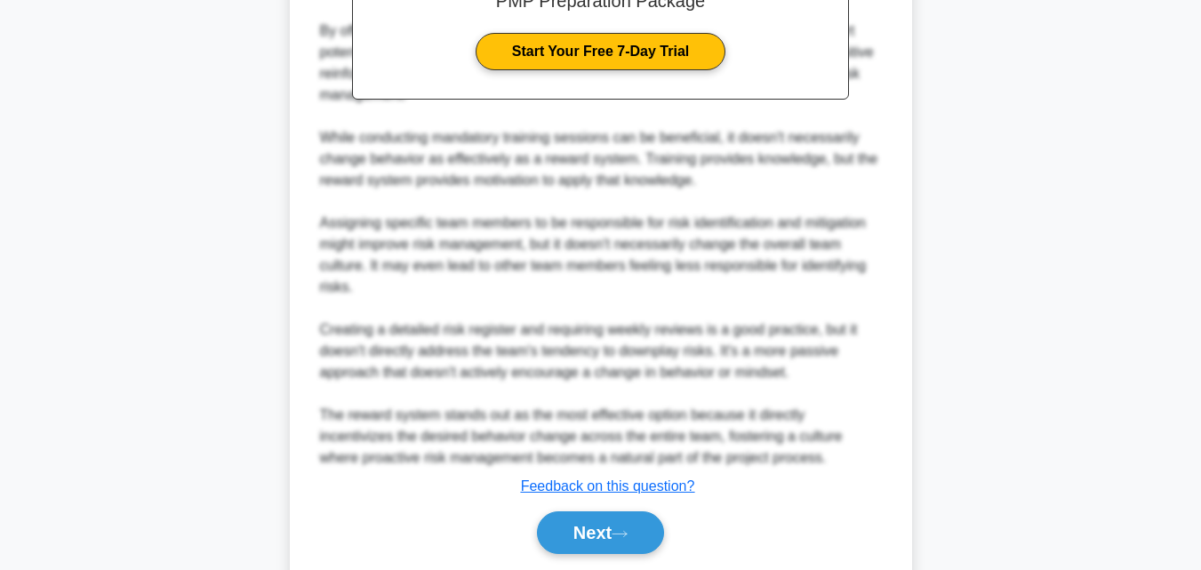
scroll to position [678, 0]
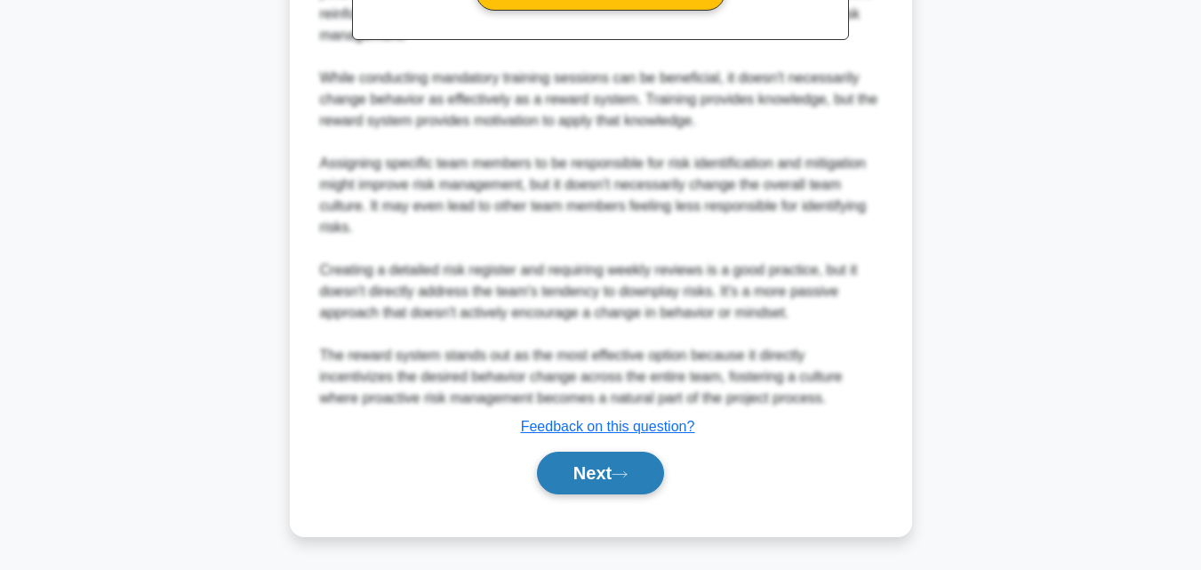
click at [622, 488] on button "Next" at bounding box center [600, 473] width 127 height 43
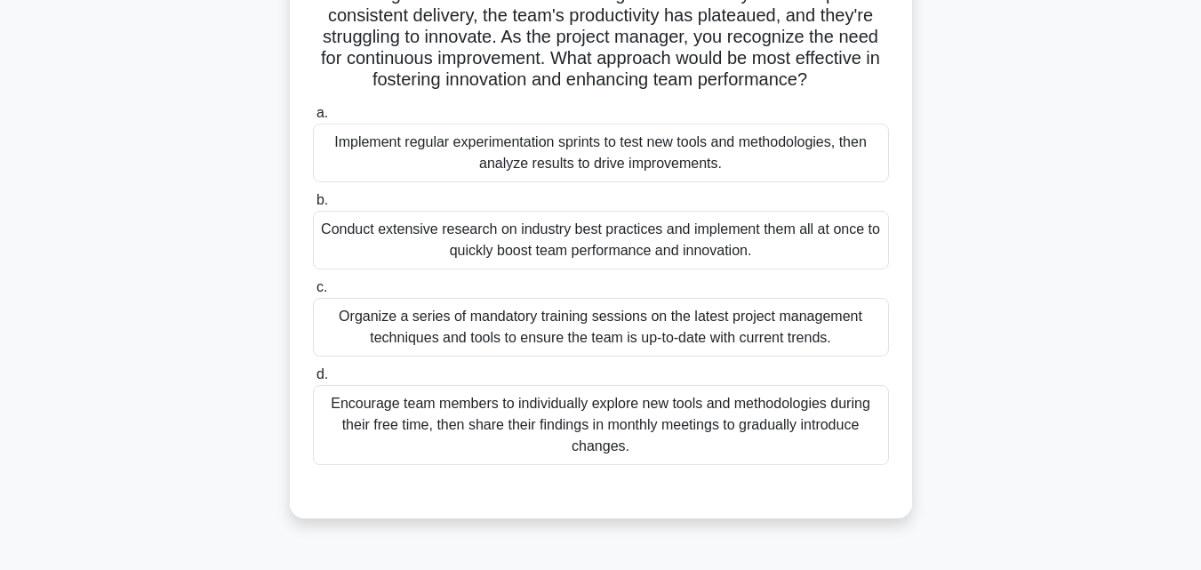
scroll to position [0, 0]
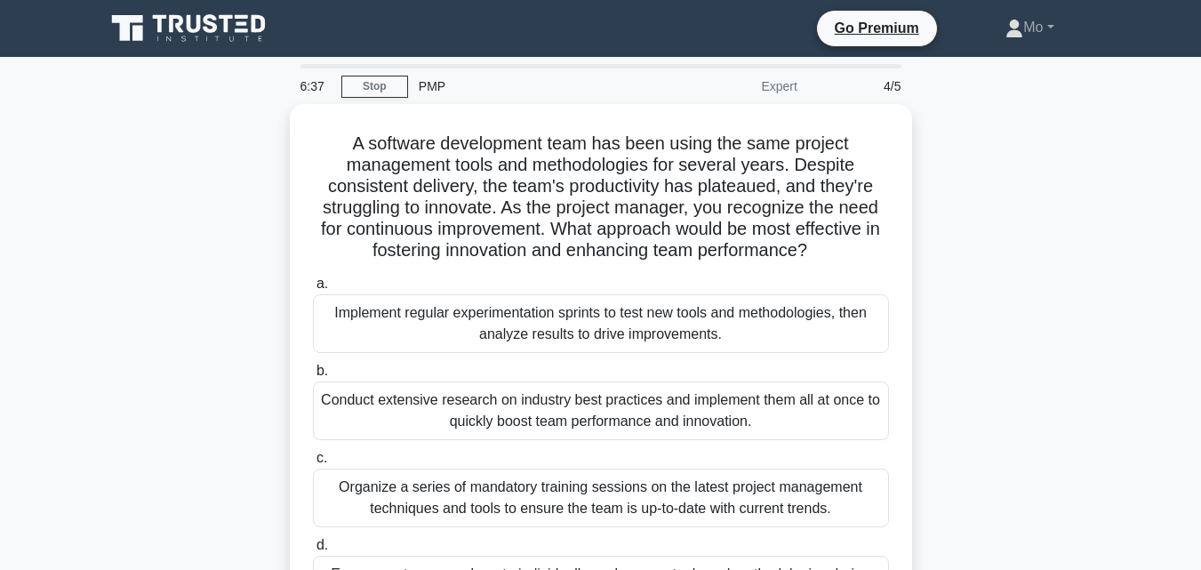
drag, startPoint x: 676, startPoint y: 388, endPoint x: 275, endPoint y: 126, distance: 478.5
click at [275, 126] on div "A software development team has been using the same project management tools an…" at bounding box center [600, 407] width 1013 height 606
copy div "A software development team has been using the same project management tools an…"
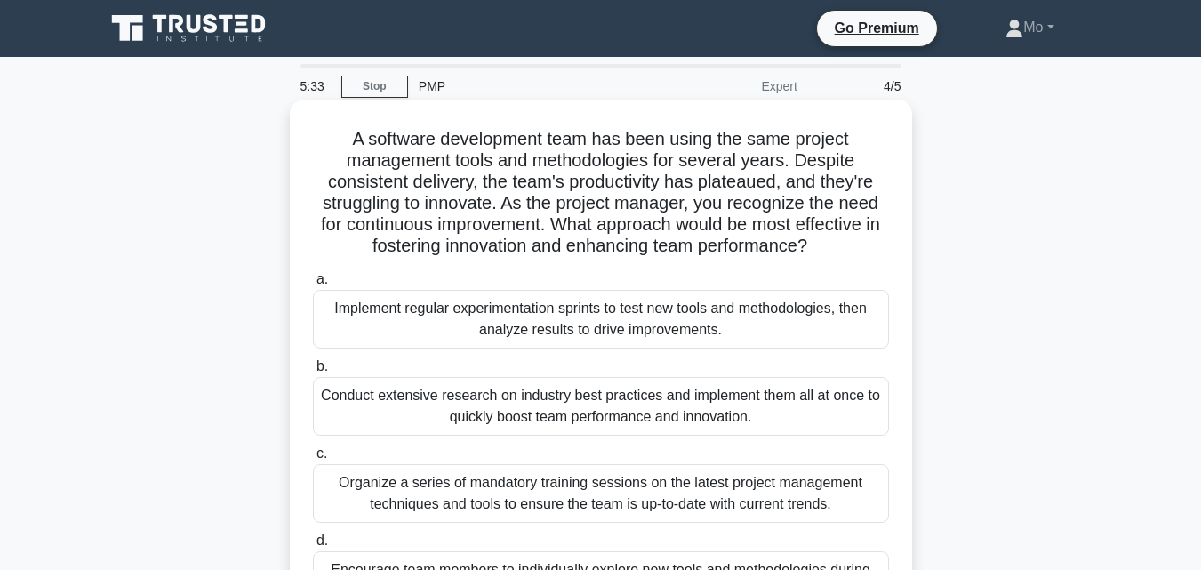
click at [588, 311] on div "Implement regular experimentation sprints to test new tools and methodologies, …" at bounding box center [601, 319] width 576 height 59
click at [313, 285] on input "a. Implement regular experimentation sprints to test new tools and methodologie…" at bounding box center [313, 280] width 0 height 12
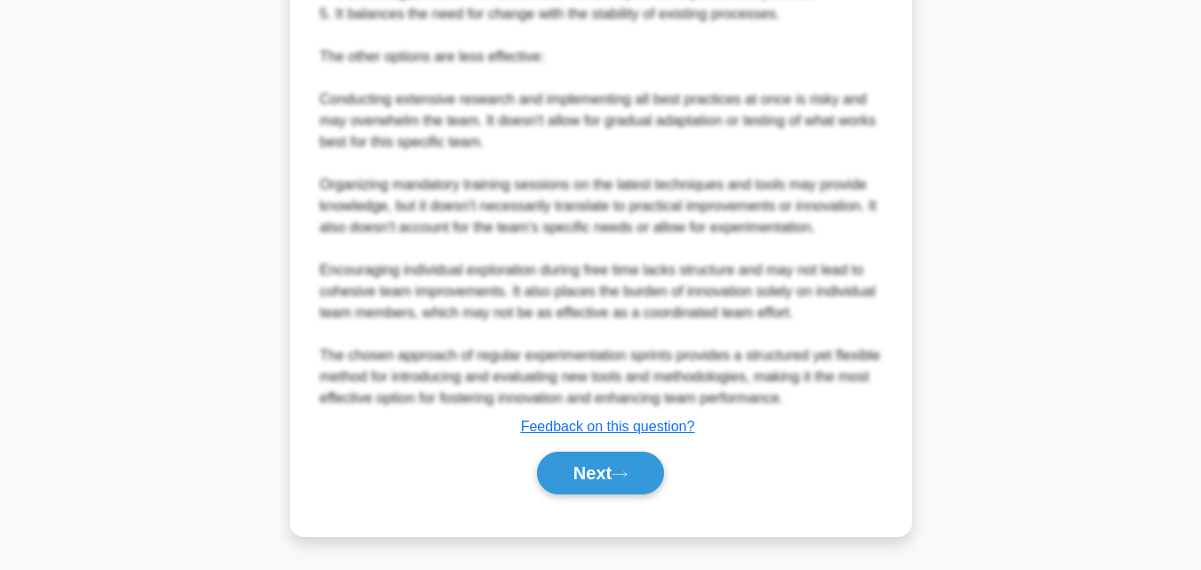
scroll to position [890, 0]
click at [627, 470] on icon at bounding box center [620, 474] width 16 height 10
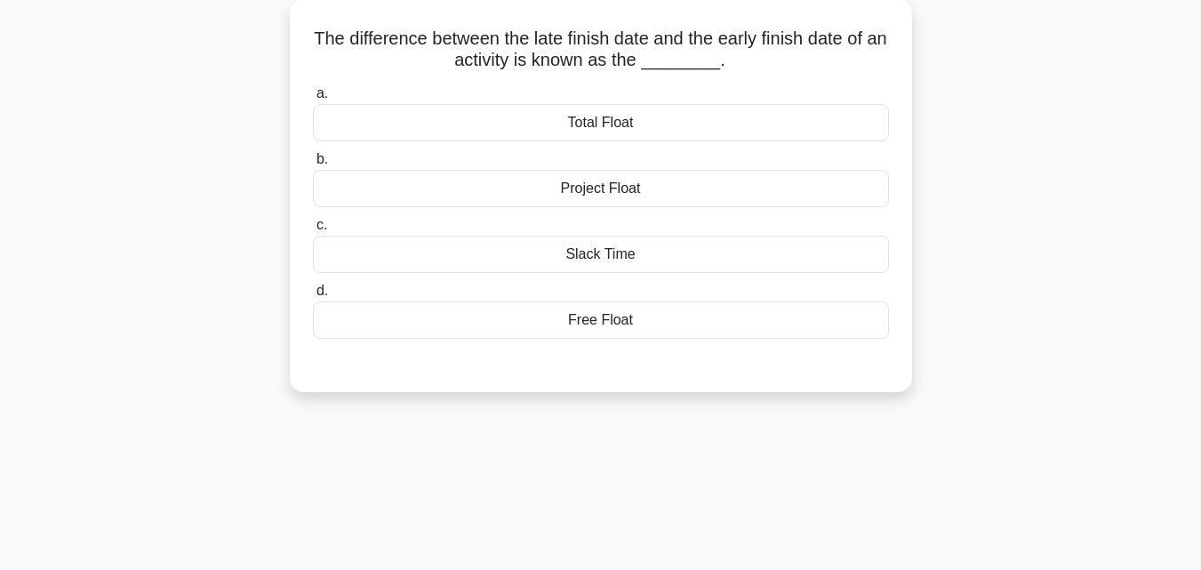
scroll to position [0, 0]
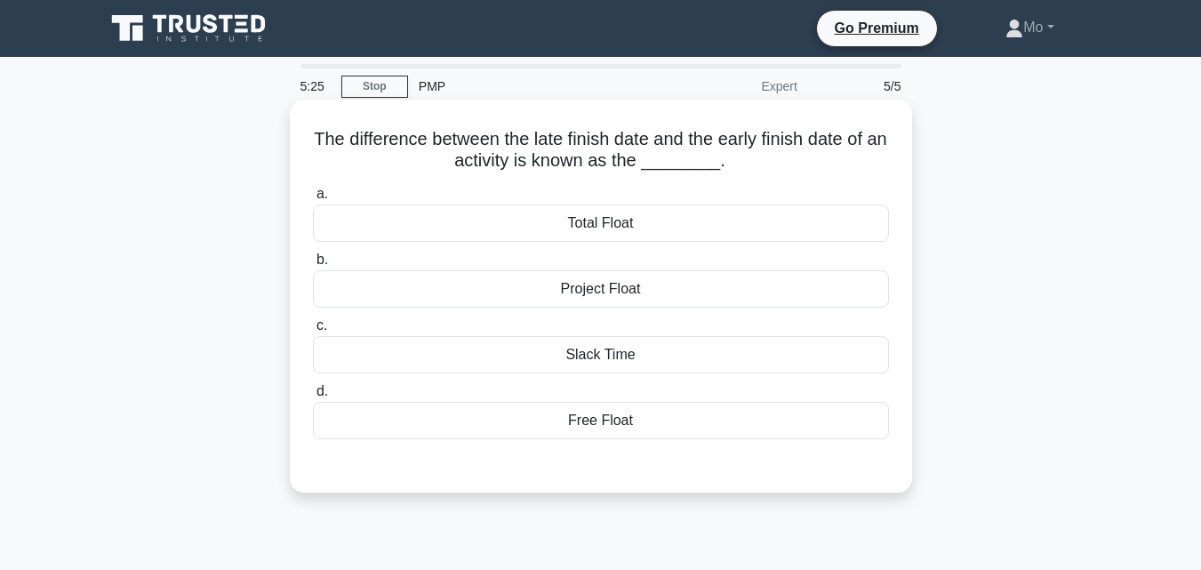
drag, startPoint x: 731, startPoint y: 432, endPoint x: 296, endPoint y: 128, distance: 530.4
click at [297, 128] on div "The difference between the late finish date and the early finish date of an act…" at bounding box center [601, 296] width 608 height 379
copy div "The difference between the late finish date and the early finish date of an act…"
click at [575, 436] on div "Free Float" at bounding box center [601, 420] width 576 height 37
click at [313, 397] on input "d. Free Float" at bounding box center [313, 392] width 0 height 12
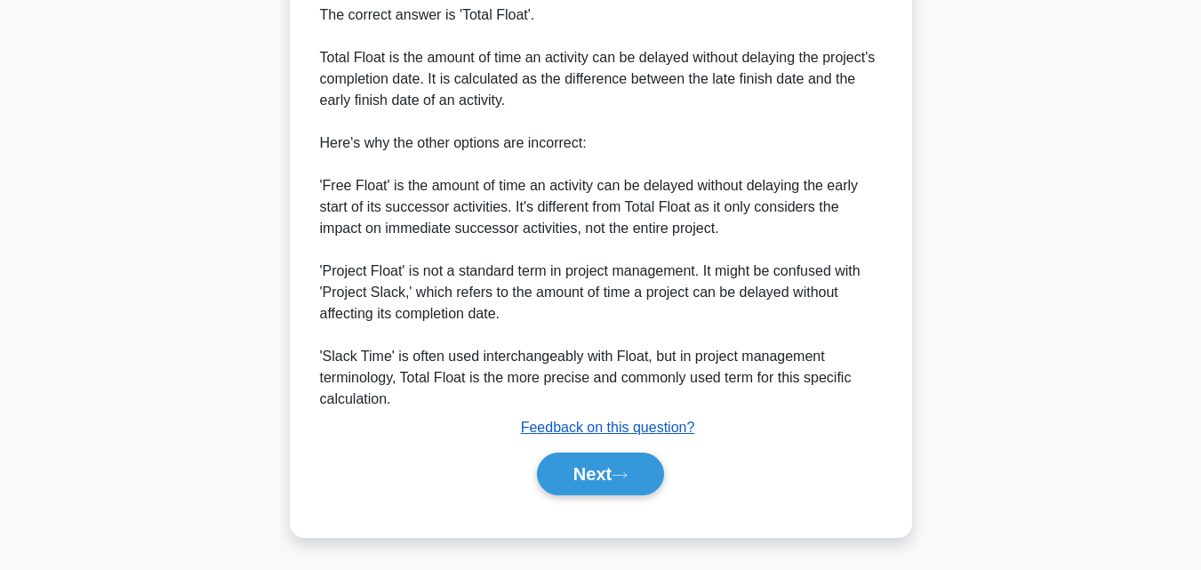
scroll to position [508, 0]
click at [626, 473] on icon at bounding box center [620, 474] width 16 height 10
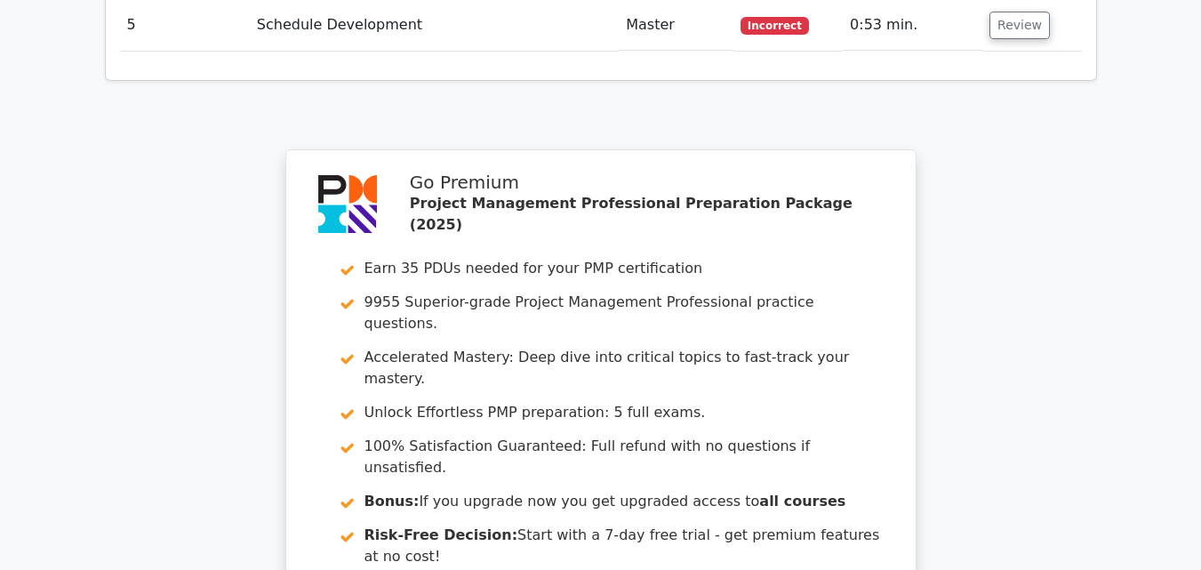
scroll to position [2888, 0]
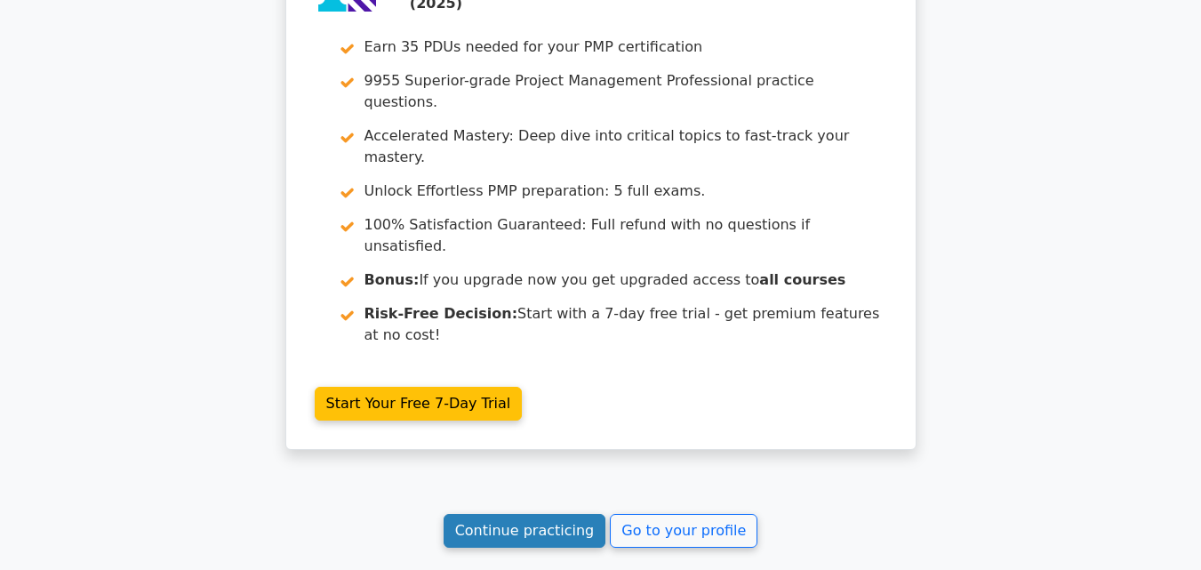
click at [492, 514] on link "Continue practicing" at bounding box center [525, 531] width 163 height 34
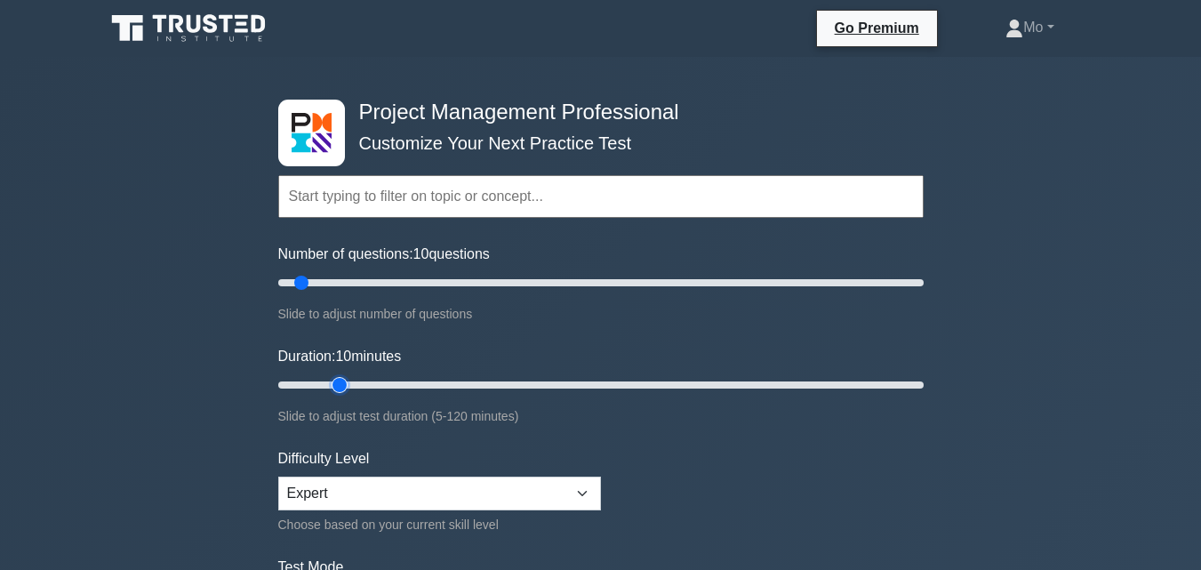
click at [349, 382] on input "Duration: 10 minutes" at bounding box center [600, 384] width 645 height 21
click at [381, 384] on input "Duration: 15 minutes" at bounding box center [600, 384] width 645 height 21
type input "20"
click at [376, 384] on input "Duration: 25 minutes" at bounding box center [600, 384] width 645 height 21
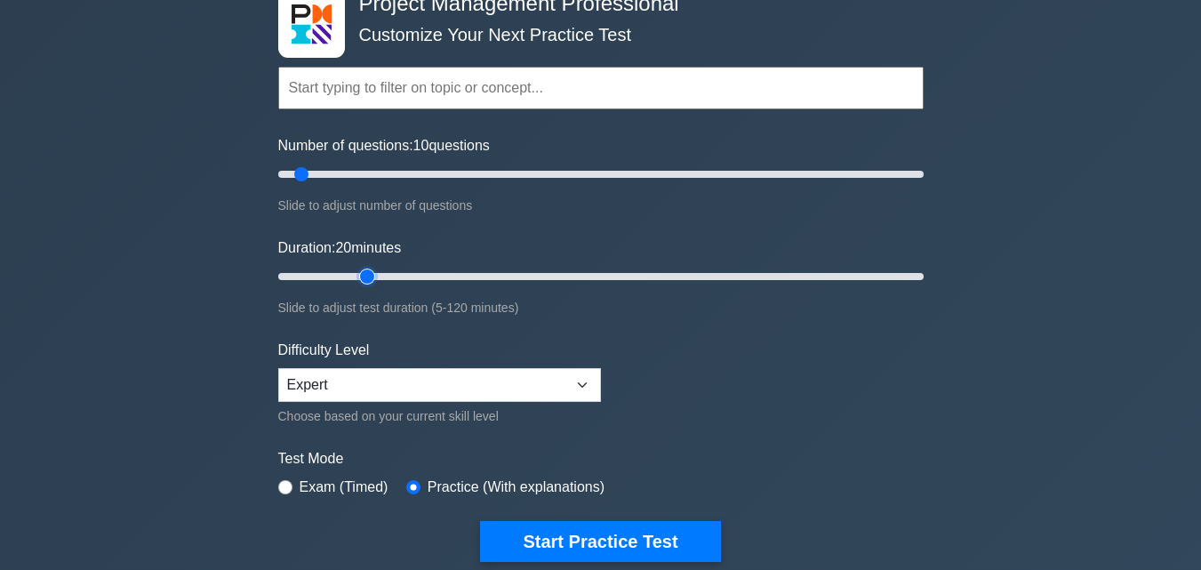
scroll to position [267, 0]
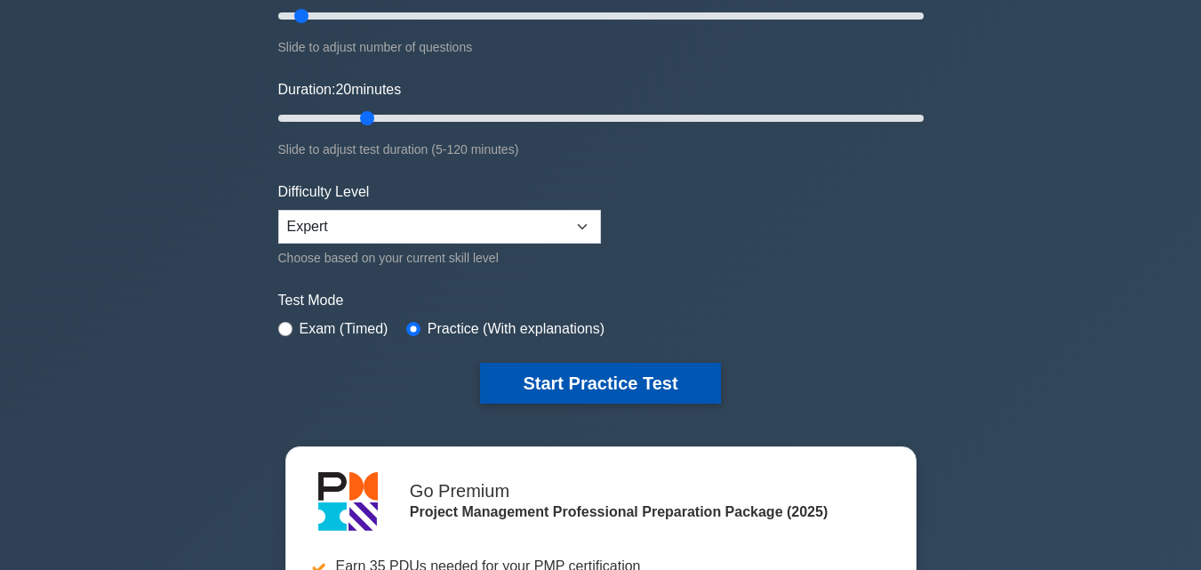
click at [536, 382] on button "Start Practice Test" at bounding box center [600, 383] width 240 height 41
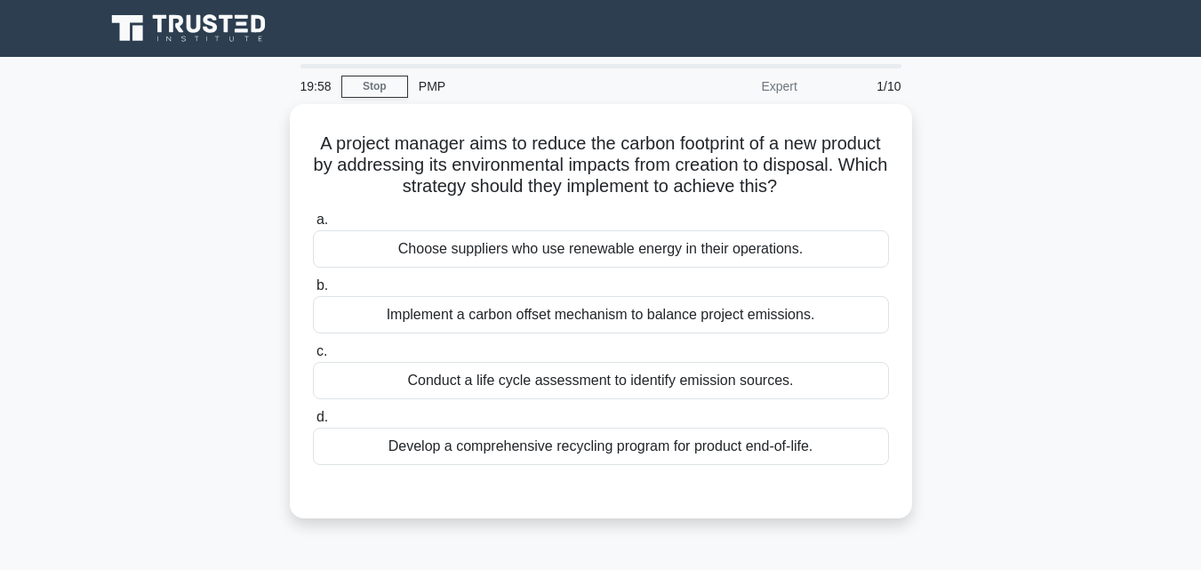
drag, startPoint x: 840, startPoint y: 442, endPoint x: 272, endPoint y: 148, distance: 639.6
click at [272, 148] on div "A project manager aims to reduce the carbon footprint of a new product by addre…" at bounding box center [600, 322] width 1013 height 436
copy div "A project manager aims to reduce the carbon footprint of a new product by addre…"
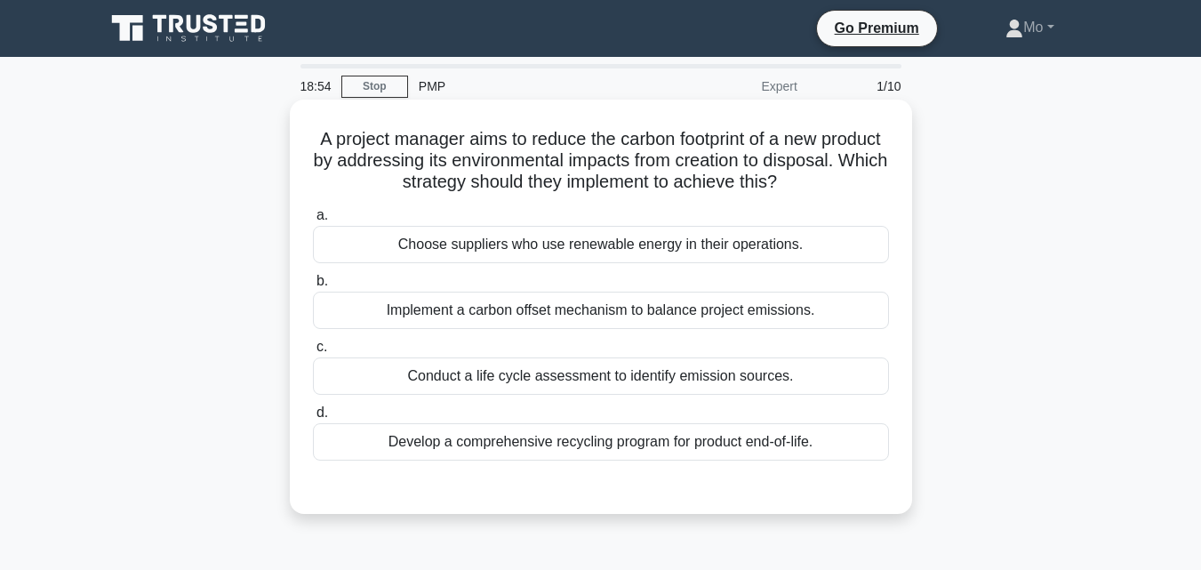
click at [473, 382] on div "Conduct a life cycle assessment to identify emission sources." at bounding box center [601, 375] width 576 height 37
click at [313, 353] on input "c. Conduct a life cycle assessment to identify emission sources." at bounding box center [313, 347] width 0 height 12
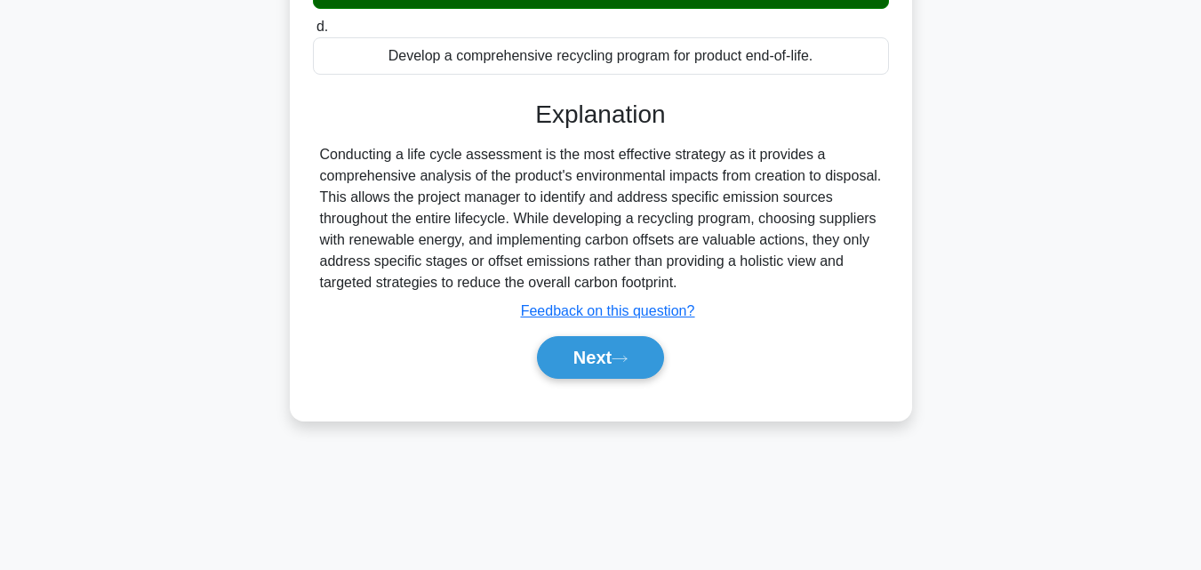
scroll to position [390, 0]
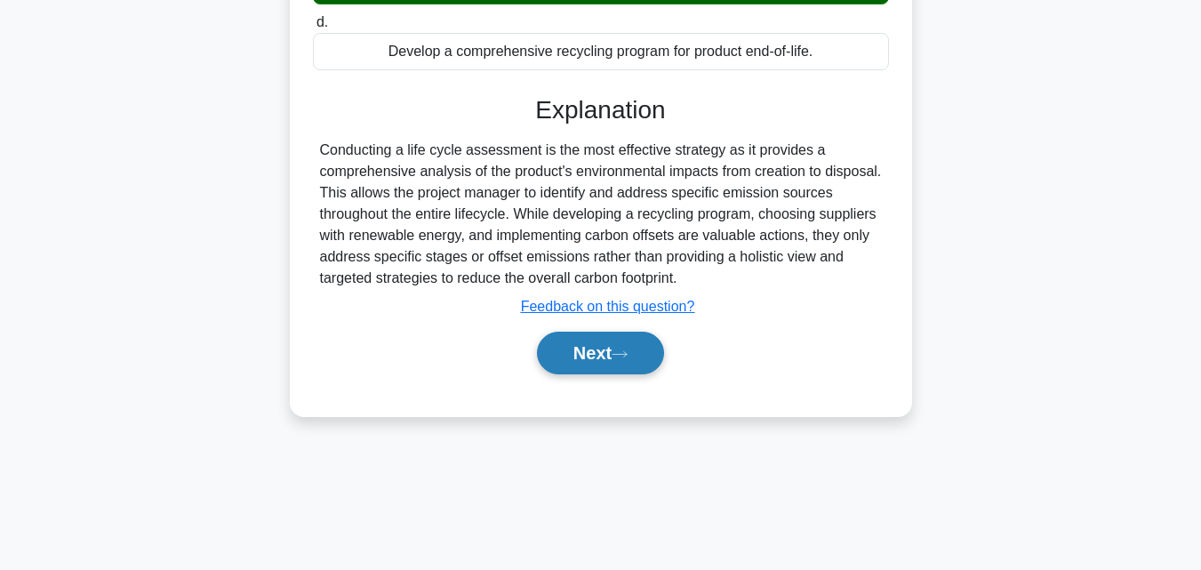
click at [591, 364] on button "Next" at bounding box center [600, 353] width 127 height 43
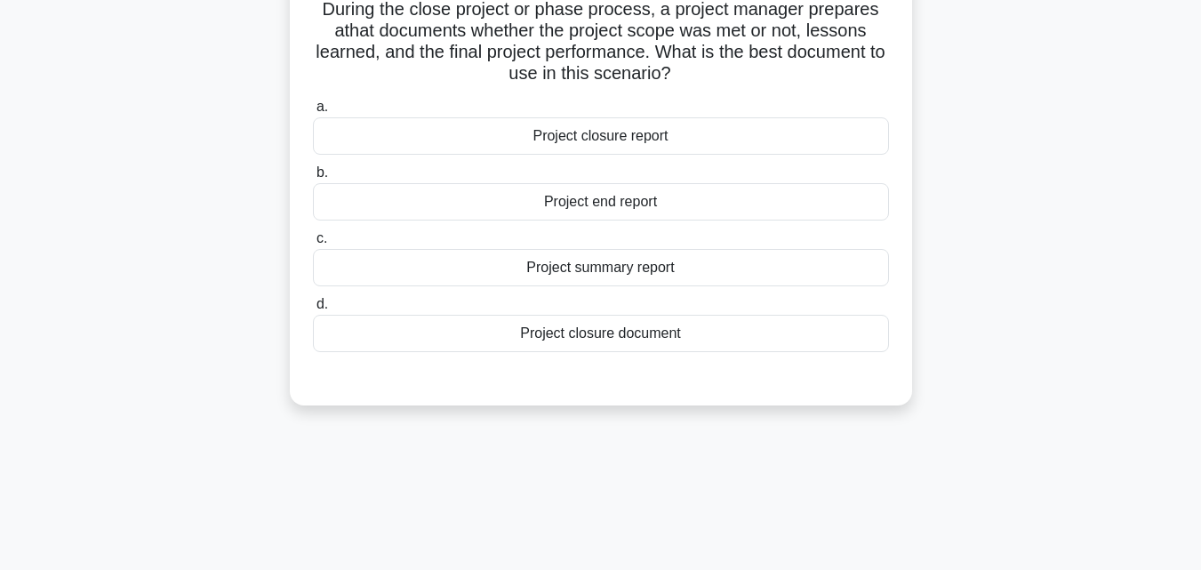
scroll to position [35, 0]
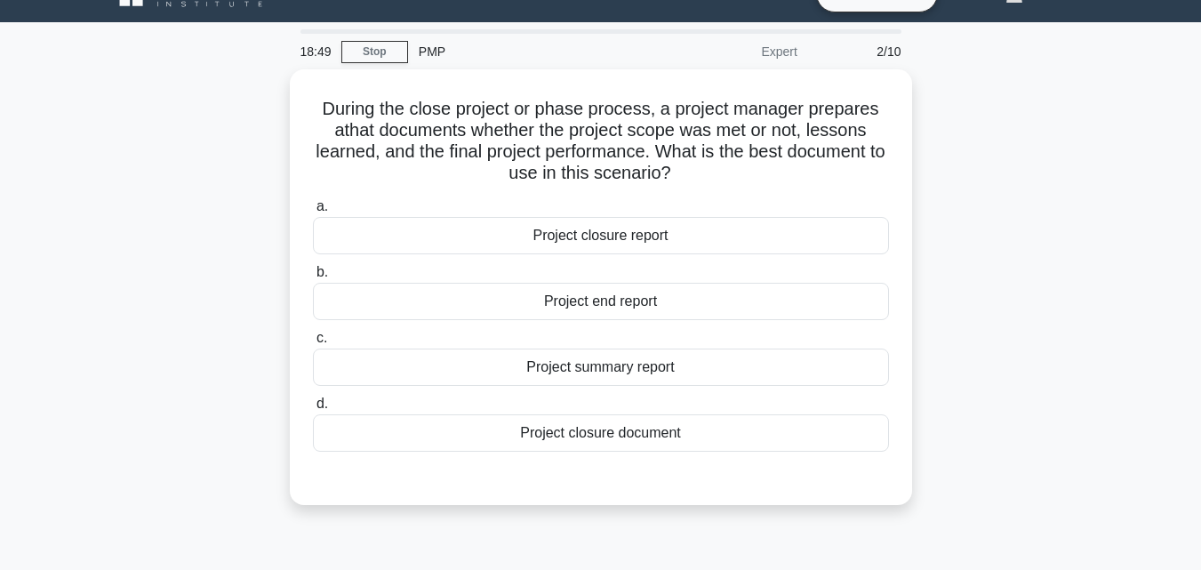
drag, startPoint x: 724, startPoint y: 429, endPoint x: 208, endPoint y: 90, distance: 618.0
click at [208, 90] on div "During the close project or phase process, a project manager prepares a that do…" at bounding box center [600, 297] width 1013 height 457
copy div "During the close project or phase process, a project manager prepares a that do…"
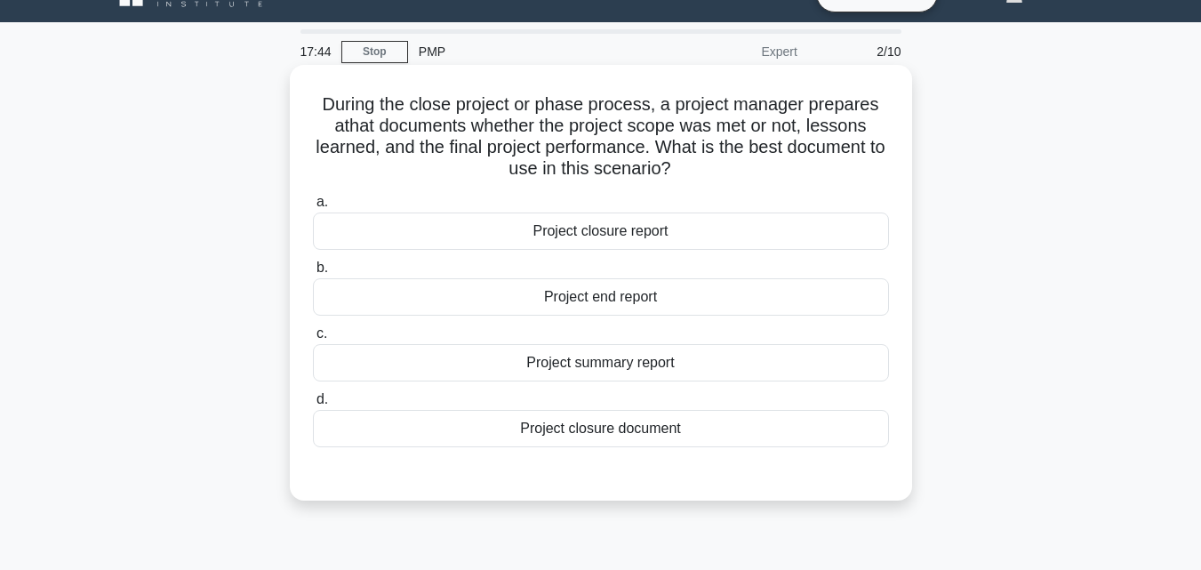
click at [588, 230] on div "Project closure report" at bounding box center [601, 230] width 576 height 37
click at [313, 208] on input "a. Project closure report" at bounding box center [313, 202] width 0 height 12
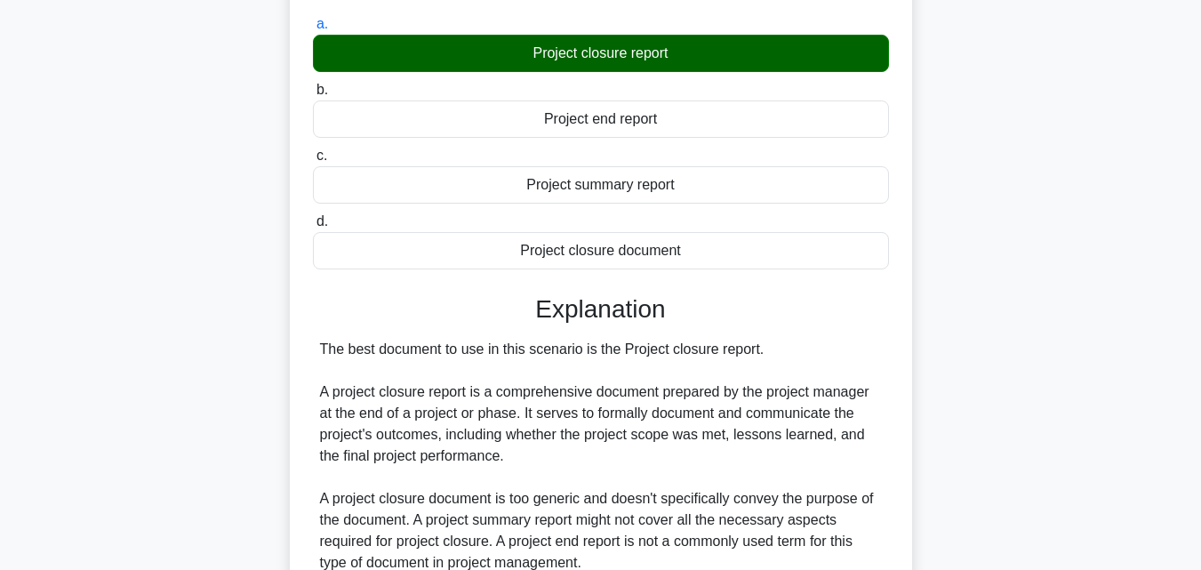
scroll to position [390, 0]
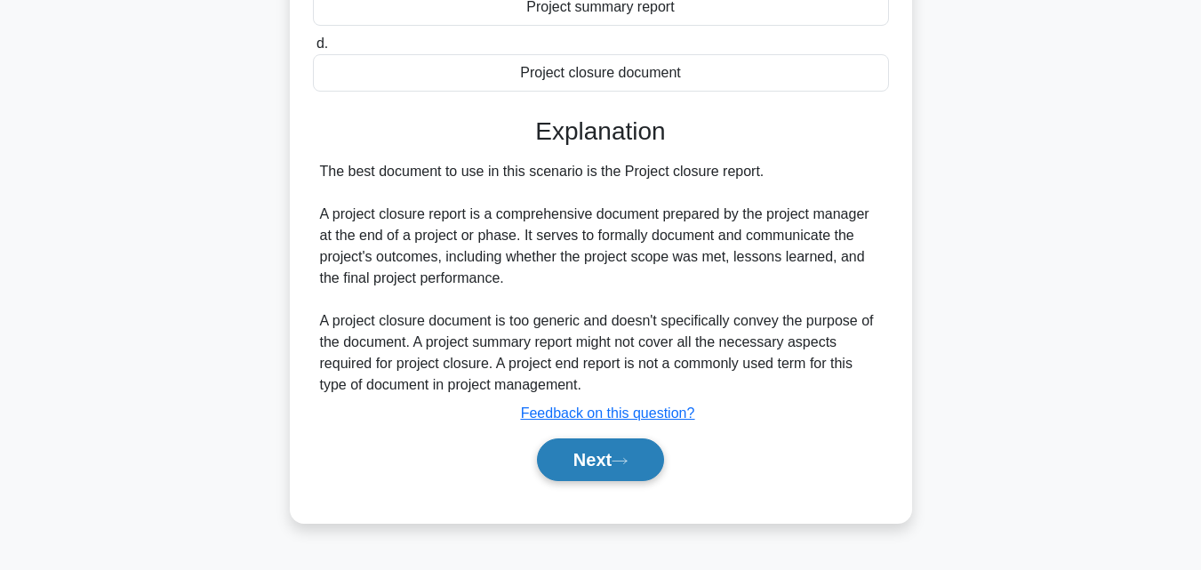
click at [612, 447] on button "Next" at bounding box center [600, 459] width 127 height 43
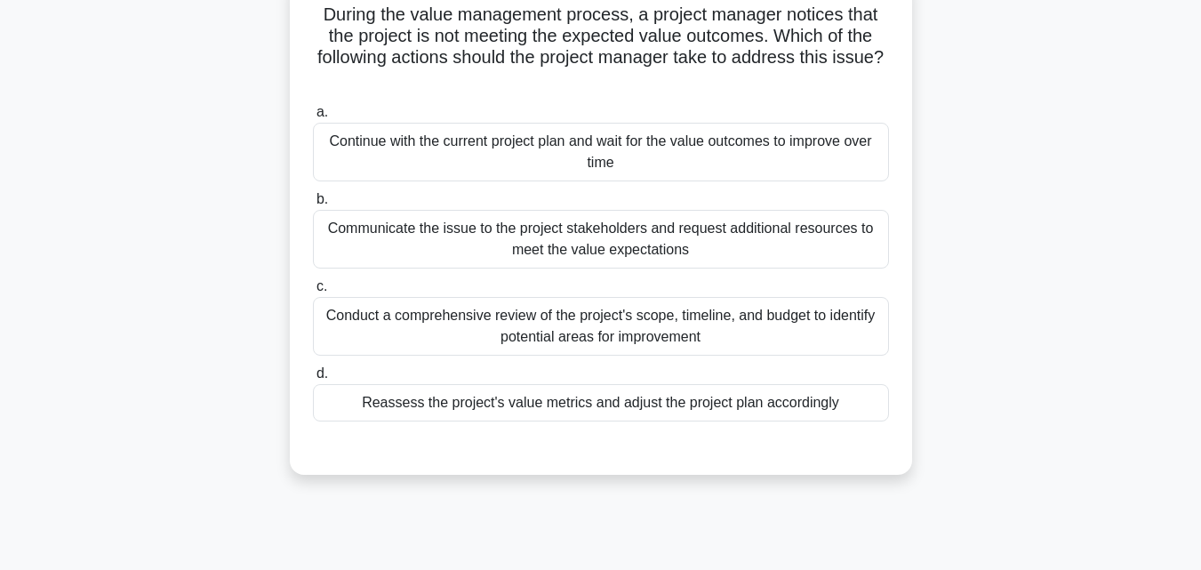
scroll to position [35, 0]
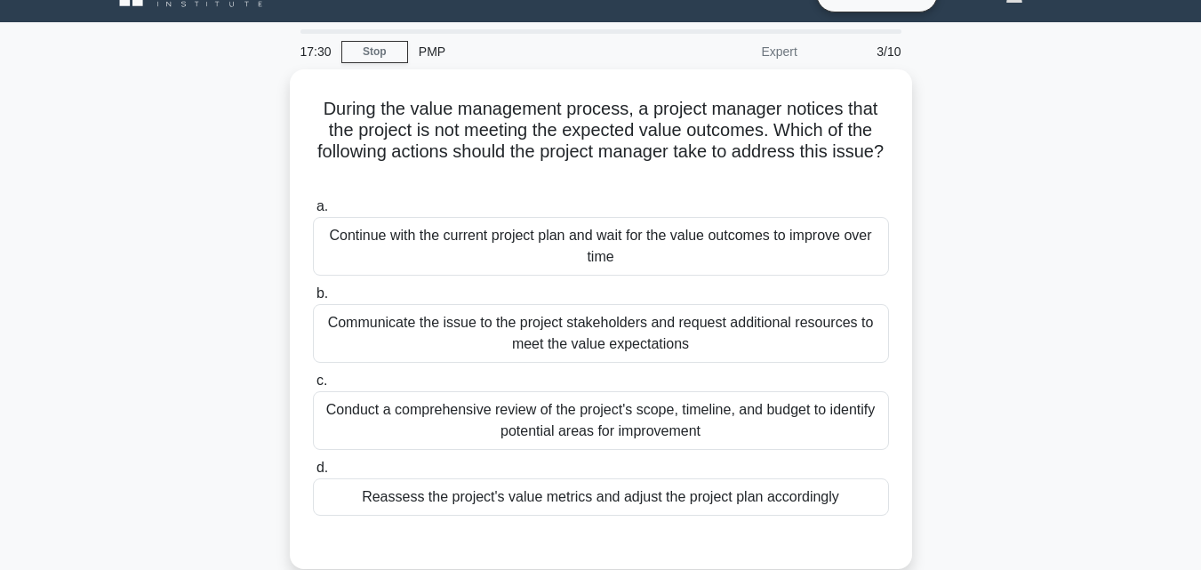
drag, startPoint x: 844, startPoint y: 488, endPoint x: 280, endPoint y: 118, distance: 674.7
click at [280, 118] on div "During the value management process, a project manager notices that the project…" at bounding box center [600, 329] width 1013 height 521
copy div "During the value management process, a project manager notices that the project…"
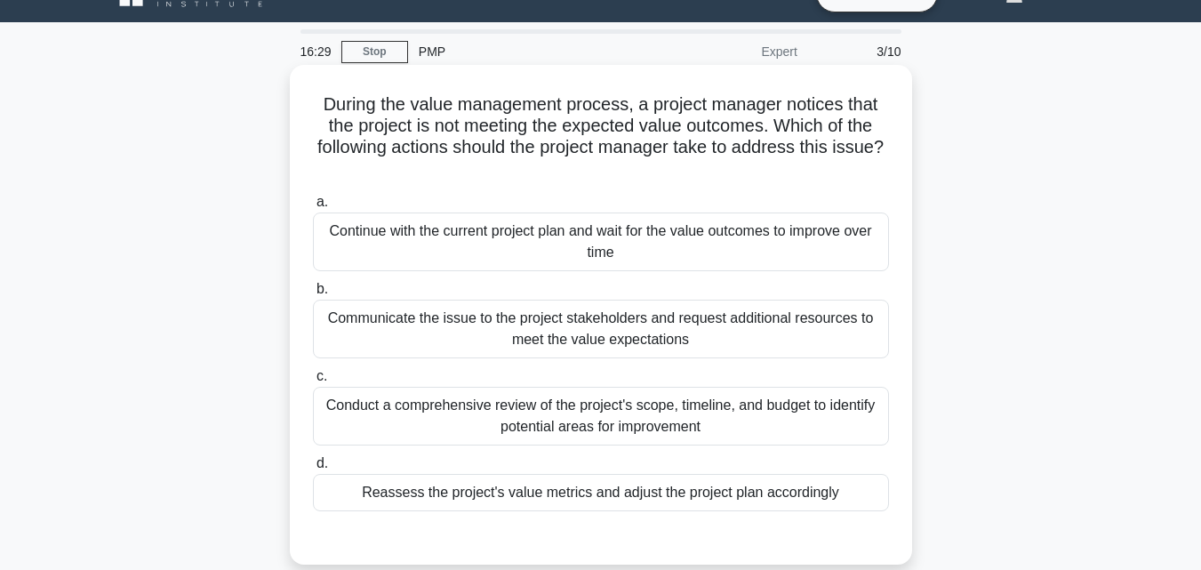
click at [538, 413] on div "Conduct a comprehensive review of the project's scope, timeline, and budget to …" at bounding box center [601, 416] width 576 height 59
click at [313, 382] on input "c. Conduct a comprehensive review of the project's scope, timeline, and budget …" at bounding box center [313, 377] width 0 height 12
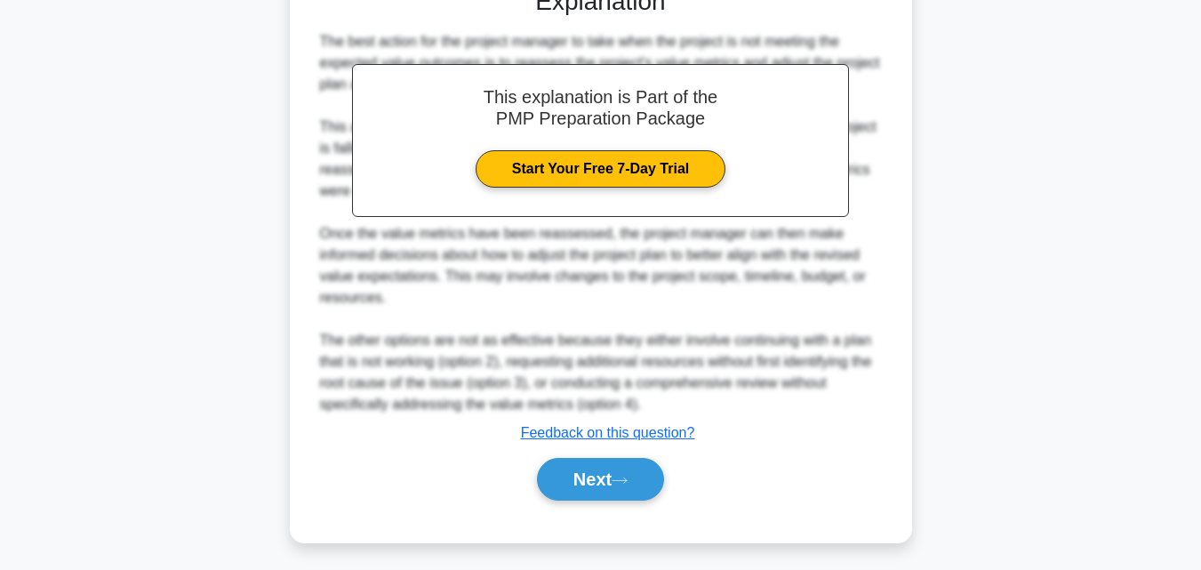
scroll to position [593, 0]
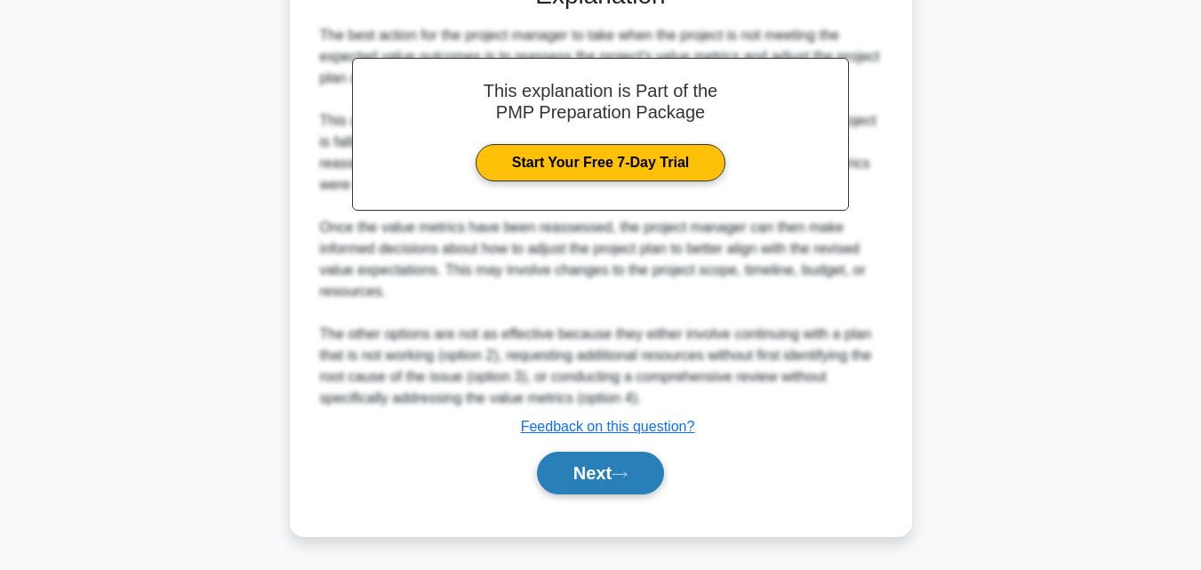
click at [589, 475] on button "Next" at bounding box center [600, 473] width 127 height 43
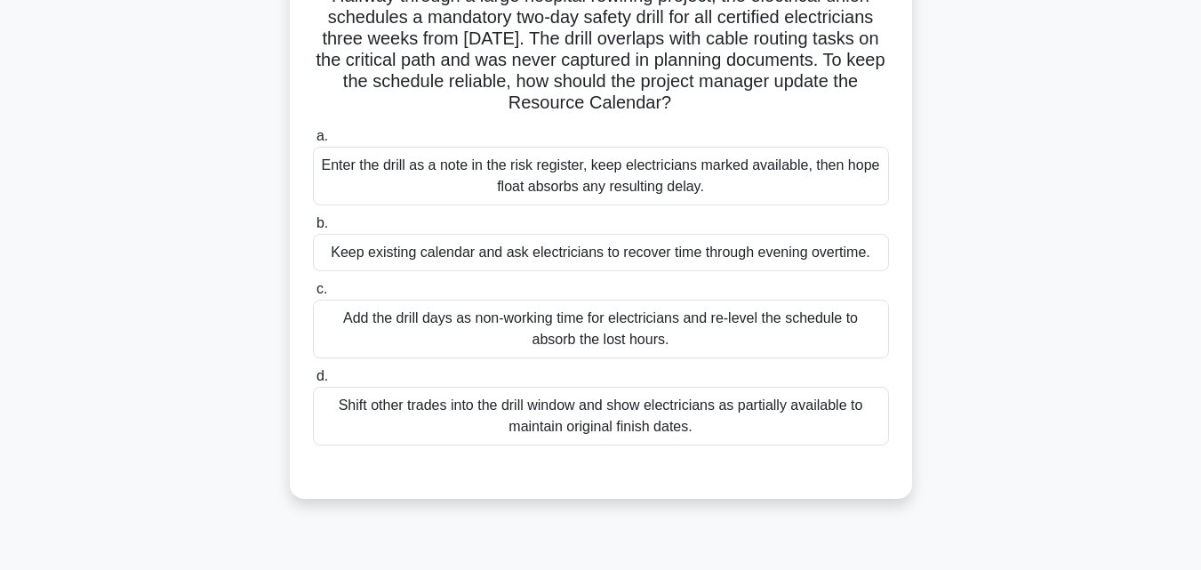
scroll to position [124, 0]
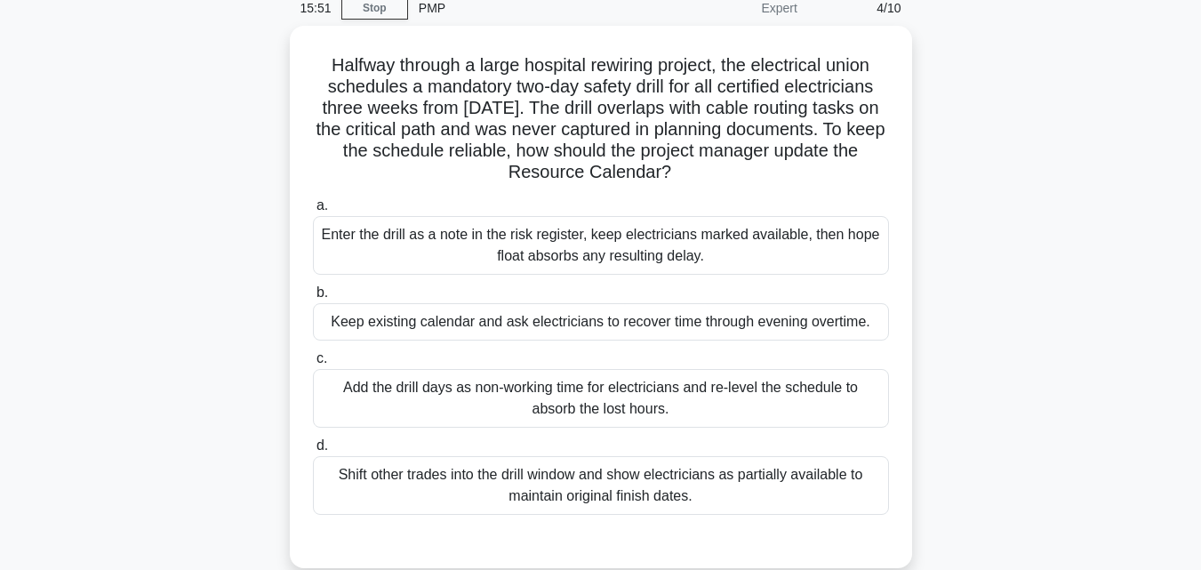
drag, startPoint x: 714, startPoint y: 445, endPoint x: 265, endPoint y: 14, distance: 622.3
click at [265, 14] on div "15:51 Stop PMP Expert 4/10 Halfway through a large hospital rewiring project, t…" at bounding box center [600, 430] width 1013 height 889
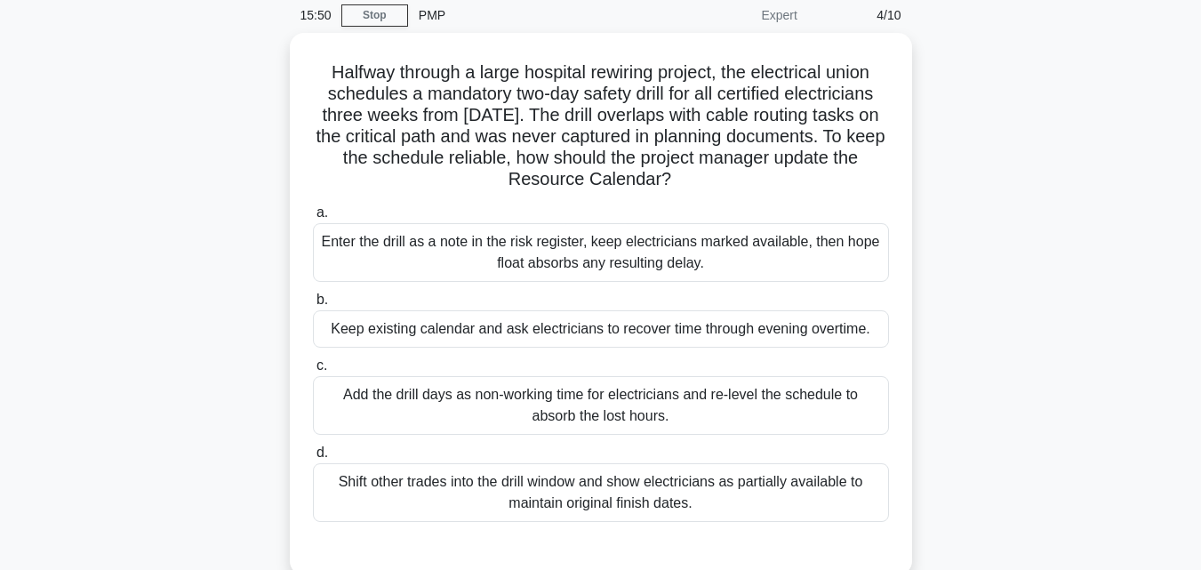
click at [266, 58] on div "Halfway through a large hospital rewiring project, the electrical union schedul…" at bounding box center [600, 315] width 1013 height 564
drag, startPoint x: 695, startPoint y: 503, endPoint x: 151, endPoint y: 73, distance: 693.5
click at [151, 73] on div "Halfway through a large hospital rewiring project, the electrical union schedul…" at bounding box center [600, 315] width 1013 height 564
copy div "Halfway through a large hospital rewiring project, the electrical union schedul…"
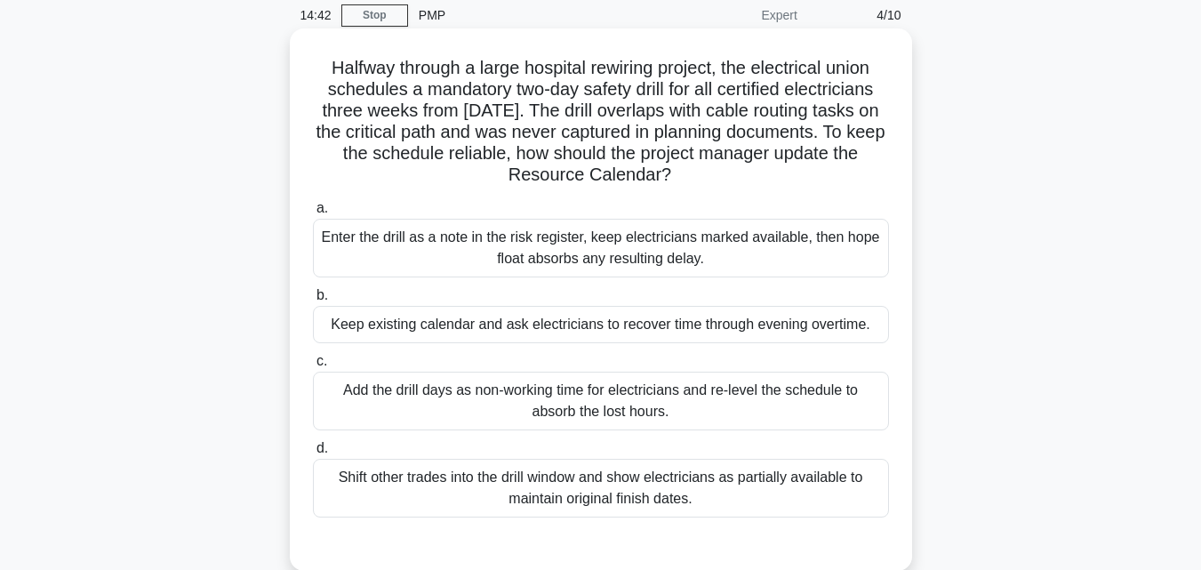
click at [602, 403] on div "Add the drill days as non-working time for electricians and re-level the schedu…" at bounding box center [601, 401] width 576 height 59
click at [313, 367] on input "c. Add the drill days as non-working time for electricians and re-level the sch…" at bounding box center [313, 362] width 0 height 12
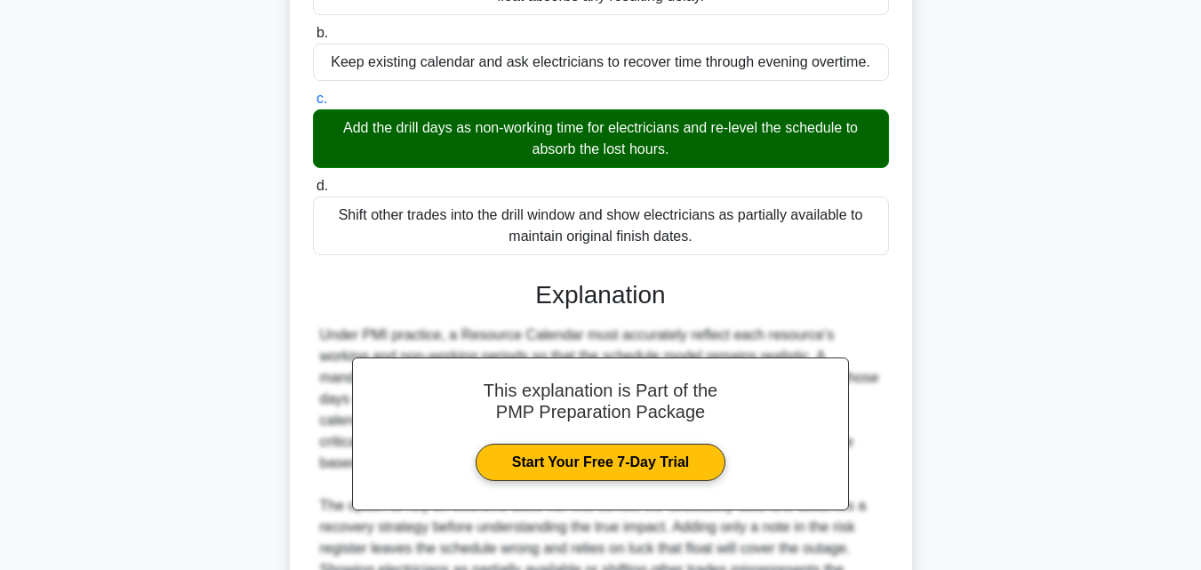
scroll to position [527, 0]
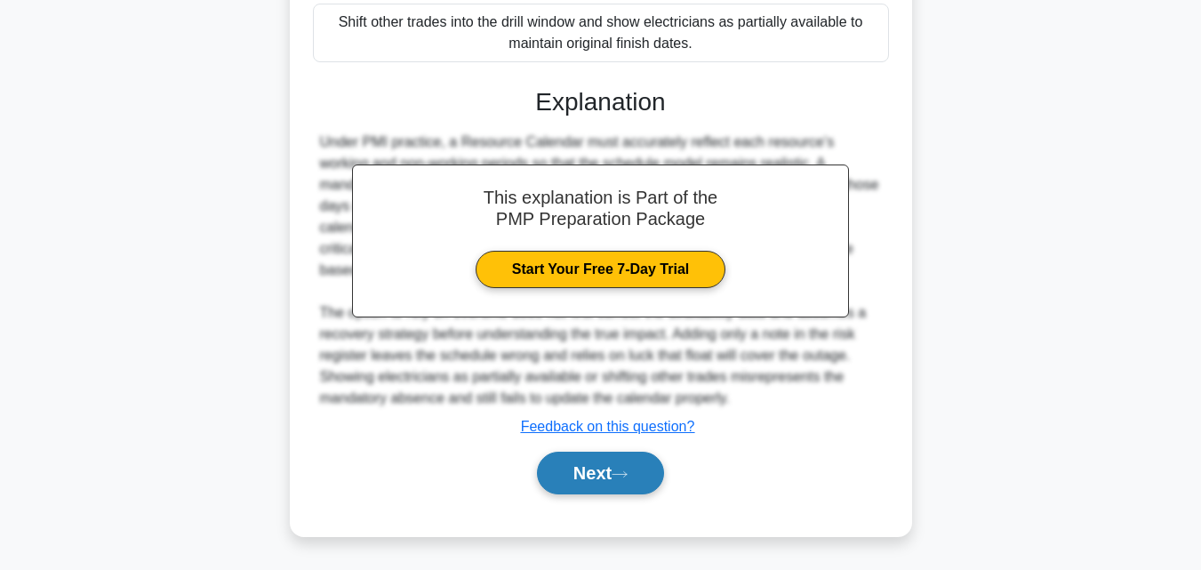
click at [628, 472] on icon at bounding box center [620, 474] width 16 height 10
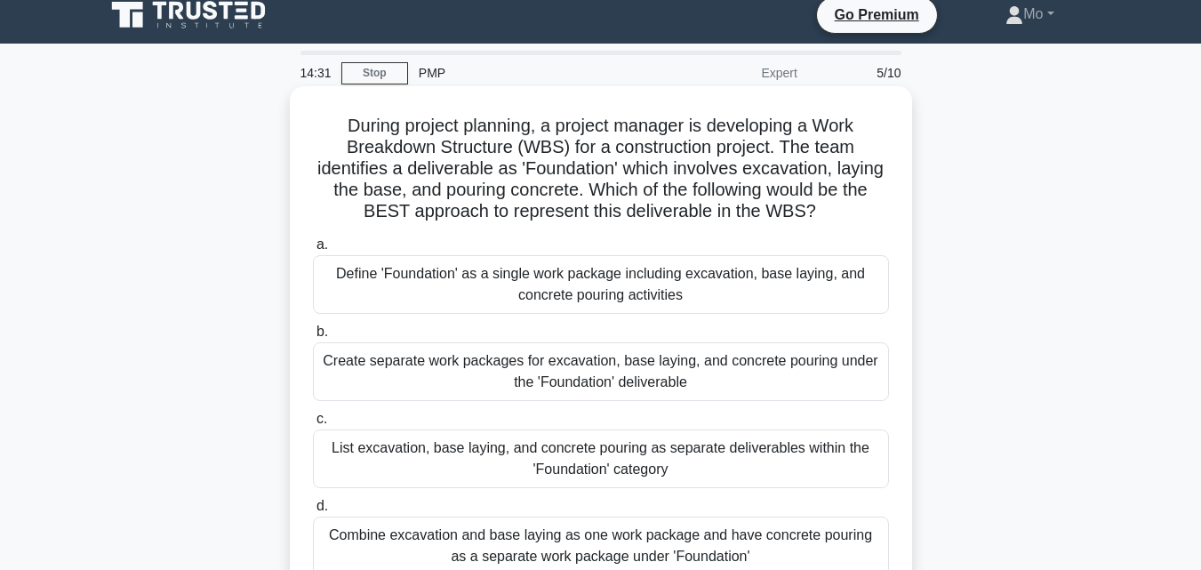
scroll to position [3, 0]
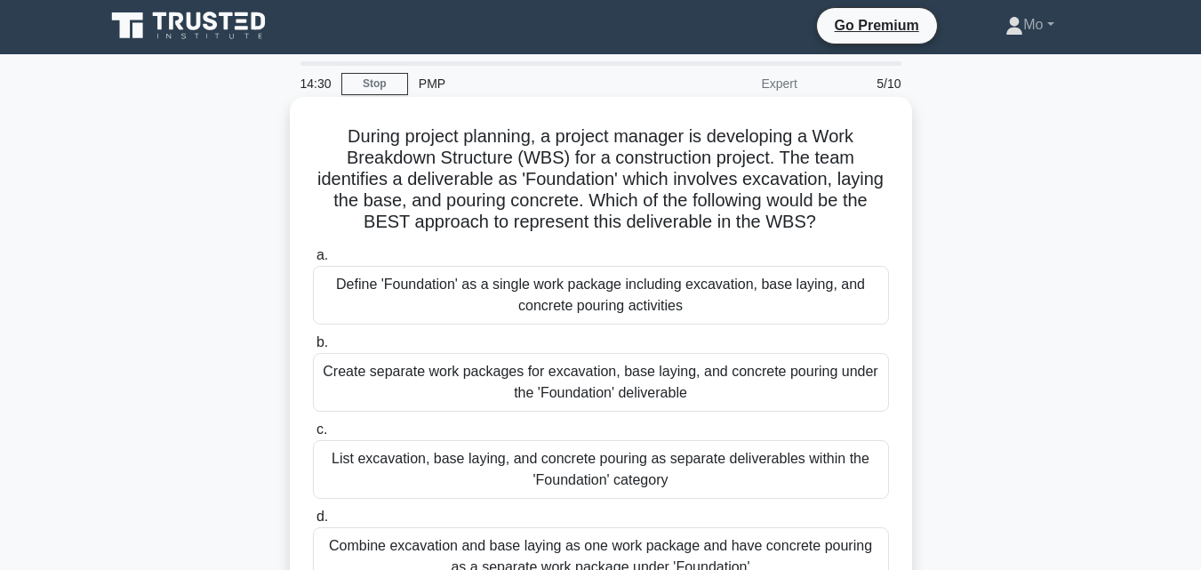
drag, startPoint x: 787, startPoint y: 463, endPoint x: 308, endPoint y: 116, distance: 590.6
click at [308, 116] on div "During project planning, a project manager is developing a Work Breakdown Struc…" at bounding box center [601, 368] width 608 height 528
copy div "During project planning, a project manager is developing a Work Breakdown Struc…"
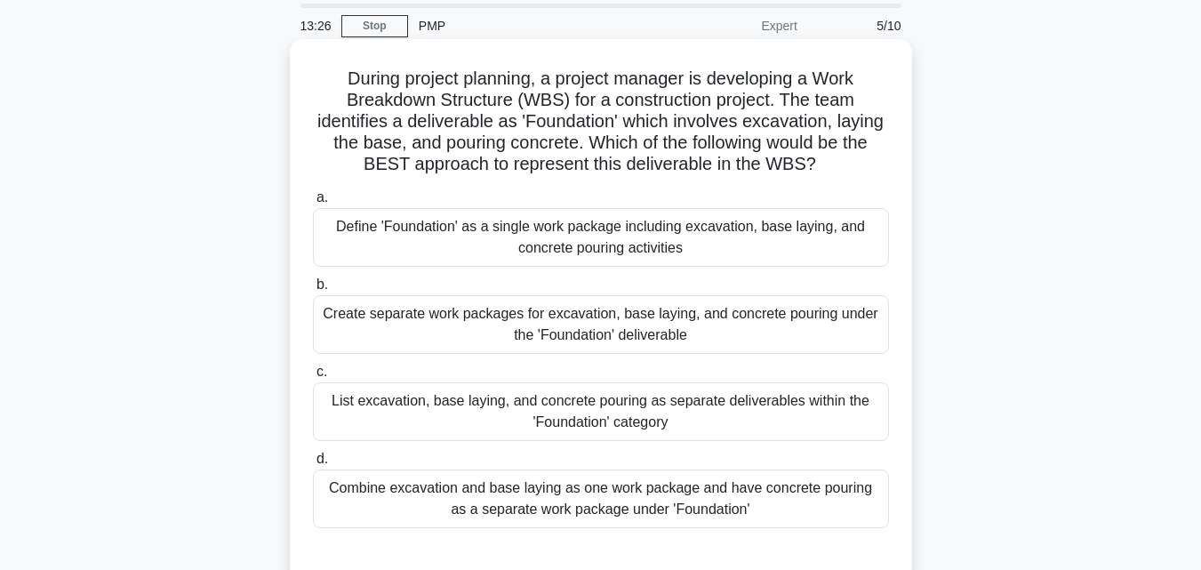
scroll to position [92, 0]
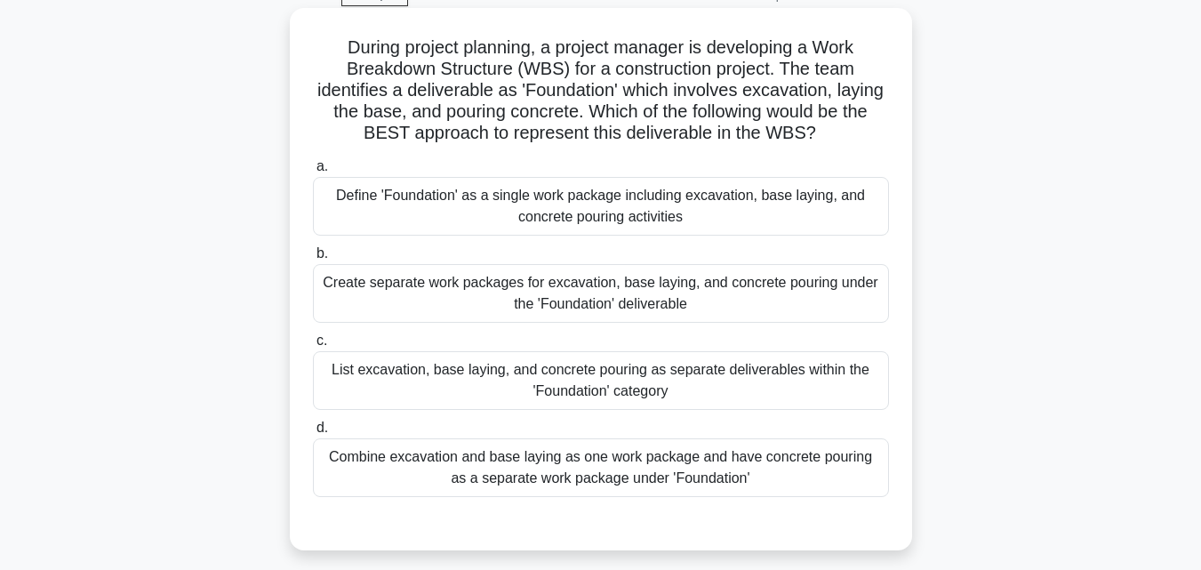
click at [501, 275] on div "Create separate work packages for excavation, base laying, and concrete pouring…" at bounding box center [601, 293] width 576 height 59
click at [313, 260] on input "b. Create separate work packages for excavation, base laying, and concrete pour…" at bounding box center [313, 254] width 0 height 12
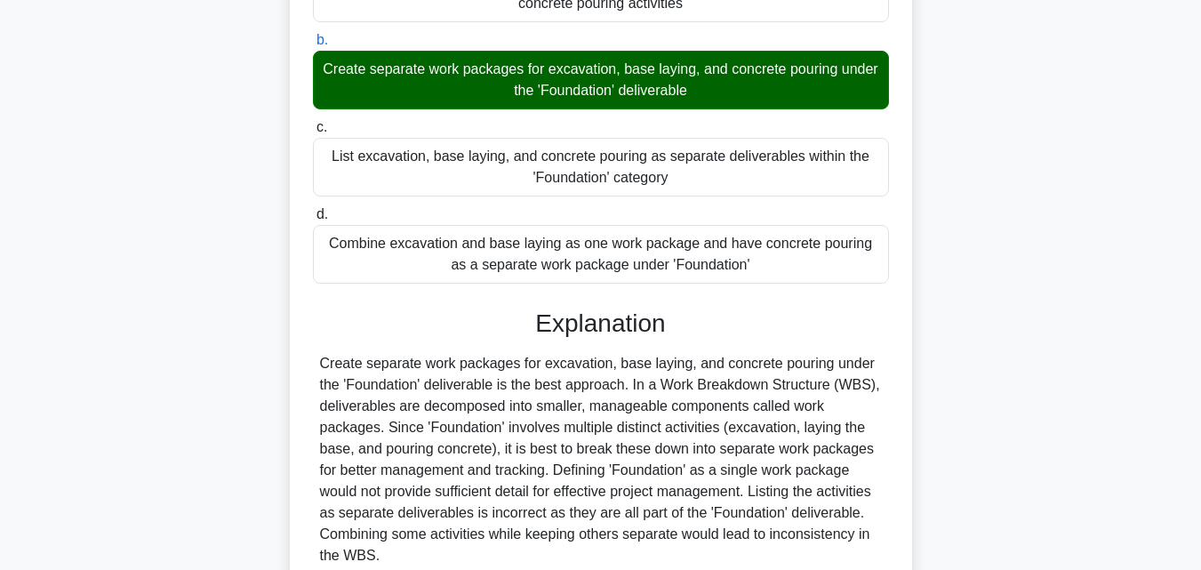
scroll to position [463, 0]
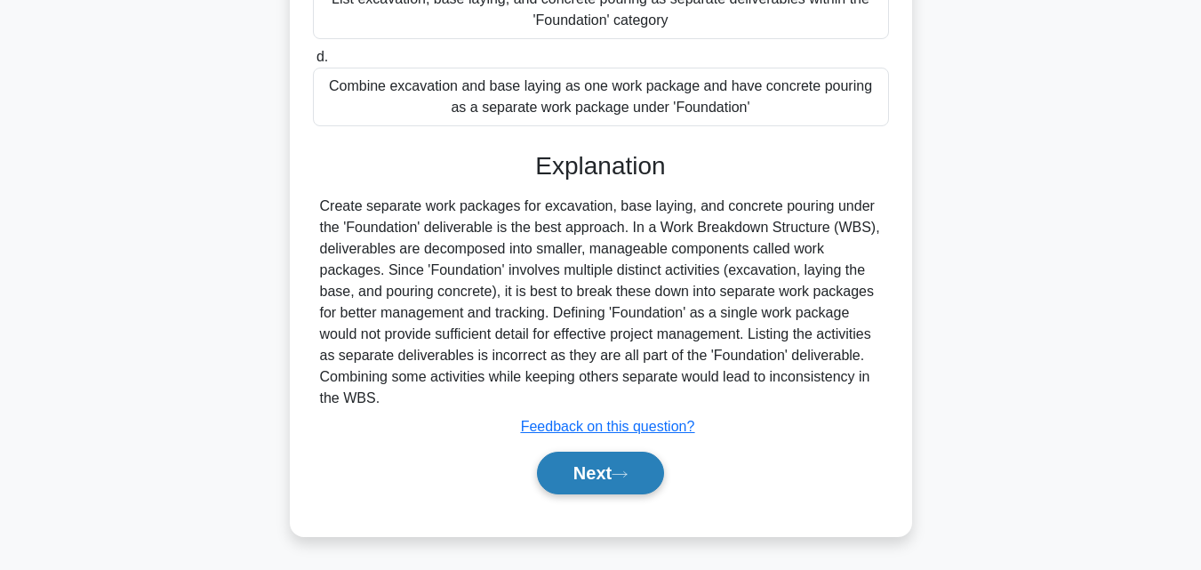
click at [625, 470] on icon at bounding box center [620, 474] width 16 height 10
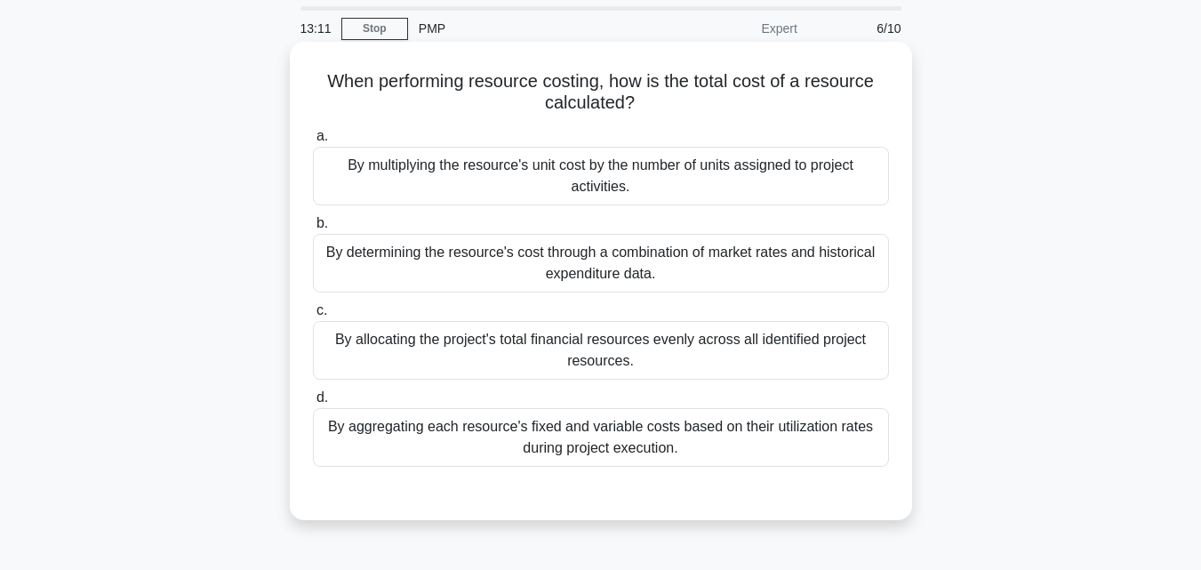
scroll to position [89, 0]
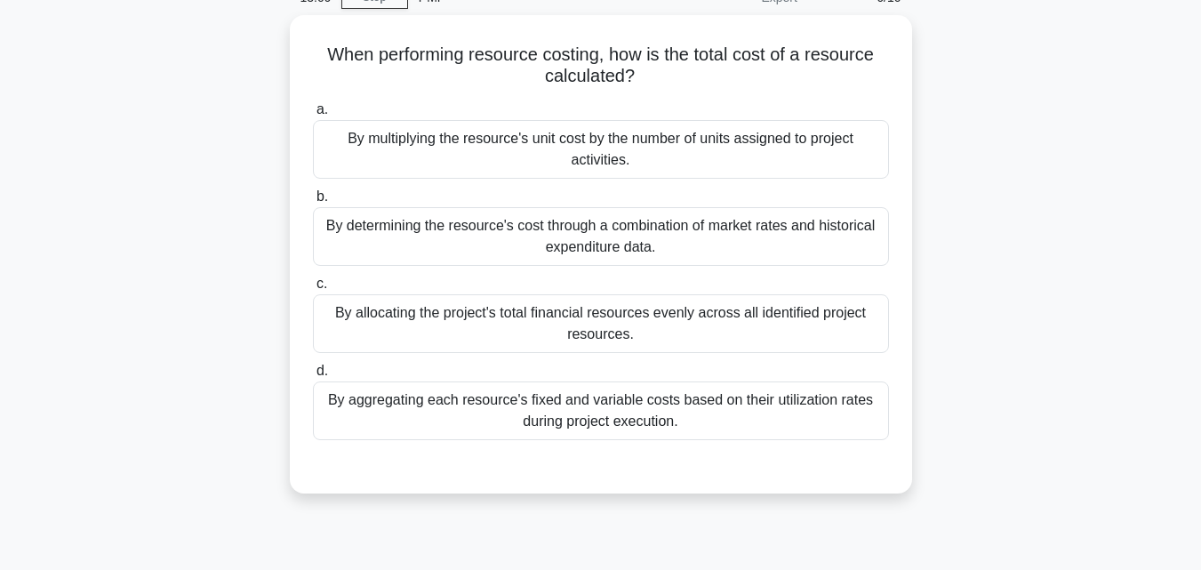
drag, startPoint x: 744, startPoint y: 410, endPoint x: 207, endPoint y: 57, distance: 642.4
click at [207, 57] on div "When performing resource costing, how is the total cost of a resource calculate…" at bounding box center [600, 265] width 1013 height 500
copy div "When performing resource costing, how is the total cost of a resource calculate…"
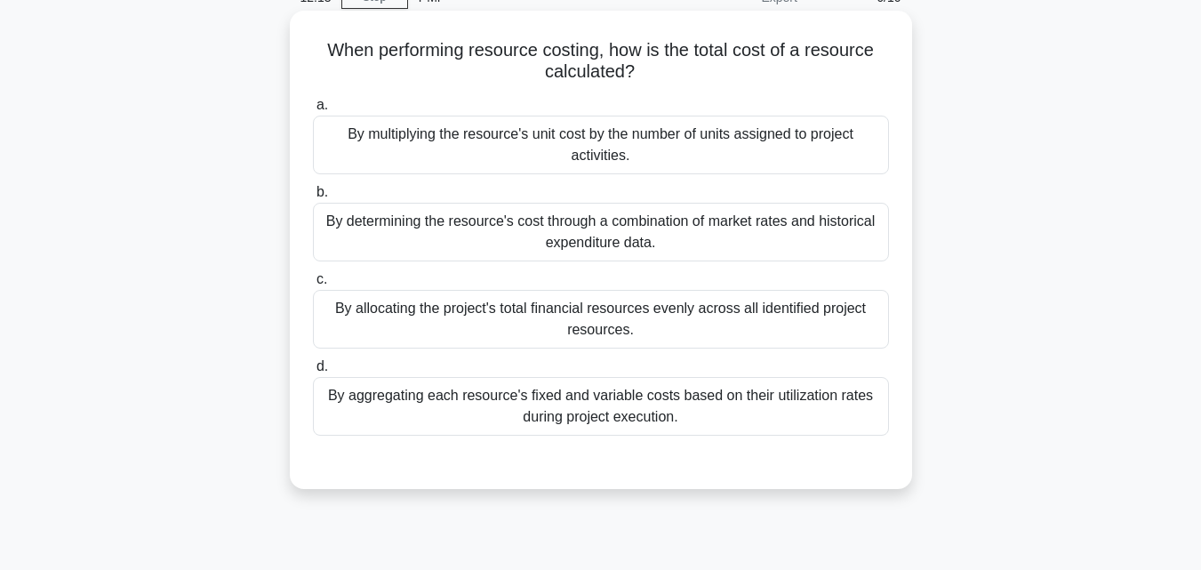
click at [525, 401] on div "By aggregating each resource's fixed and variable costs based on their utilizat…" at bounding box center [601, 406] width 576 height 59
click at [313, 372] on input "d. By aggregating each resource's fixed and variable costs based on their utili…" at bounding box center [313, 367] width 0 height 12
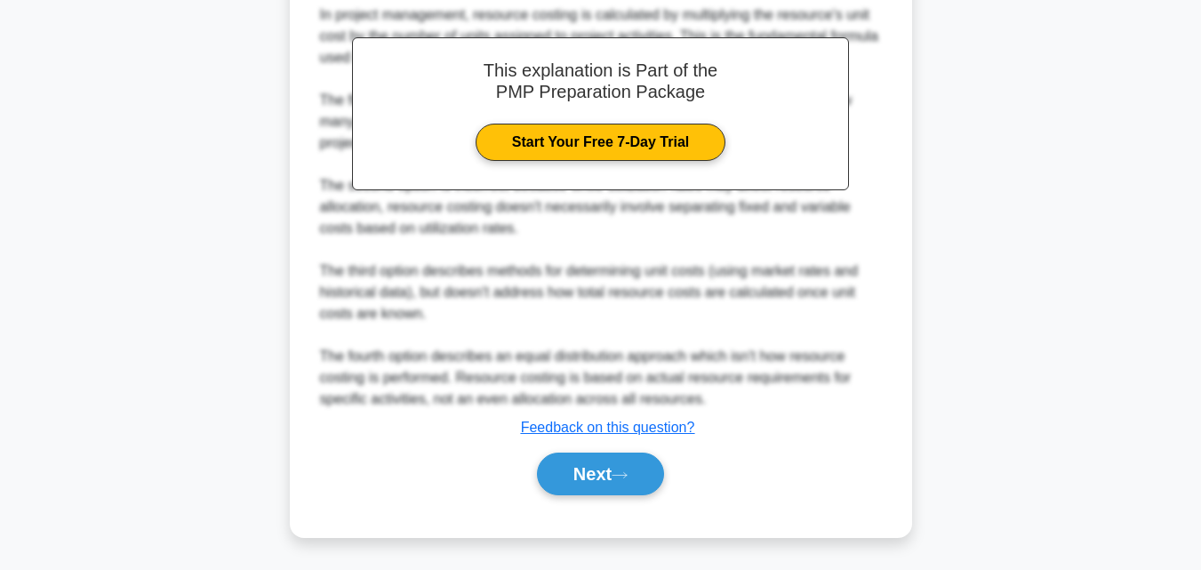
scroll to position [593, 0]
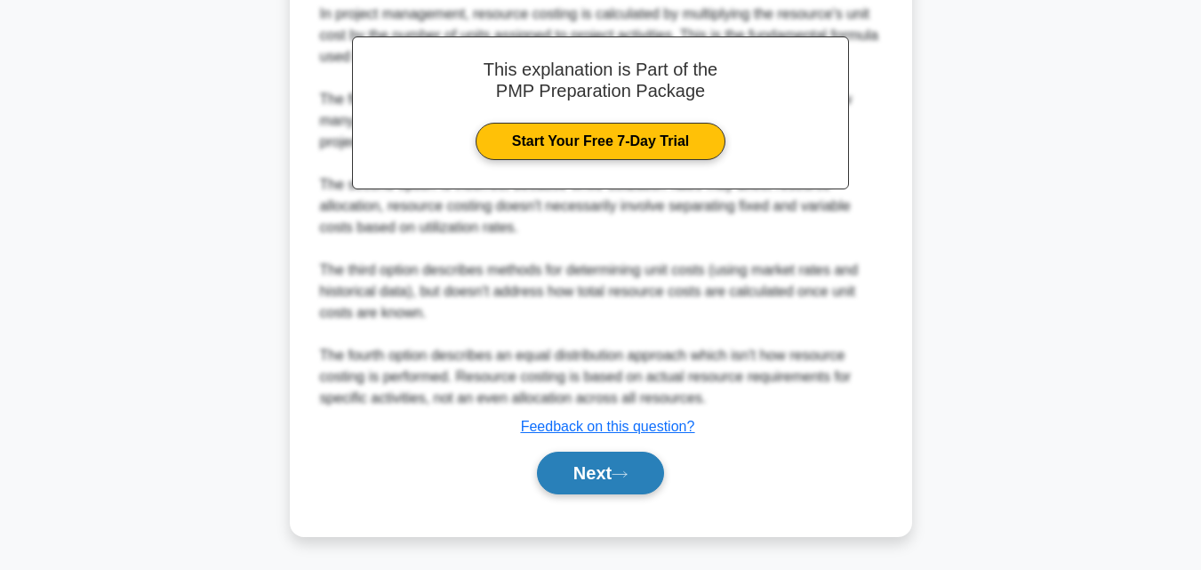
click at [548, 474] on button "Next" at bounding box center [600, 473] width 127 height 43
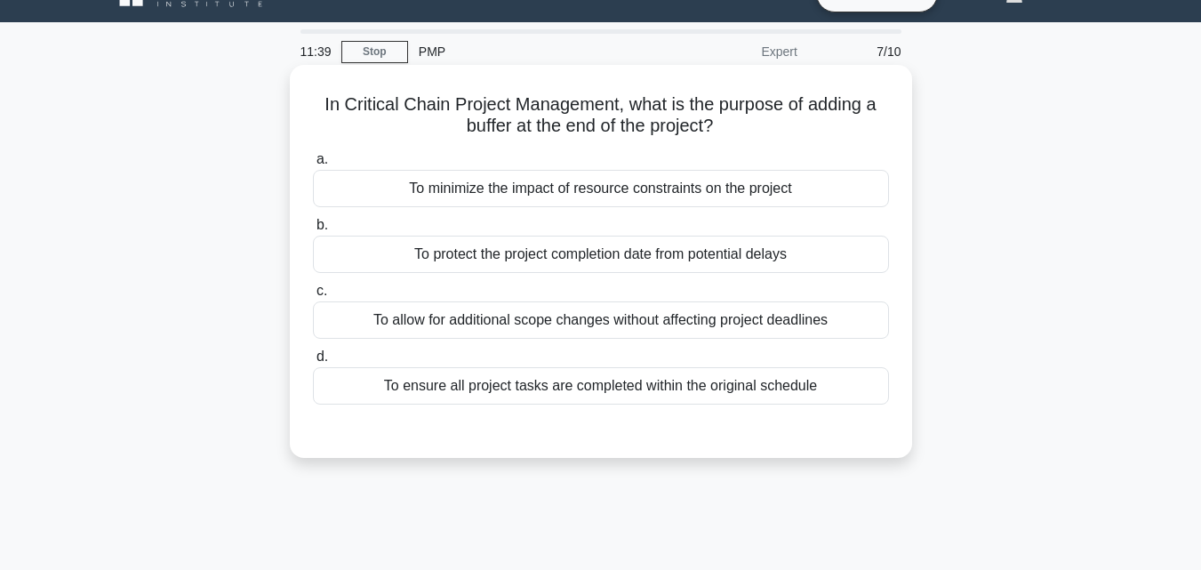
scroll to position [0, 0]
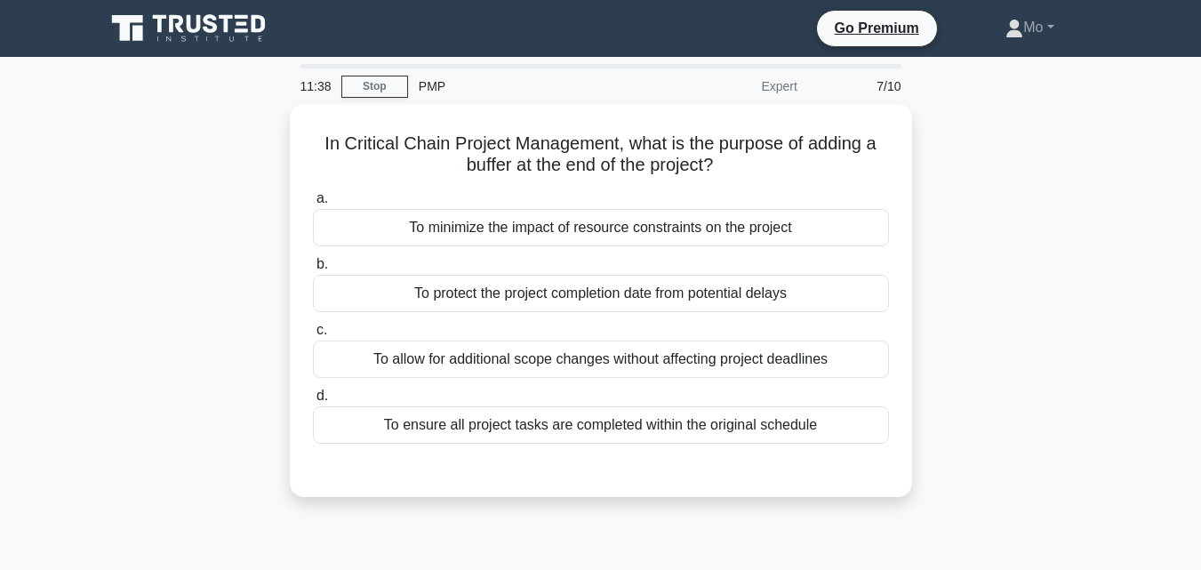
drag, startPoint x: 831, startPoint y: 427, endPoint x: 278, endPoint y: 134, distance: 625.4
click at [278, 134] on div "In Critical Chain Project Management, what is the purpose of adding a buffer at…" at bounding box center [600, 311] width 1013 height 414
copy div "In Critical Chain Project Management, what is the purpose of adding a buffer at…"
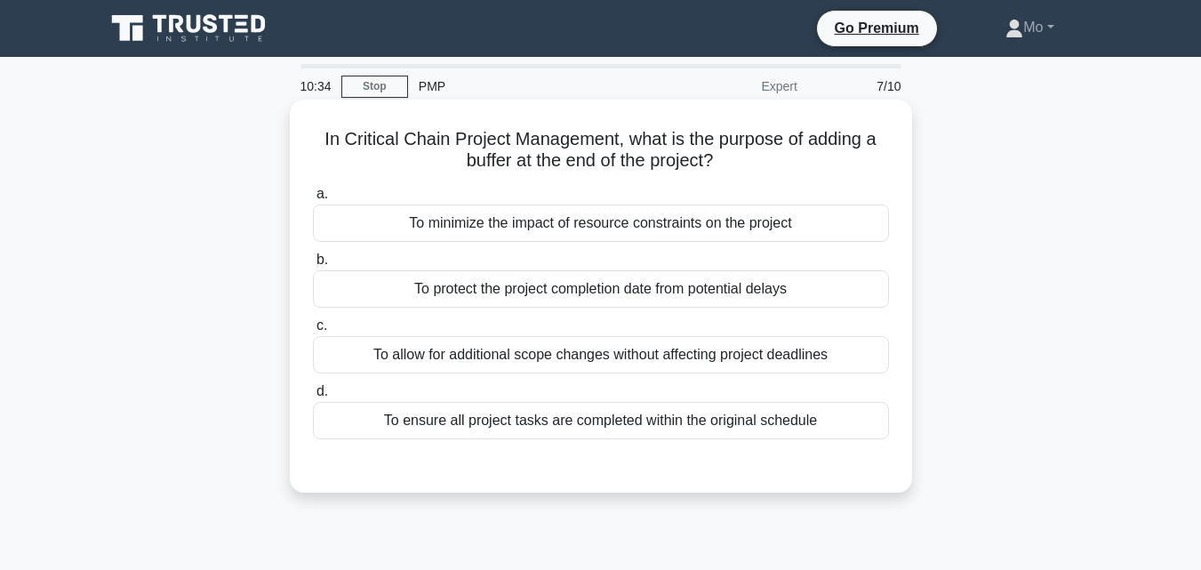
click at [471, 278] on div "To protect the project completion date from potential delays" at bounding box center [601, 288] width 576 height 37
click at [313, 266] on input "b. To protect the project completion date from potential delays" at bounding box center [313, 260] width 0 height 12
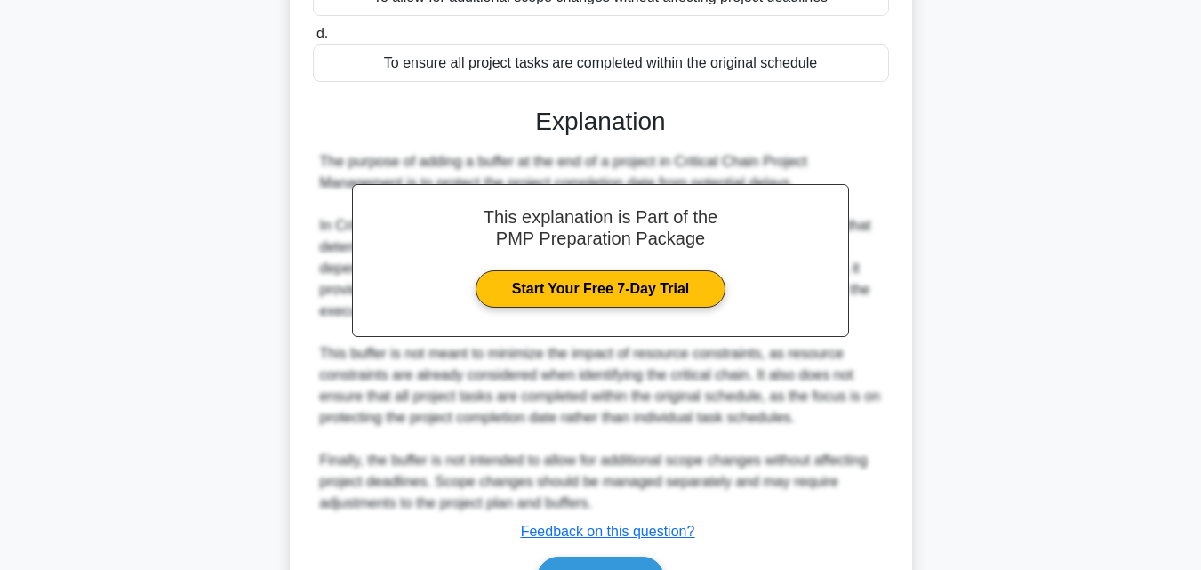
scroll to position [463, 0]
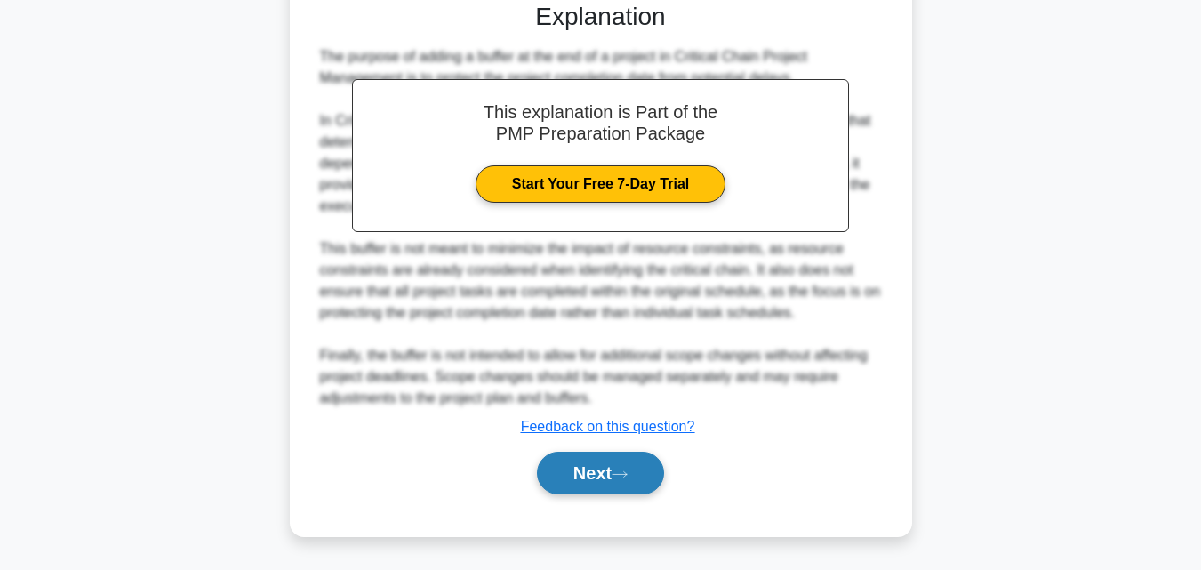
click at [597, 481] on button "Next" at bounding box center [600, 473] width 127 height 43
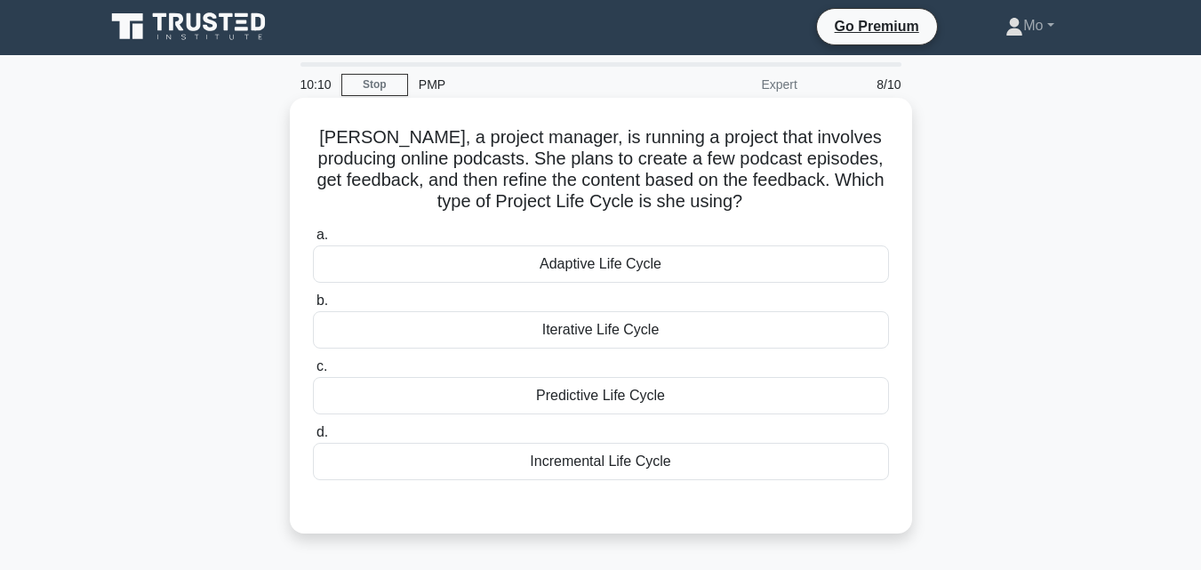
scroll to position [0, 0]
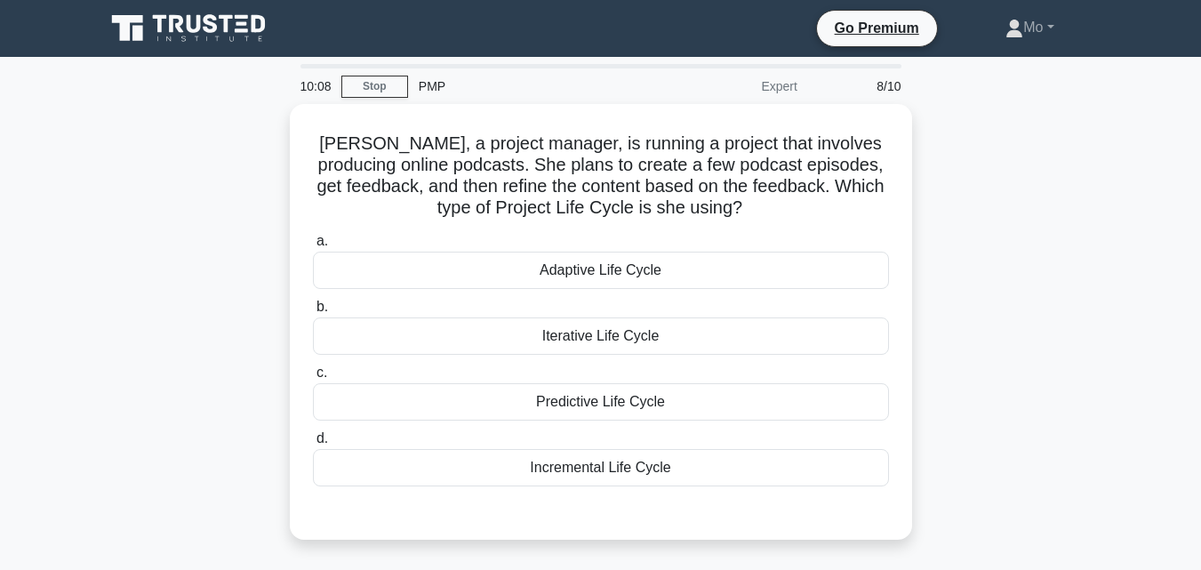
drag, startPoint x: 623, startPoint y: 460, endPoint x: 171, endPoint y: 117, distance: 567.8
click at [171, 117] on div "Anna, a project manager, is running a project that involves producing online po…" at bounding box center [600, 332] width 1013 height 457
copy div "Anna, a project manager, is running a project that involves producing online po…"
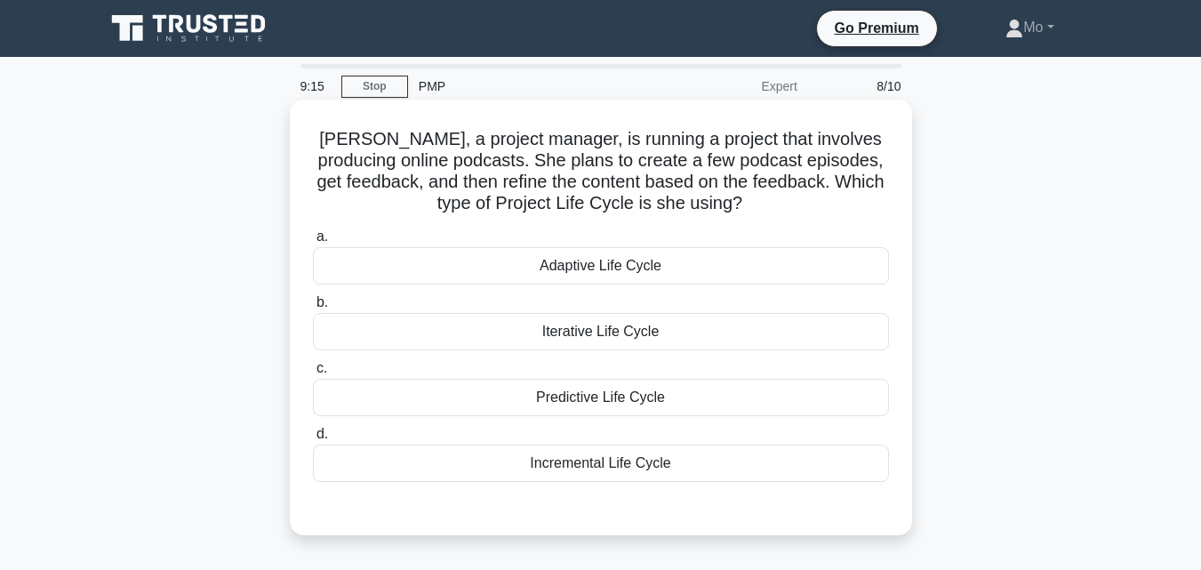
click at [593, 337] on div "Iterative Life Cycle" at bounding box center [601, 331] width 576 height 37
click at [313, 308] on input "b. Iterative Life Cycle" at bounding box center [313, 303] width 0 height 12
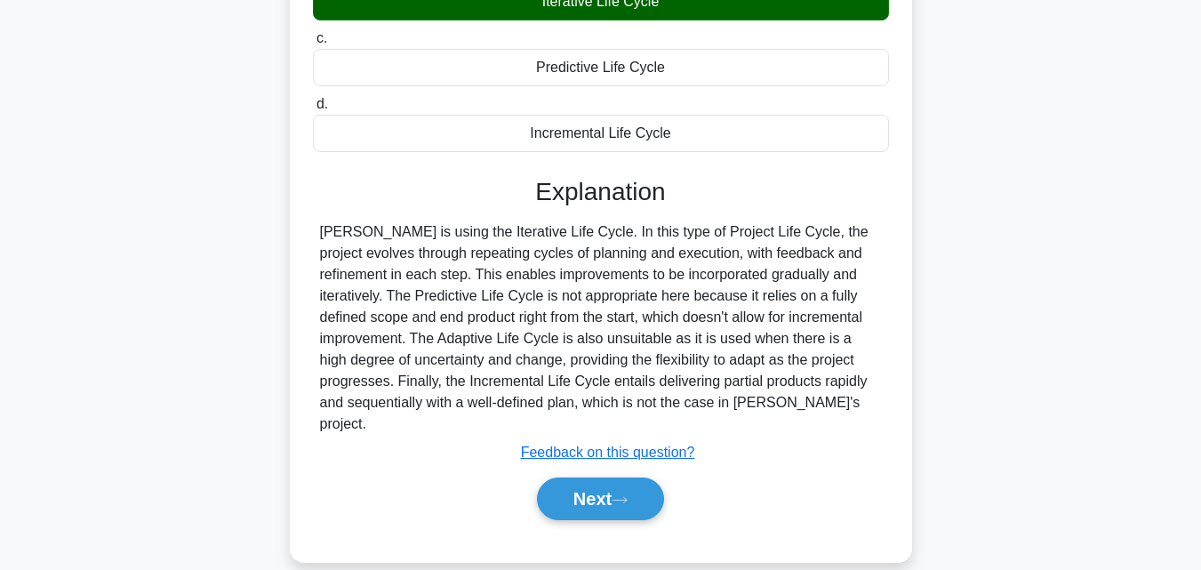
scroll to position [390, 0]
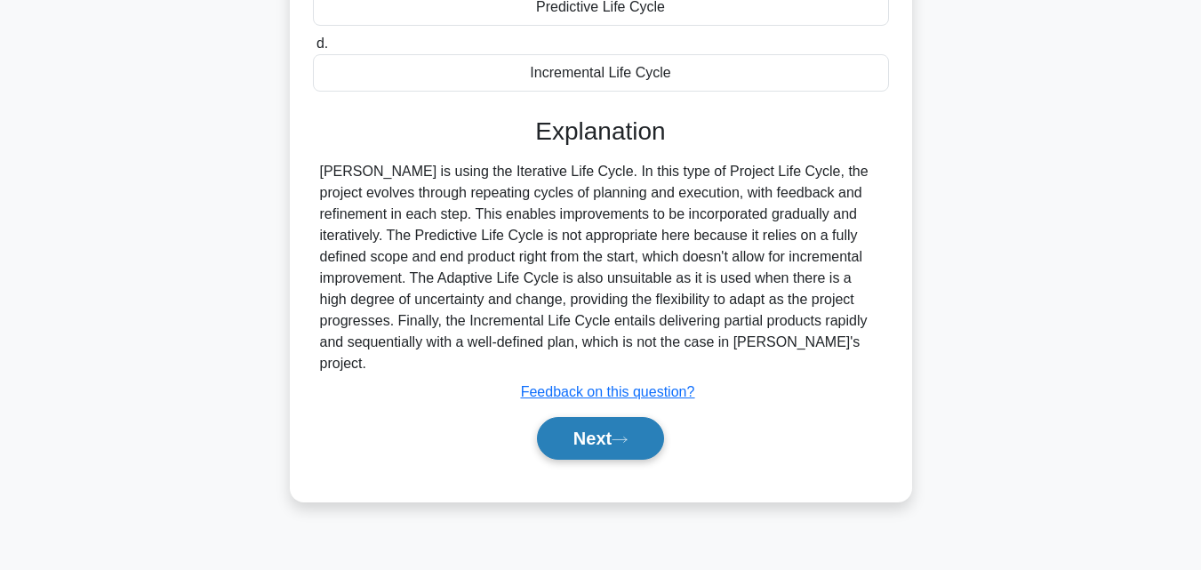
click at [598, 417] on button "Next" at bounding box center [600, 438] width 127 height 43
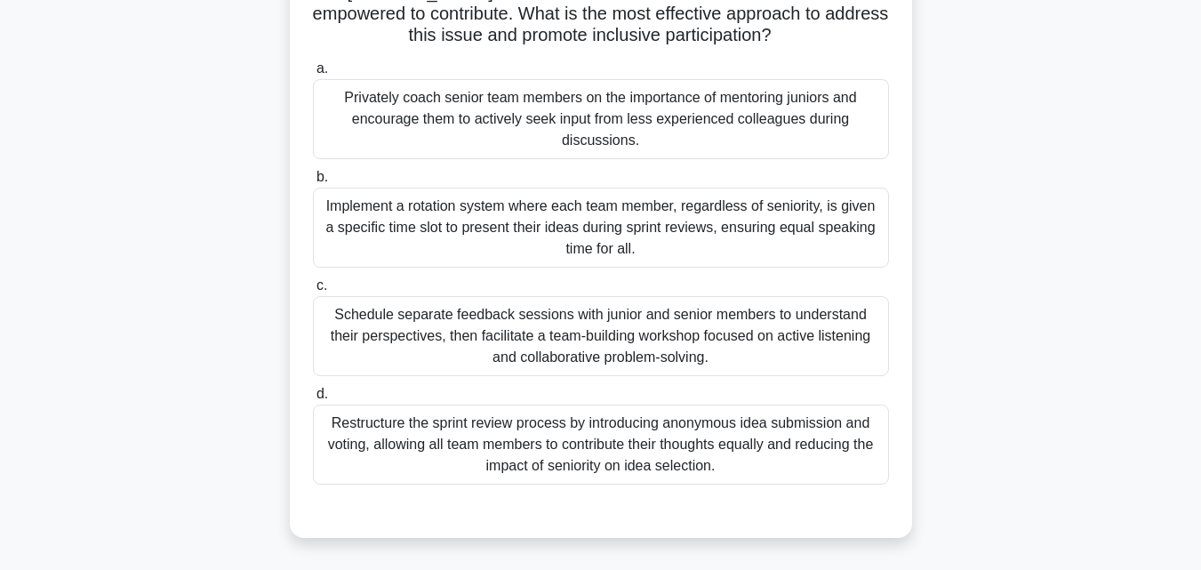
scroll to position [104, 0]
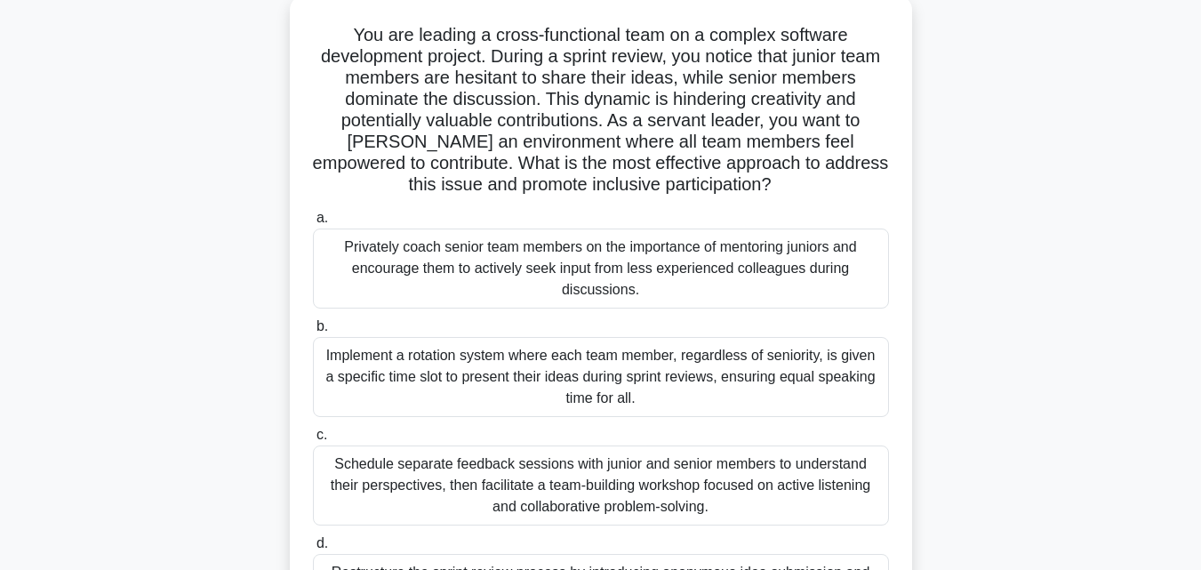
drag, startPoint x: 775, startPoint y: 333, endPoint x: 325, endPoint y: 36, distance: 539.4
click at [325, 36] on div "You are leading a cross-functional team on a complex software development proje…" at bounding box center [601, 341] width 608 height 677
copy div "You are leading a cross-functional team on a complex software development proje…"
click at [445, 464] on div "Schedule separate feedback sessions with junior and senior members to understan…" at bounding box center [601, 485] width 576 height 80
click at [313, 441] on input "c. Schedule separate feedback sessions with junior and senior members to unders…" at bounding box center [313, 435] width 0 height 12
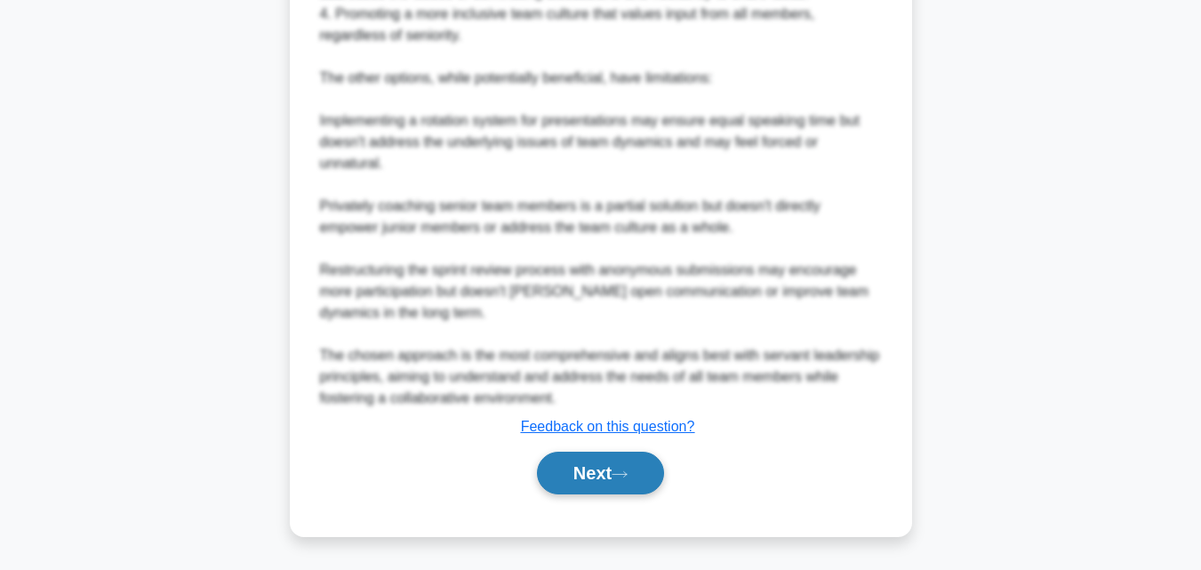
click at [628, 468] on button "Next" at bounding box center [600, 473] width 127 height 43
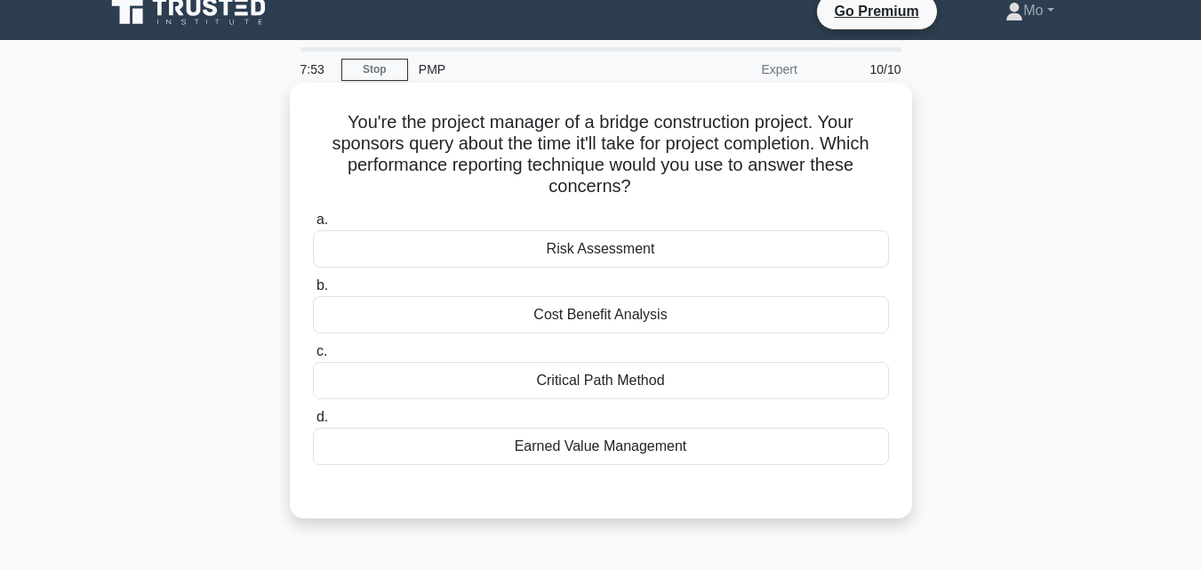
scroll to position [0, 0]
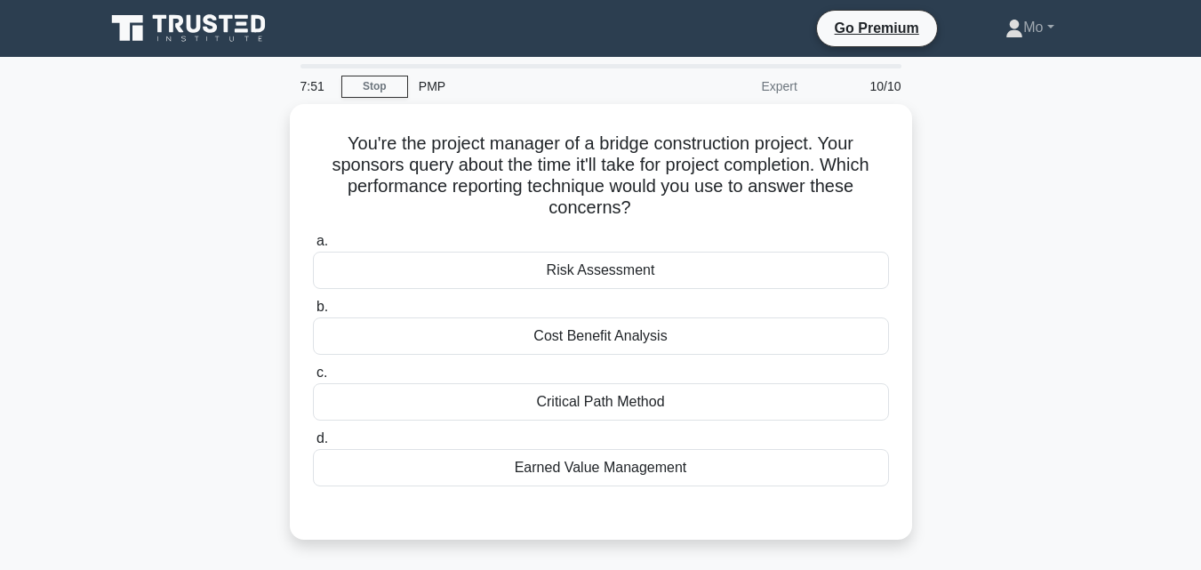
drag, startPoint x: 714, startPoint y: 446, endPoint x: 276, endPoint y: 142, distance: 533.3
click at [276, 142] on div "You're the project manager of a bridge construction project. Your sponsors quer…" at bounding box center [600, 332] width 1013 height 457
copy div "You're the project manager of a bridge construction project. Your sponsors quer…"
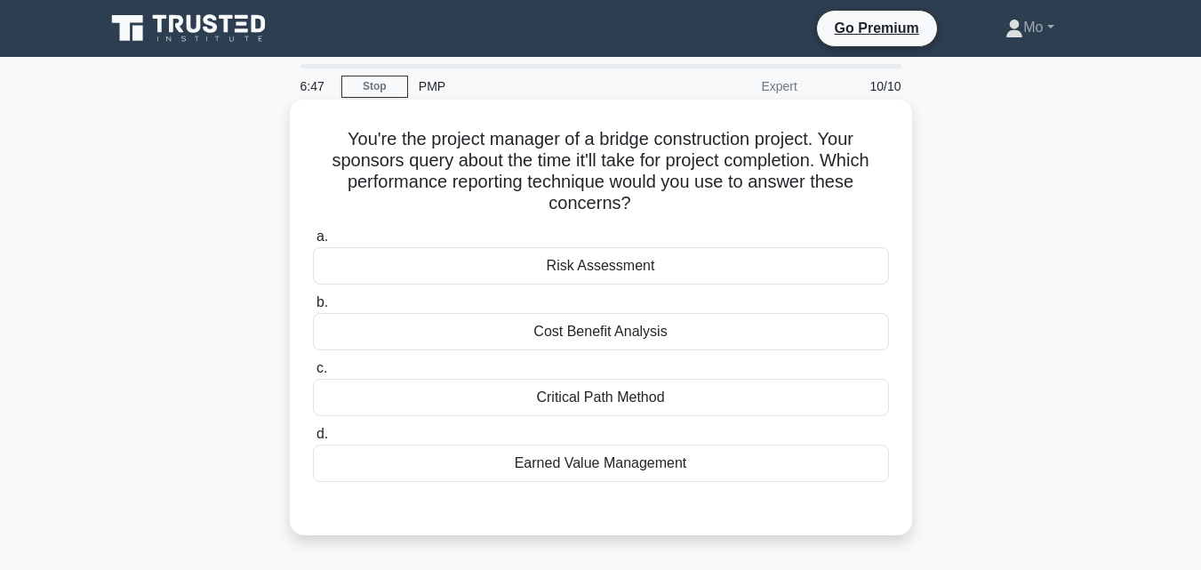
click at [568, 385] on div "Critical Path Method" at bounding box center [601, 397] width 576 height 37
click at [313, 374] on input "c. Critical Path Method" at bounding box center [313, 369] width 0 height 12
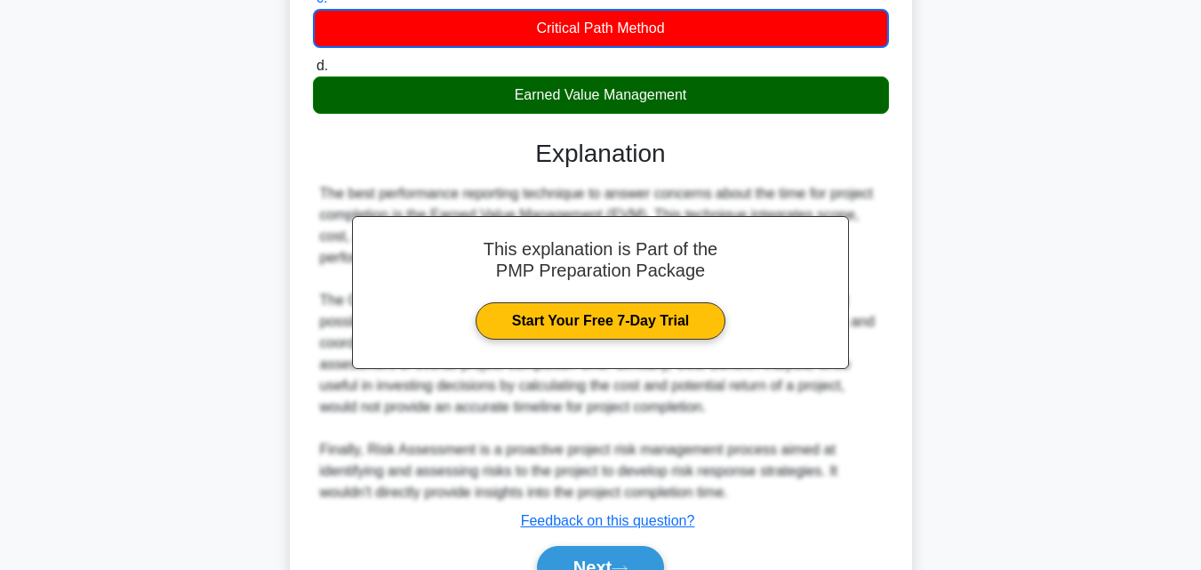
scroll to position [465, 0]
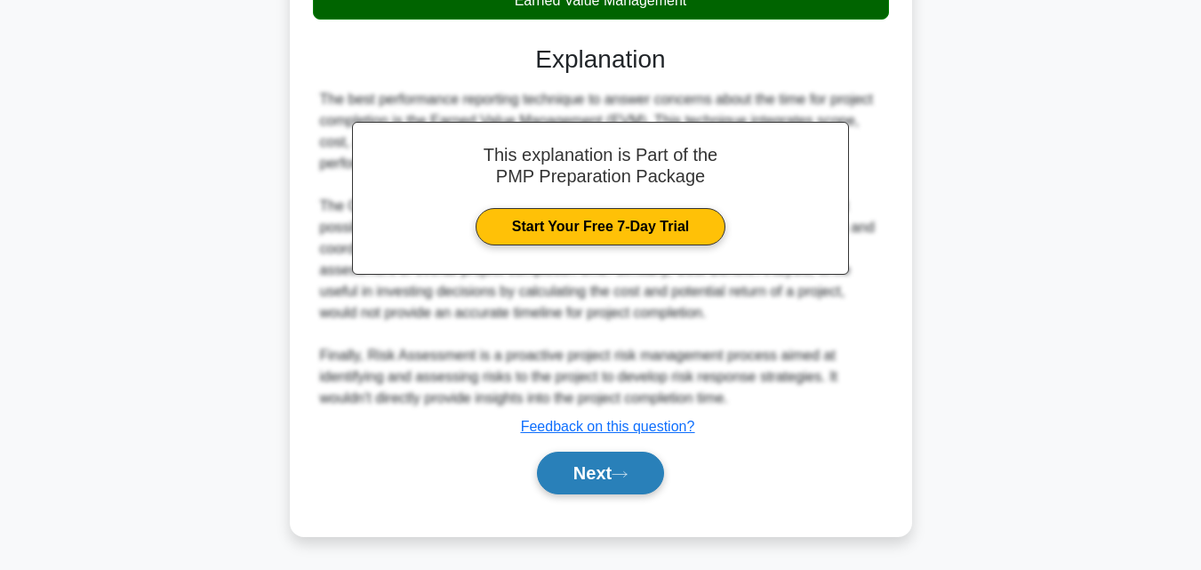
click at [613, 463] on button "Next" at bounding box center [600, 473] width 127 height 43
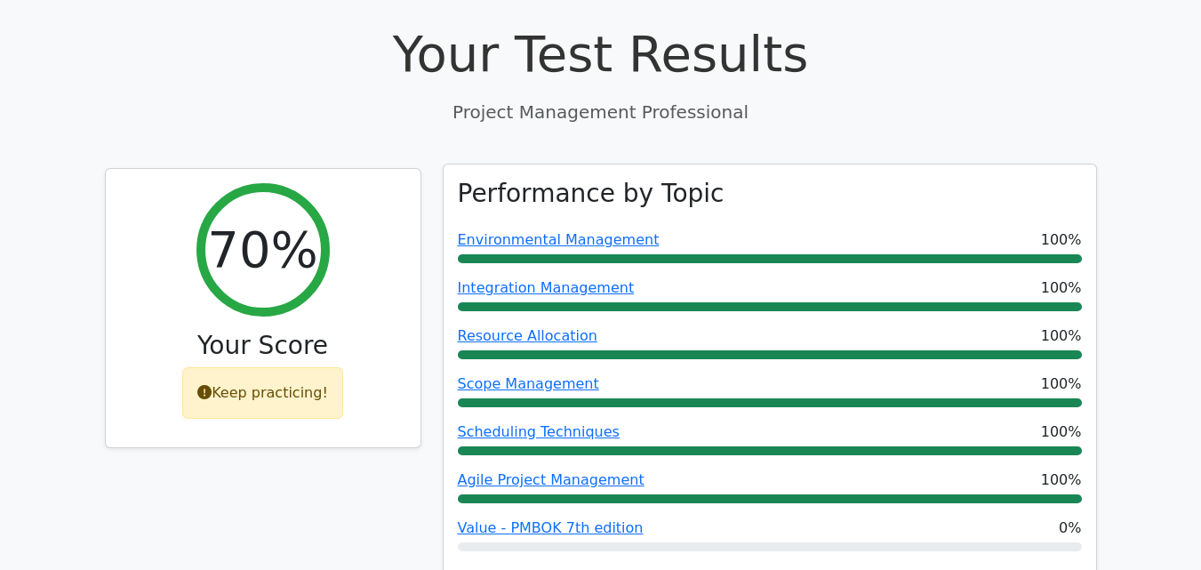
scroll to position [800, 0]
